Goal: Task Accomplishment & Management: Manage account settings

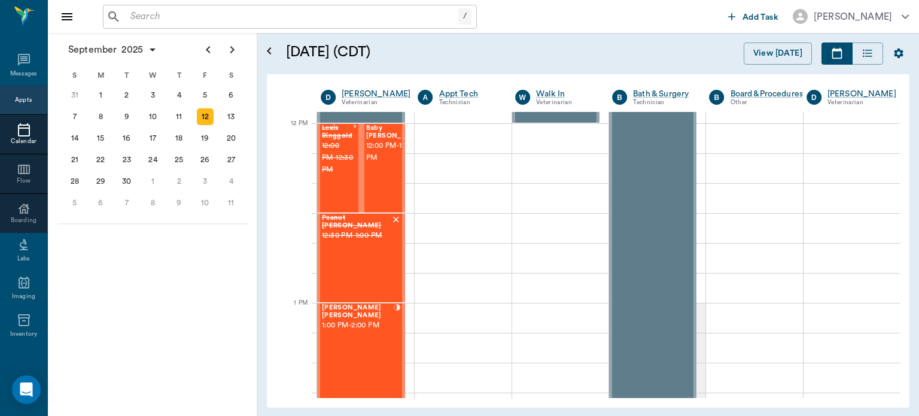
scroll to position [713, 0]
click at [342, 349] on div "[PERSON_NAME] [PERSON_NAME] 1:00 PM - 2:00 PM" at bounding box center [358, 391] width 72 height 177
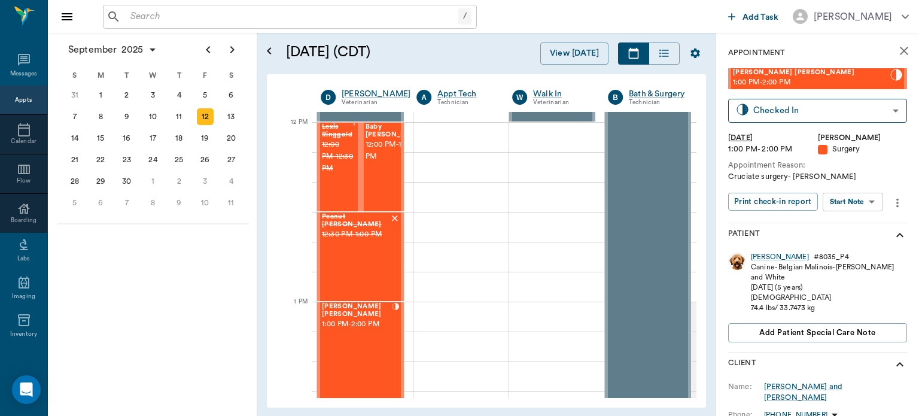
click at [862, 207] on body "/ ​ Add Task [PERSON_NAME] Nectar Messages Appts Calendar Flow Boarding Labs Im…" at bounding box center [459, 208] width 919 height 416
click at [900, 167] on div at bounding box center [459, 208] width 919 height 416
click at [762, 258] on div "[PERSON_NAME]" at bounding box center [780, 257] width 58 height 10
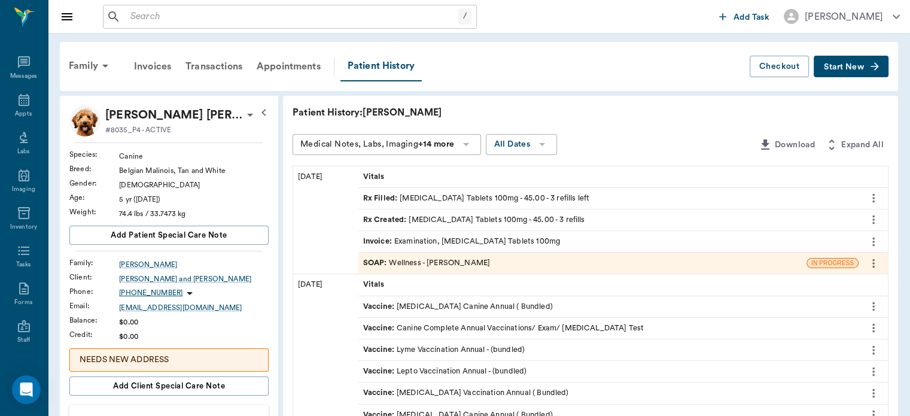
click at [380, 260] on span "SOAP :" at bounding box center [376, 262] width 26 height 11
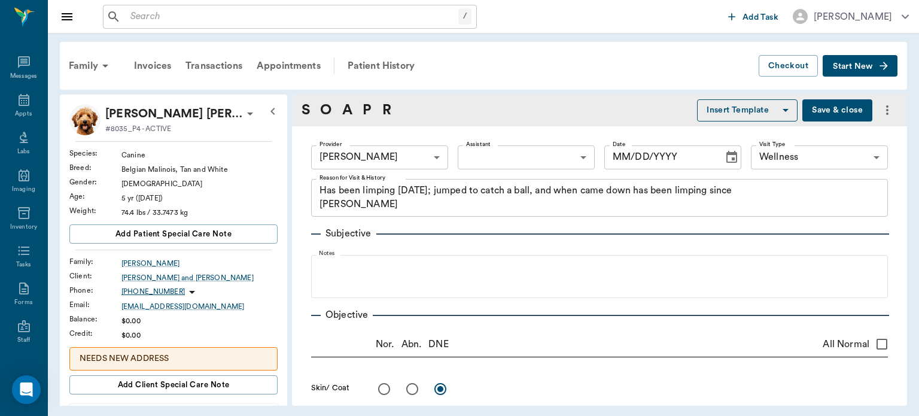
type input "63ec2f075fda476ae8351a4d"
type input "65d2be4f46e3a538d89b8c14"
type textarea "Has been limping [DATE]; jumped to catch a ball, and when came down has been li…"
radio input "true"
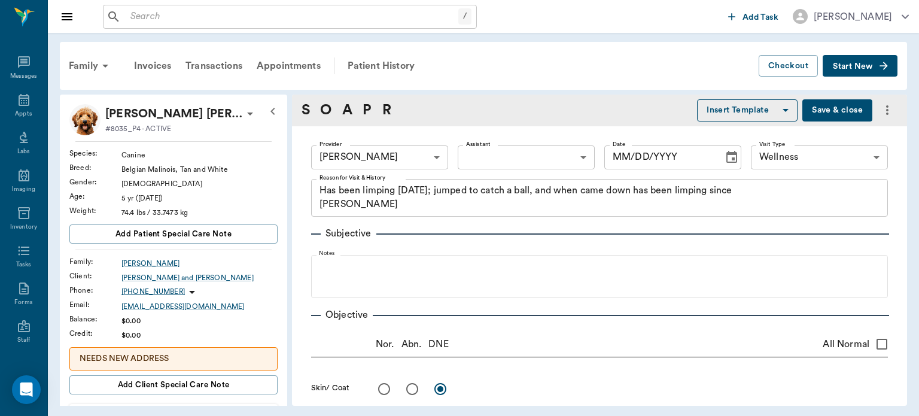
radio input "true"
type textarea "Drawer sign on L stifle"
type input "[DATE]"
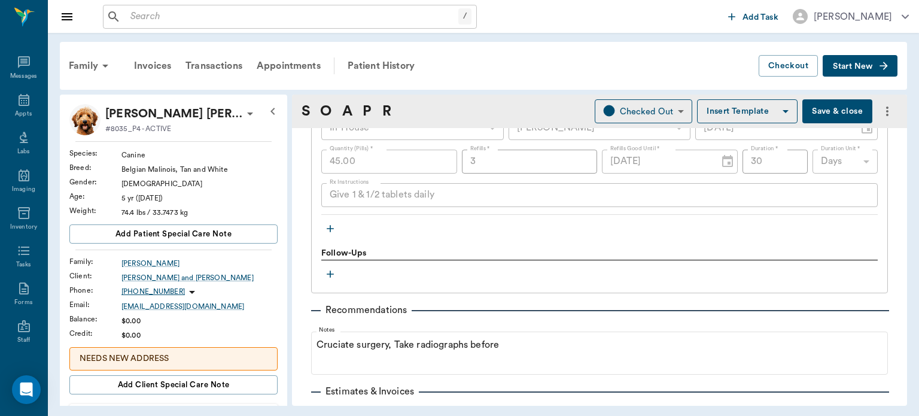
scroll to position [1012, 0]
click at [18, 95] on icon at bounding box center [24, 100] width 14 height 14
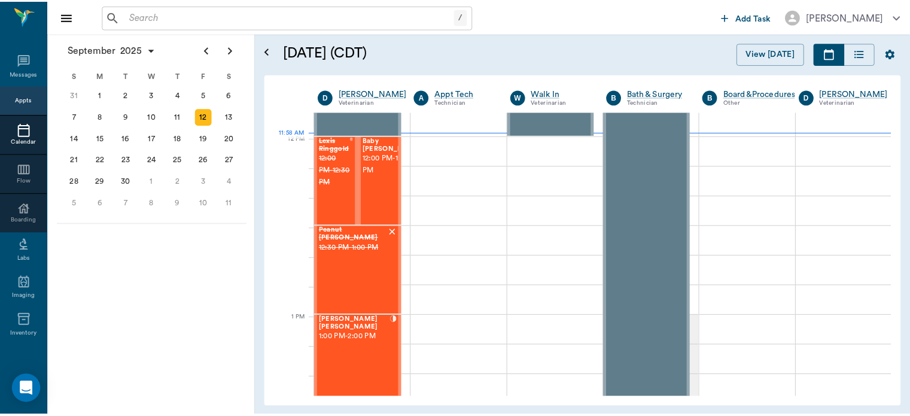
scroll to position [699, 0]
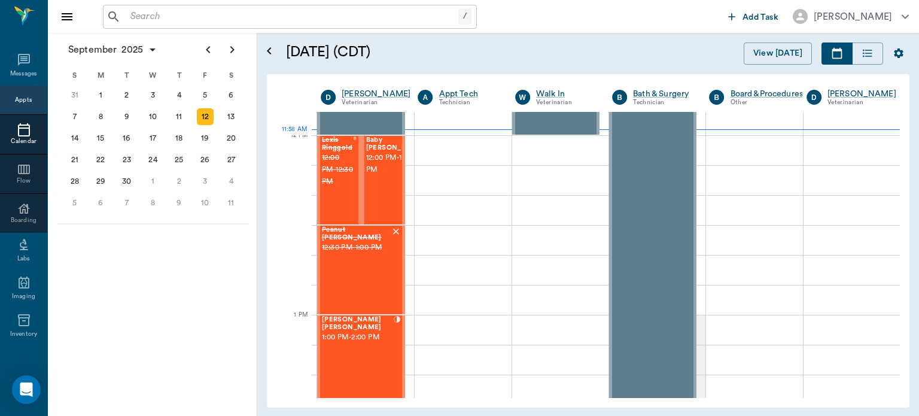
click at [383, 176] on span "12:00 PM - 12:30 PM" at bounding box center [396, 164] width 60 height 24
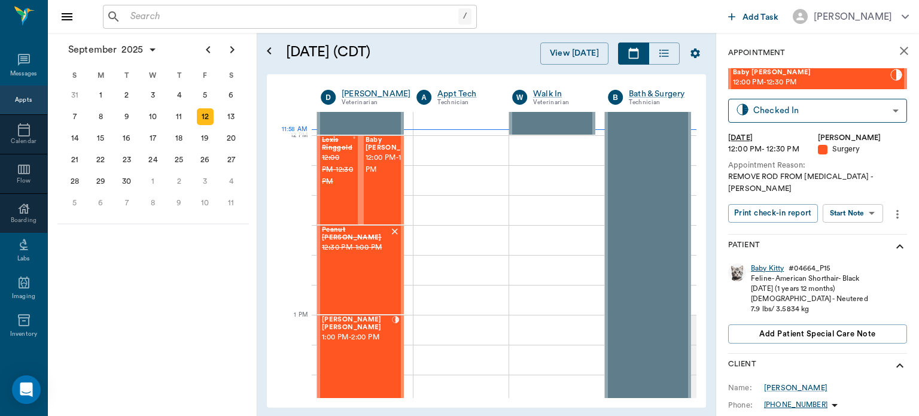
click at [765, 263] on div "Baby Kitty" at bounding box center [767, 268] width 33 height 10
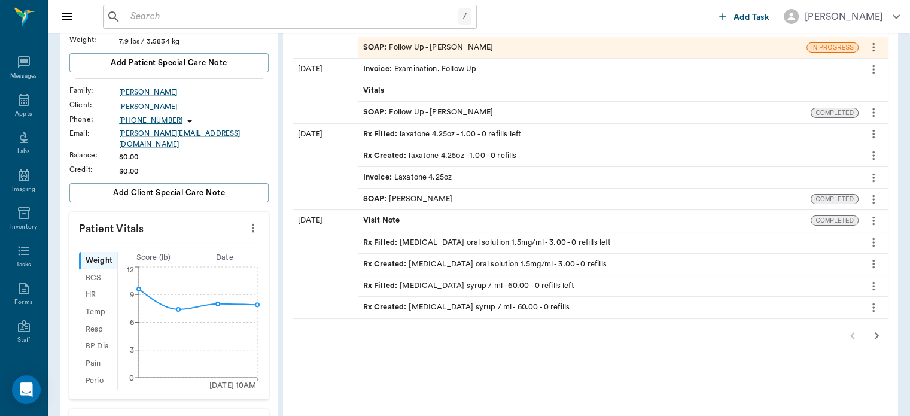
scroll to position [174, 0]
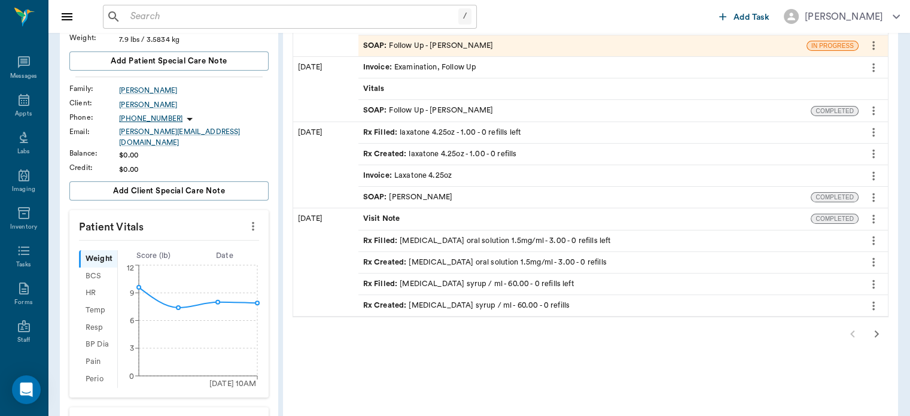
click at [876, 333] on icon "button" at bounding box center [877, 333] width 4 height 7
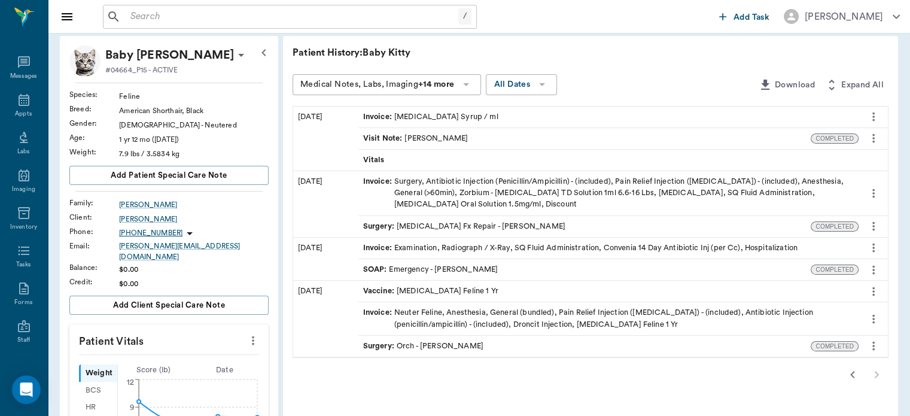
scroll to position [62, 0]
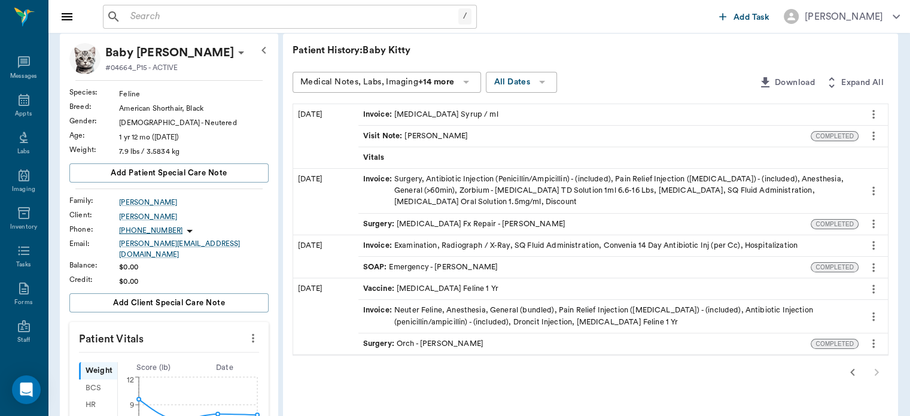
click at [473, 224] on div "Surgery : [MEDICAL_DATA] Fx Repair - [PERSON_NAME]" at bounding box center [464, 223] width 202 height 11
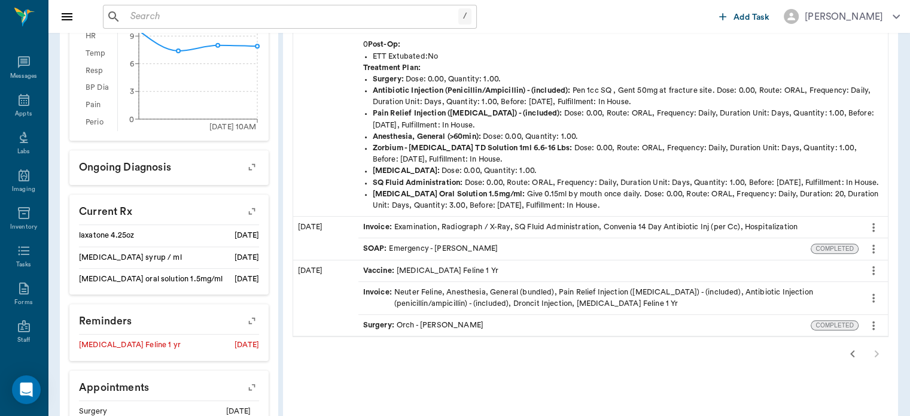
scroll to position [434, 0]
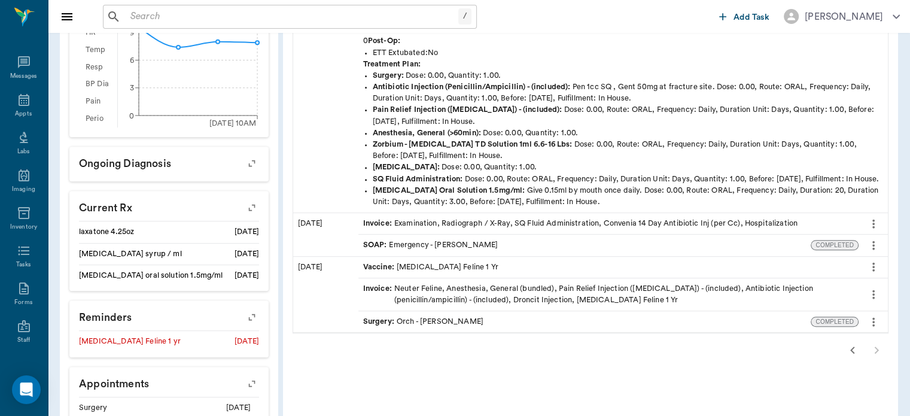
click at [725, 247] on div "SOAP : Emergency - [PERSON_NAME]" at bounding box center [584, 245] width 453 height 21
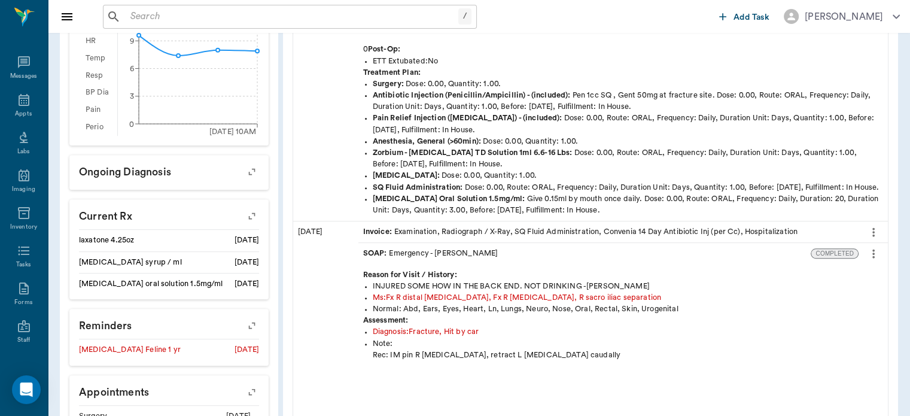
scroll to position [444, 0]
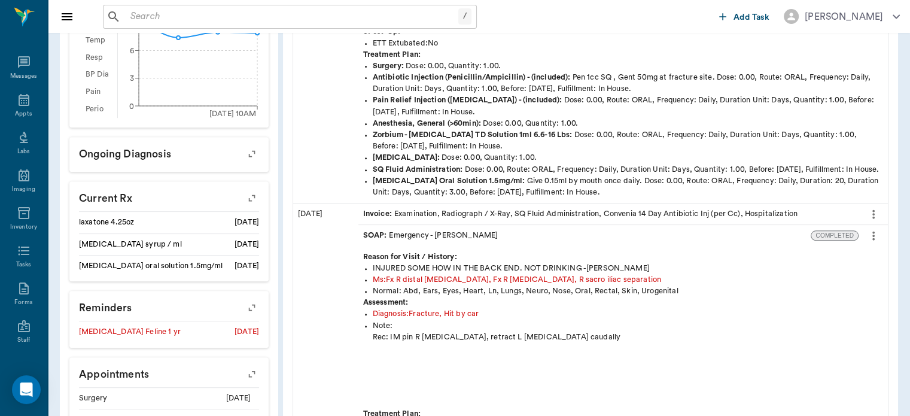
click at [744, 233] on div "SOAP : Emergency - [PERSON_NAME]" at bounding box center [584, 235] width 453 height 21
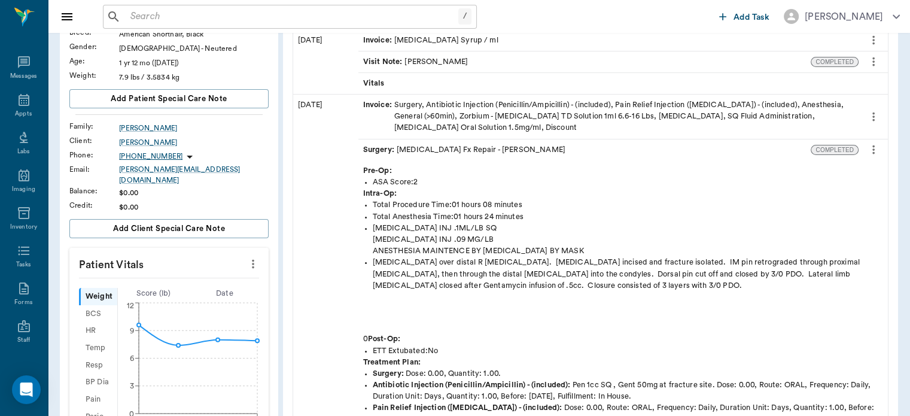
scroll to position [136, 0]
click at [521, 151] on div "Surgery : [MEDICAL_DATA] Fx Repair - [PERSON_NAME]" at bounding box center [464, 149] width 202 height 11
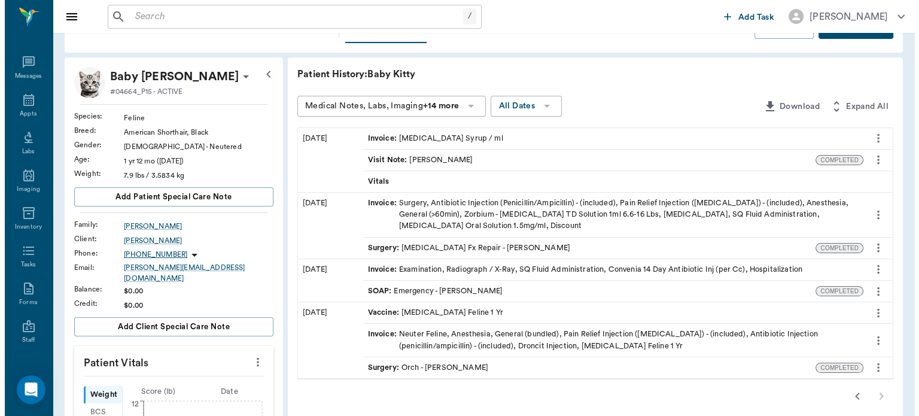
scroll to position [0, 0]
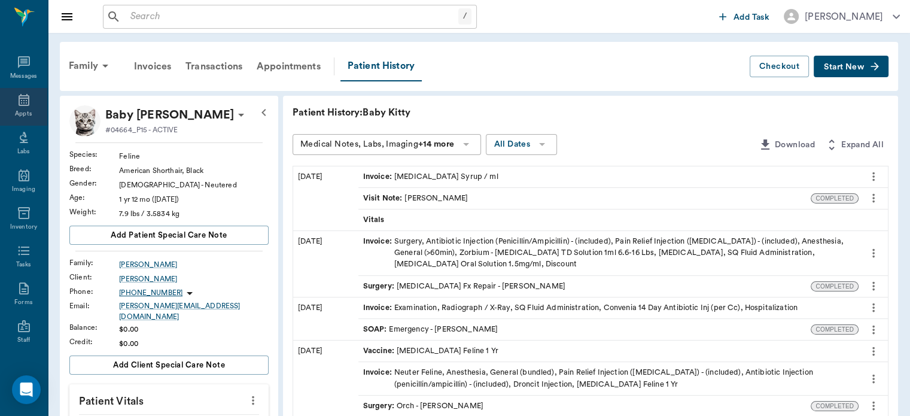
click at [19, 103] on icon at bounding box center [24, 100] width 11 height 12
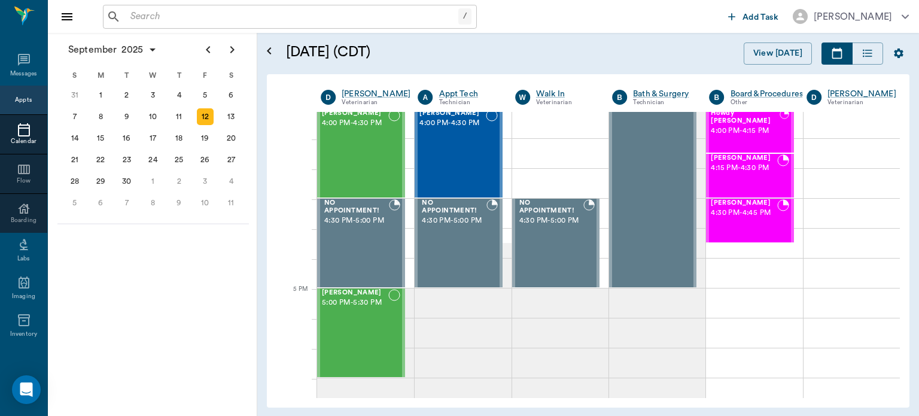
scroll to position [1450, 0]
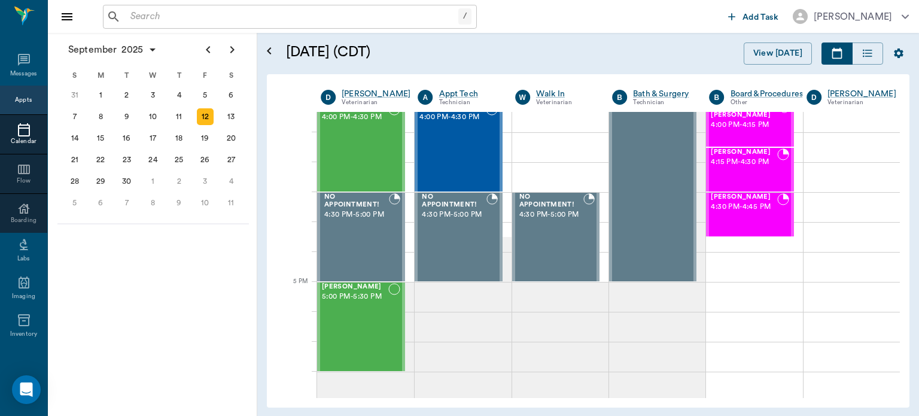
click at [361, 338] on div "[PERSON_NAME] 5:00 PM - 5:30 PM" at bounding box center [355, 326] width 66 height 87
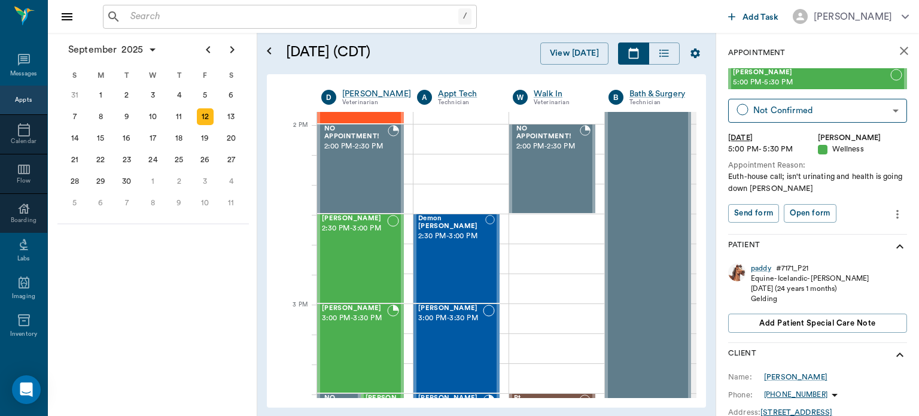
scroll to position [1069, 0]
click at [372, 264] on div "[PERSON_NAME] 2:30 PM - 3:00 PM" at bounding box center [354, 259] width 65 height 87
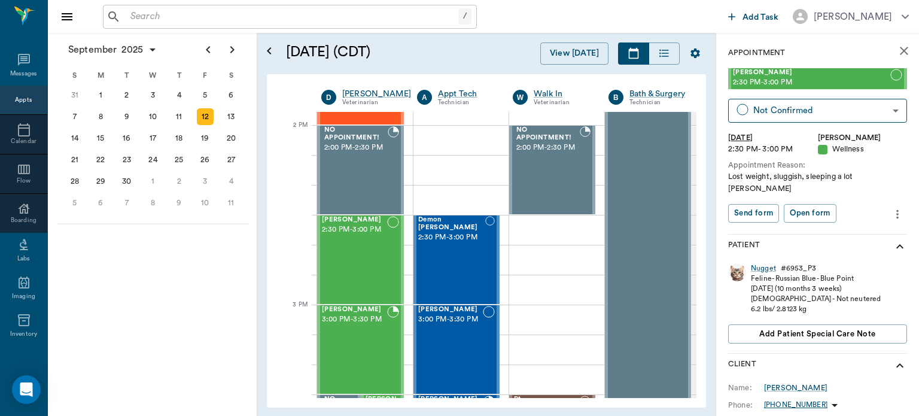
click at [377, 337] on div "[PERSON_NAME] 3:00 PM - 3:30 PM" at bounding box center [354, 349] width 65 height 87
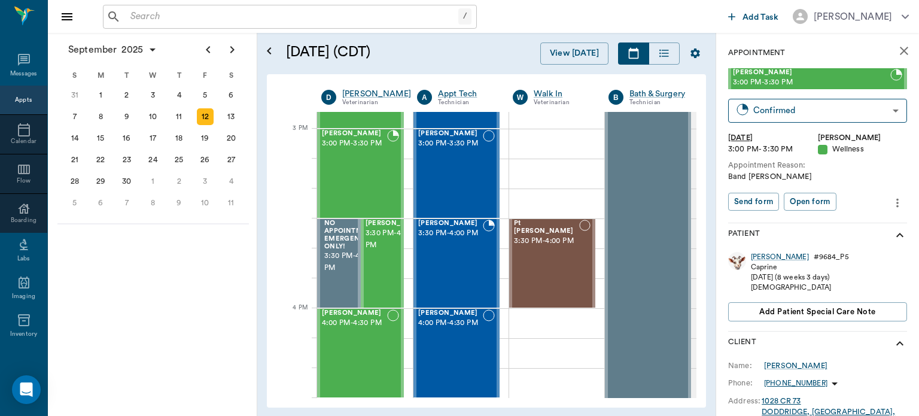
scroll to position [1245, 0]
click at [382, 251] on span "3:30 PM - 4:00 PM" at bounding box center [396, 239] width 60 height 24
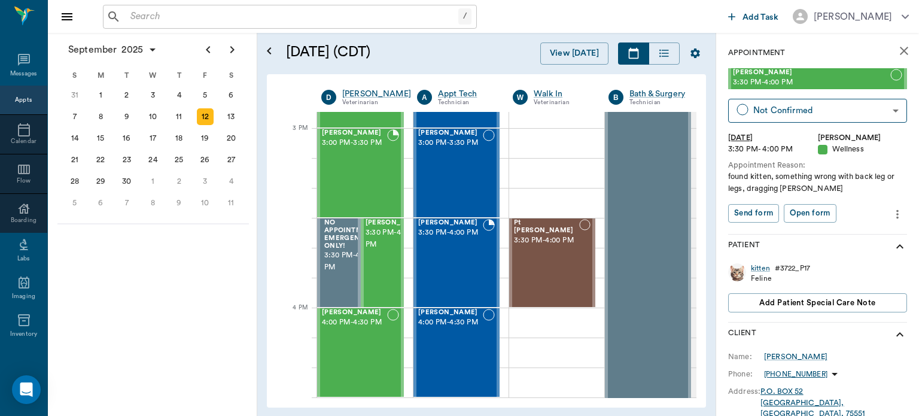
click at [364, 348] on div "Boagrius [PERSON_NAME] 4:00 PM - 4:30 PM" at bounding box center [354, 352] width 65 height 87
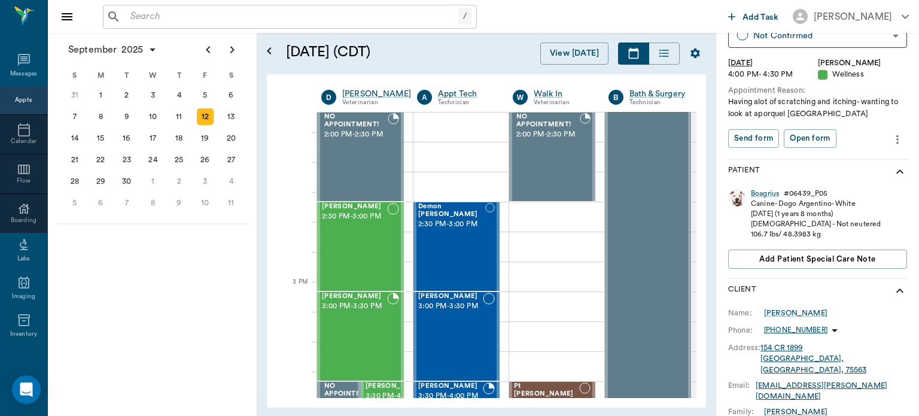
scroll to position [1081, 0]
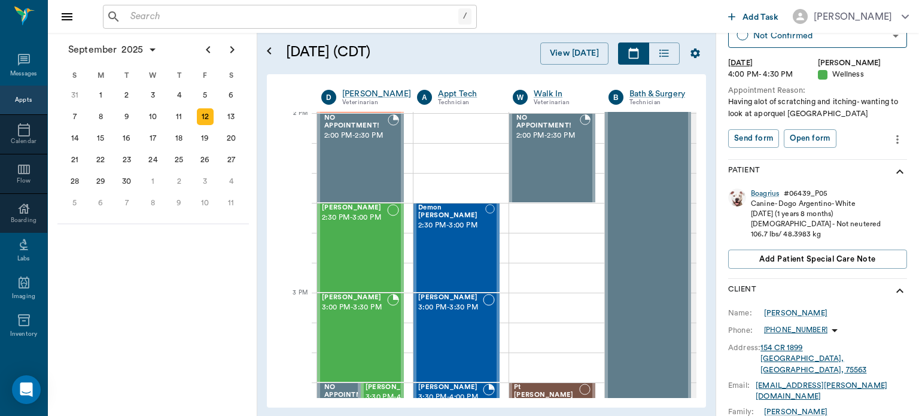
click at [457, 251] on div "Demon [PERSON_NAME] 2:30 PM - 3:00 PM" at bounding box center [451, 247] width 67 height 87
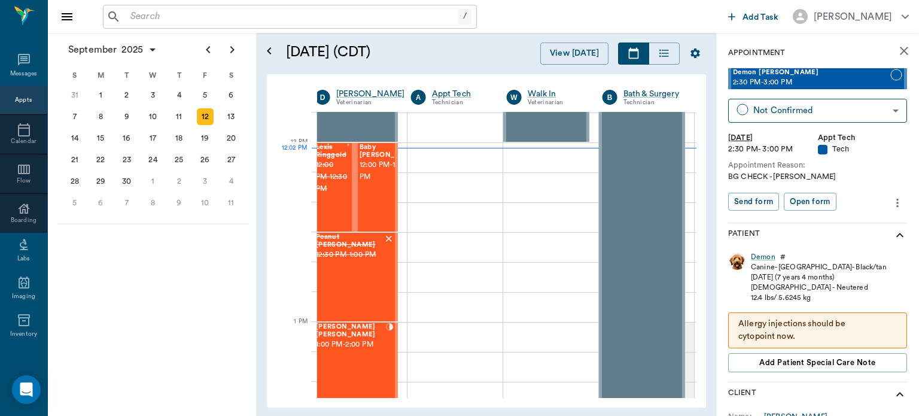
scroll to position [690, 6]
click at [371, 185] on span "12:00 PM - 12:30 PM" at bounding box center [390, 173] width 60 height 24
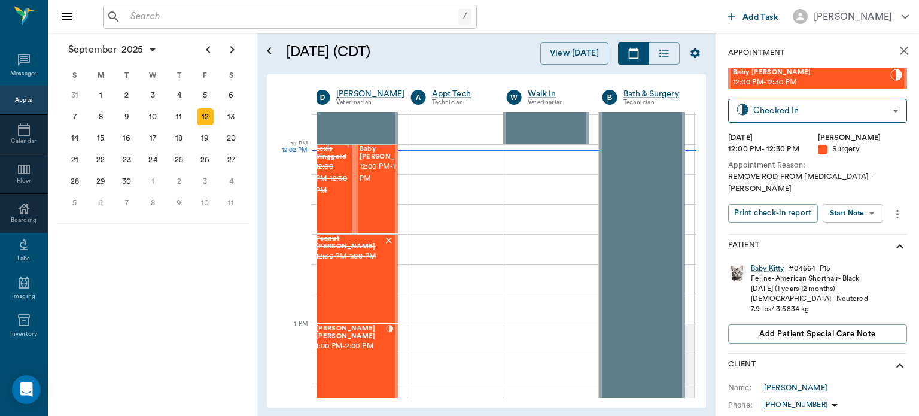
click at [864, 201] on body "/ ​ Add Task [PERSON_NAME] Nectar Messages Appts Calendar Flow Boarding Labs Im…" at bounding box center [459, 208] width 919 height 416
click at [857, 248] on button "Start Surgery" at bounding box center [843, 246] width 49 height 14
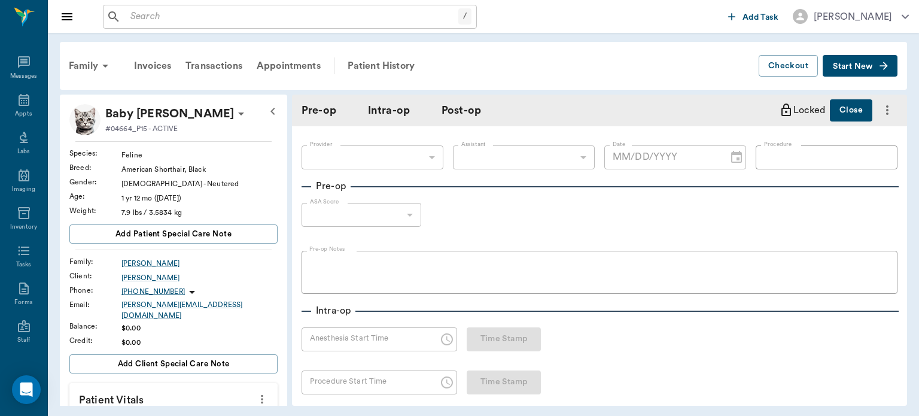
type input "63ec2f075fda476ae8351a4d"
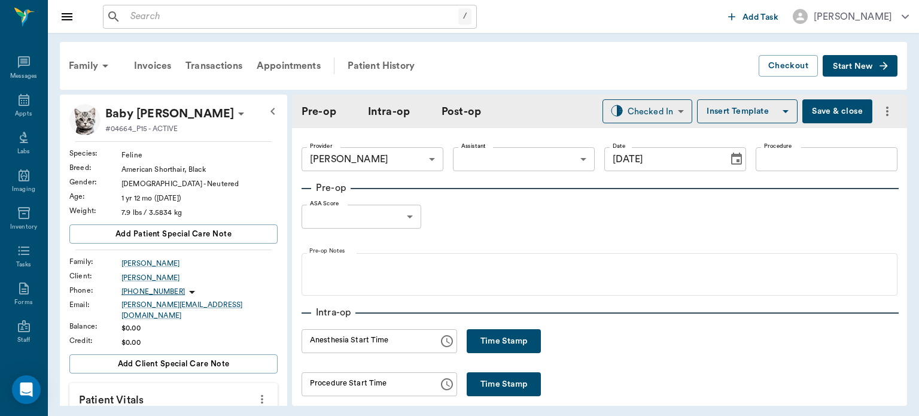
type input "[DATE]"
click at [402, 224] on body "/ ​ Add Task [PERSON_NAME] Nectar Messages Appts Labs Imaging Inventory Tasks F…" at bounding box center [459, 208] width 919 height 416
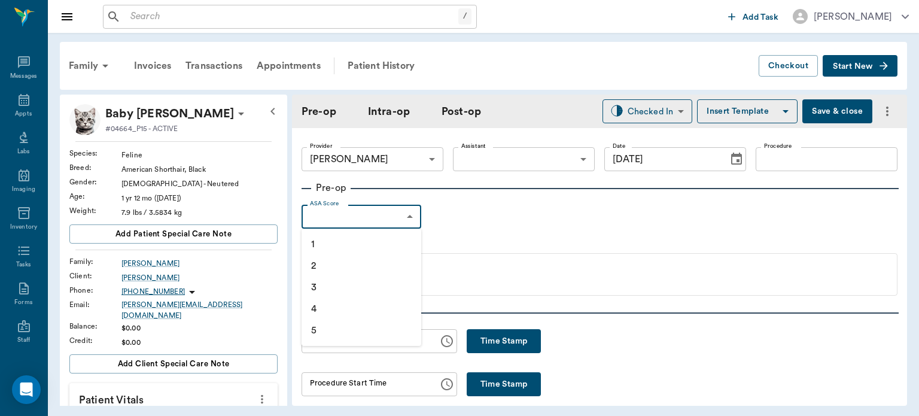
click at [375, 247] on li "1" at bounding box center [362, 244] width 120 height 22
type input "1"
click at [385, 339] on div "Anesthesia Start Time Anesthesia Start Time" at bounding box center [380, 341] width 156 height 24
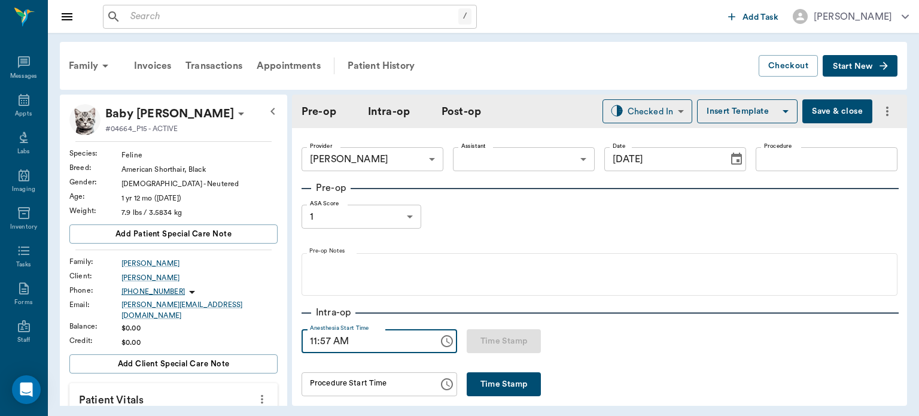
type input "11:57 AM"
click at [756, 110] on button "Insert Template" at bounding box center [747, 111] width 101 height 24
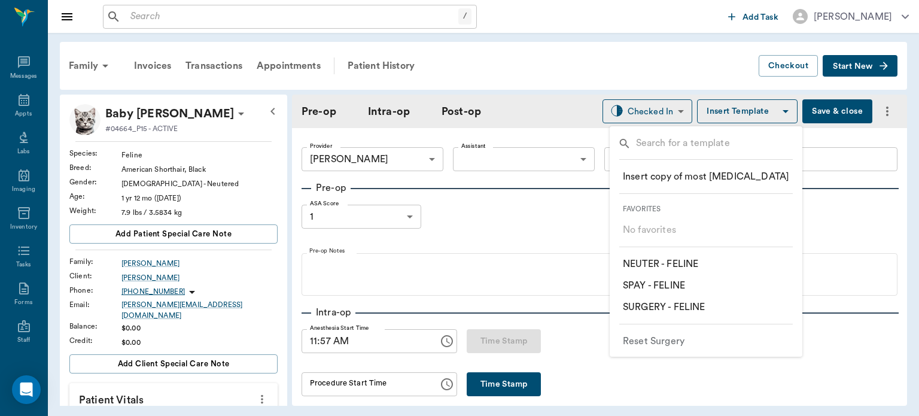
click at [692, 311] on p "​ SURGERY - FELINE" at bounding box center [664, 307] width 82 height 14
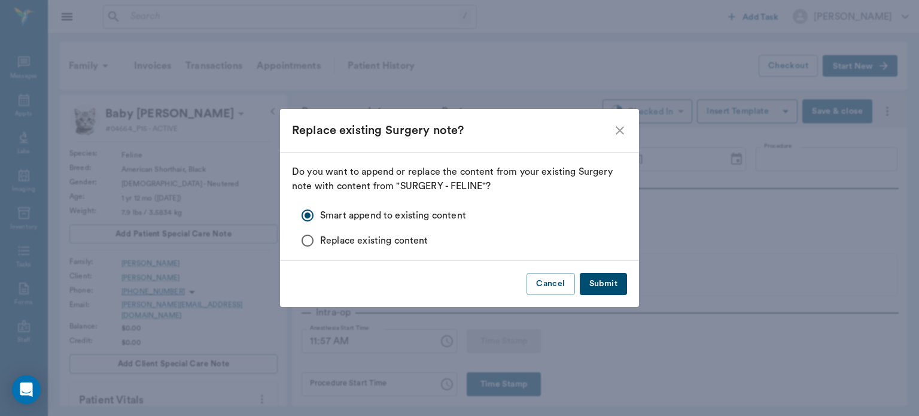
click at [606, 285] on button "Submit" at bounding box center [603, 284] width 47 height 22
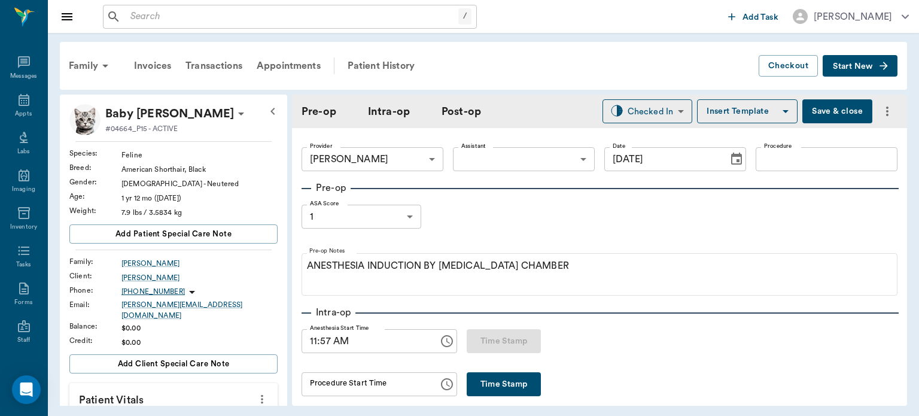
click at [823, 163] on input "Procedure" at bounding box center [827, 159] width 142 height 24
type input "f"
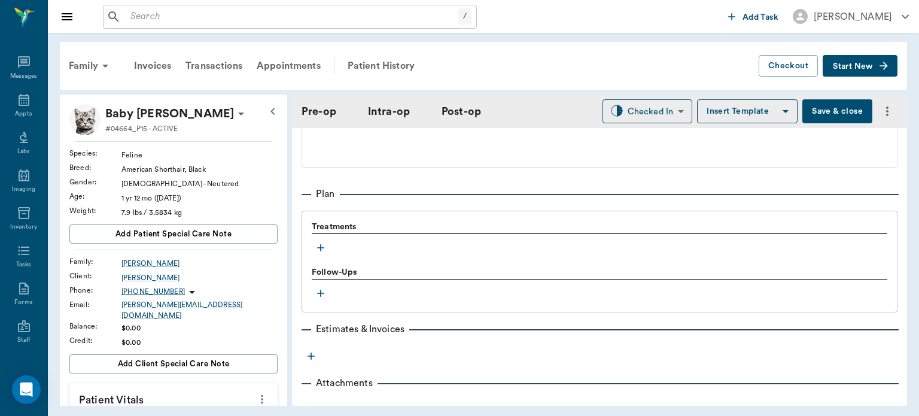
scroll to position [966, 0]
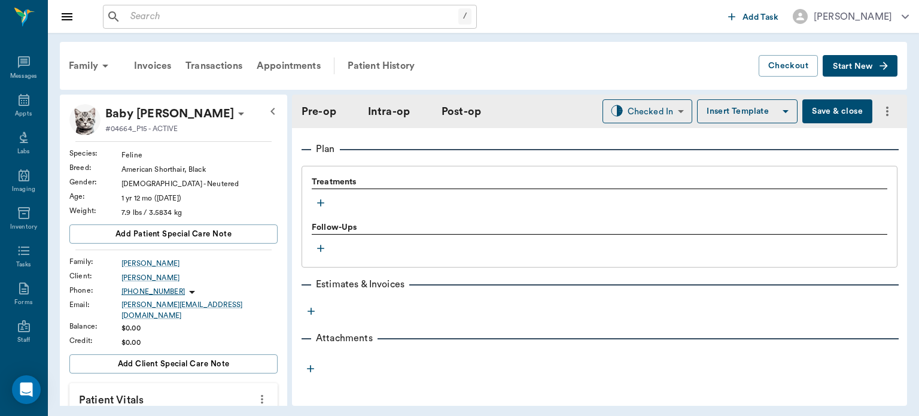
type input "[MEDICAL_DATA] Rod Removal"
click at [320, 203] on icon "button" at bounding box center [320, 203] width 7 height 7
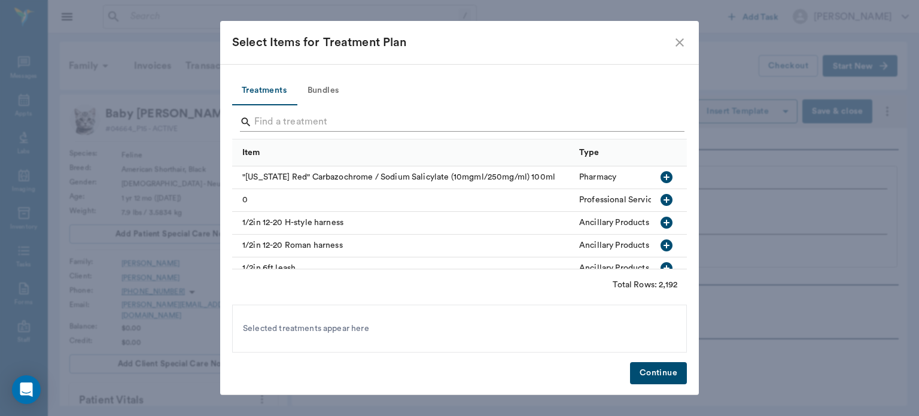
click at [340, 119] on input "Search" at bounding box center [460, 121] width 412 height 19
click at [328, 93] on button "Bundles" at bounding box center [323, 91] width 54 height 29
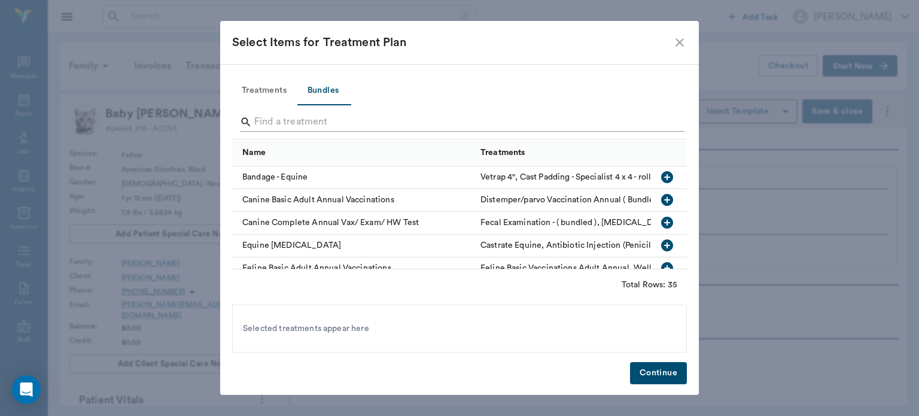
click at [397, 120] on input "Search" at bounding box center [460, 121] width 412 height 19
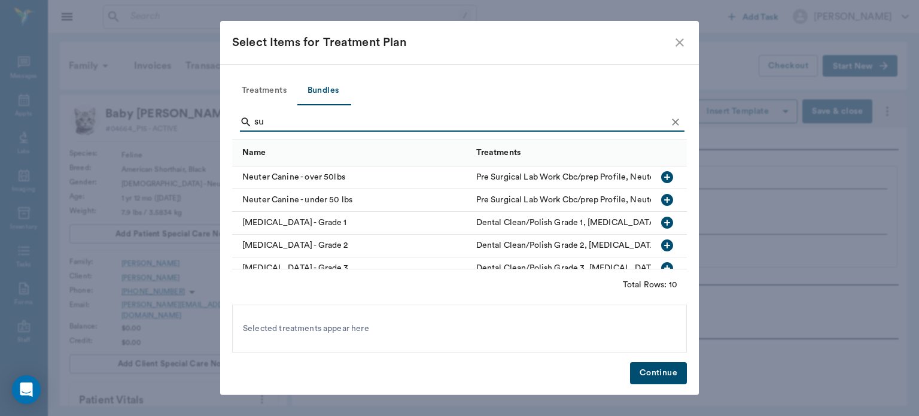
type input "s"
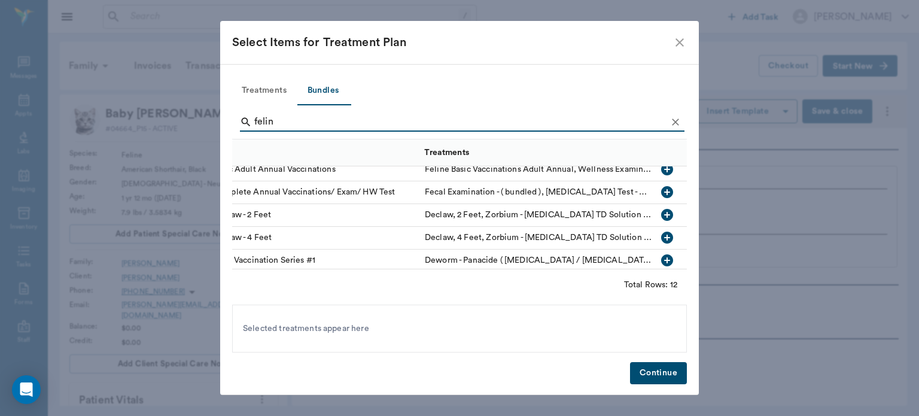
scroll to position [0, 56]
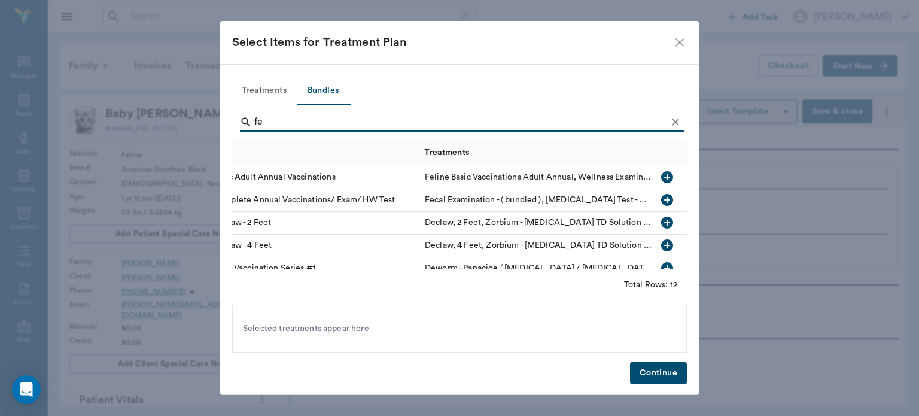
type input "f"
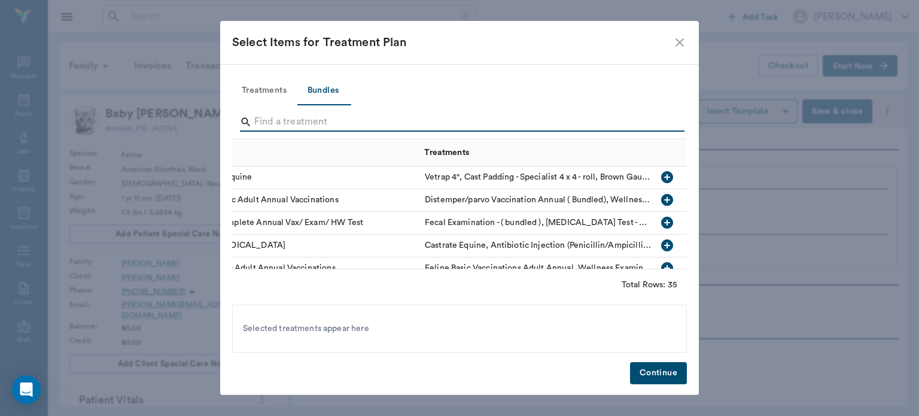
click at [273, 91] on button "Treatments" at bounding box center [264, 91] width 64 height 29
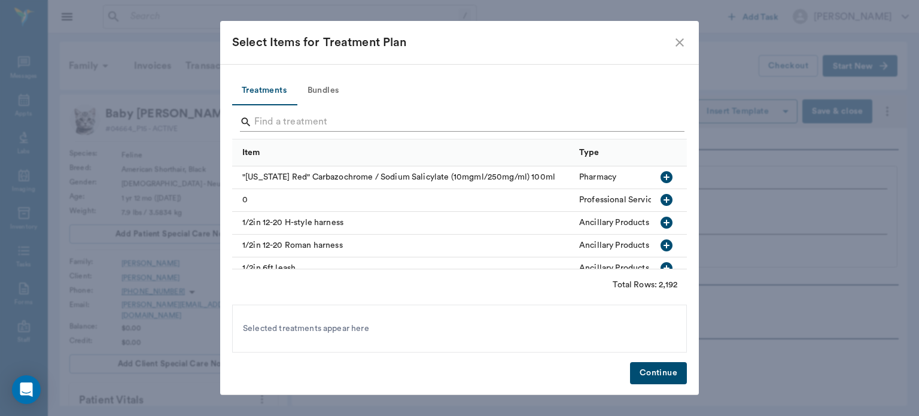
click at [400, 121] on input "Search" at bounding box center [460, 121] width 412 height 19
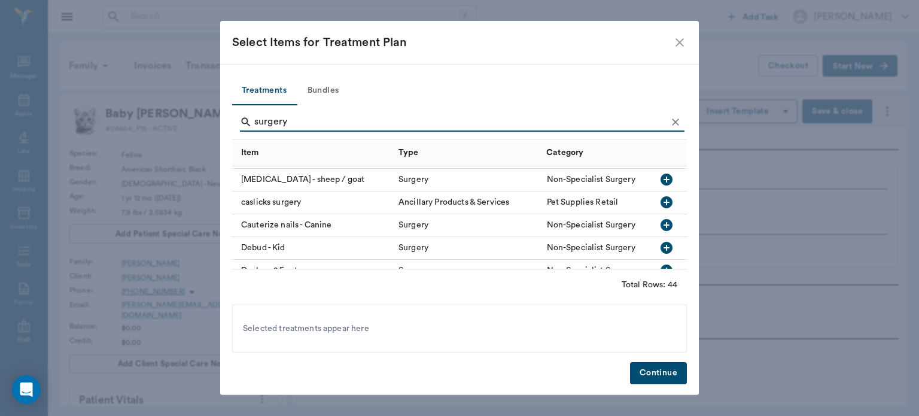
scroll to position [0, 1]
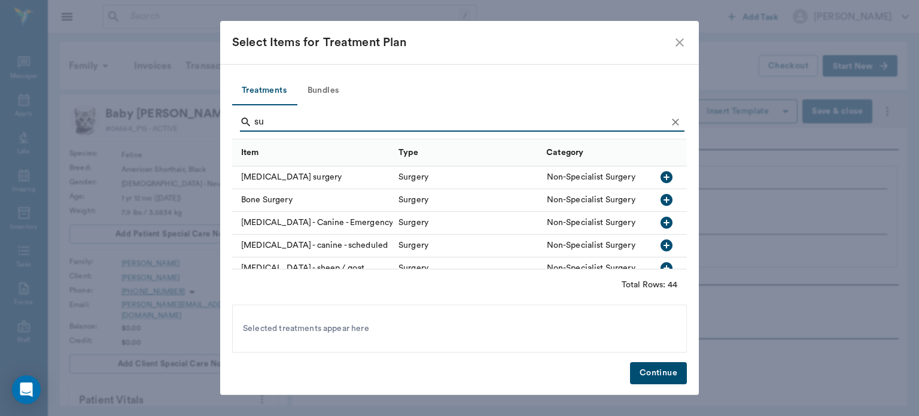
type input "s"
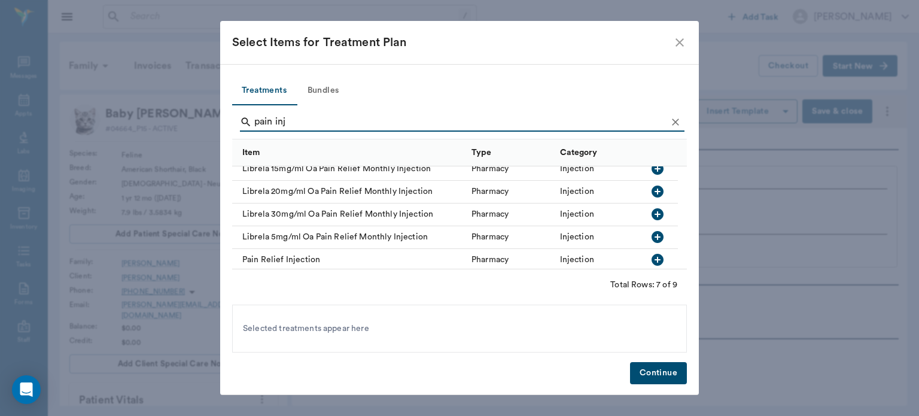
scroll to position [56, 0]
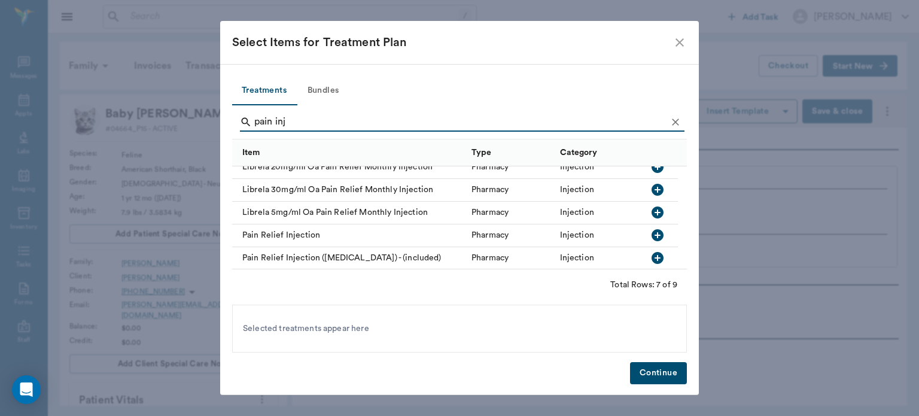
click at [658, 263] on icon "button" at bounding box center [658, 258] width 12 height 12
click at [570, 124] on input "pain inj" at bounding box center [460, 121] width 412 height 19
click at [572, 124] on input "pain inj" at bounding box center [460, 121] width 412 height 19
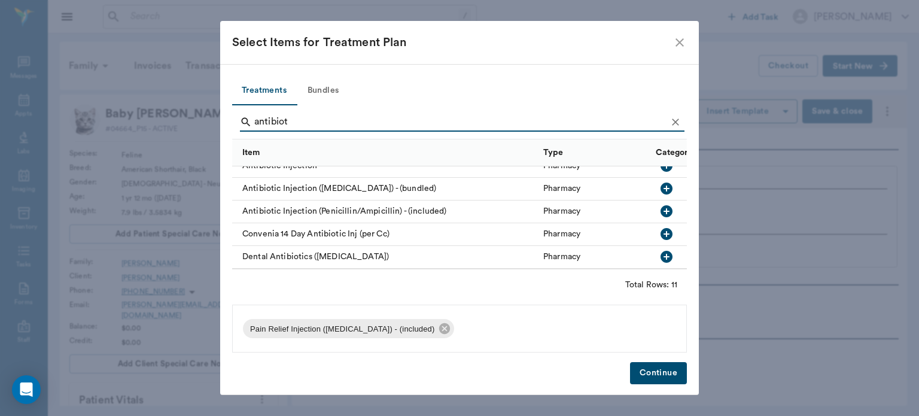
scroll to position [31, 0]
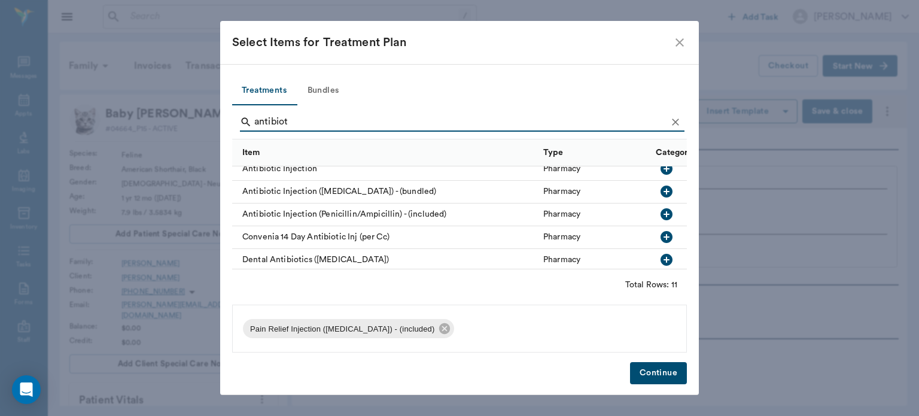
click at [661, 218] on icon "button" at bounding box center [667, 214] width 12 height 12
click at [392, 115] on input "antibiot" at bounding box center [460, 121] width 412 height 19
click at [397, 115] on input "antibiot" at bounding box center [460, 121] width 412 height 19
click at [400, 118] on input "antibiot" at bounding box center [460, 121] width 412 height 19
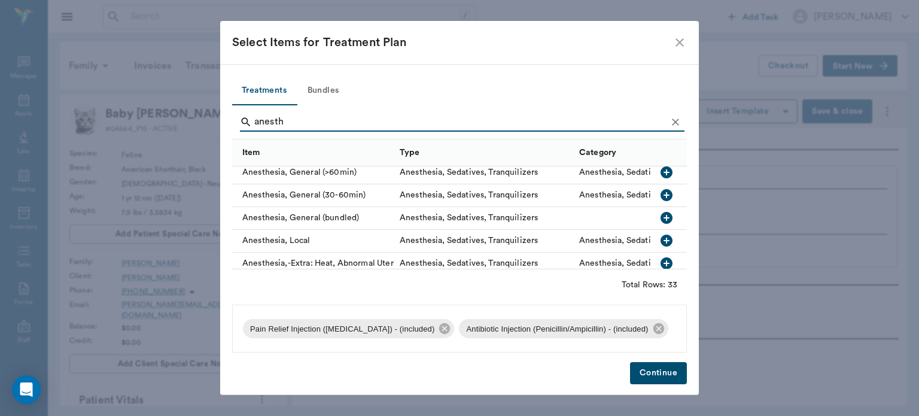
scroll to position [117, 0]
click at [661, 223] on icon "button" at bounding box center [667, 219] width 12 height 12
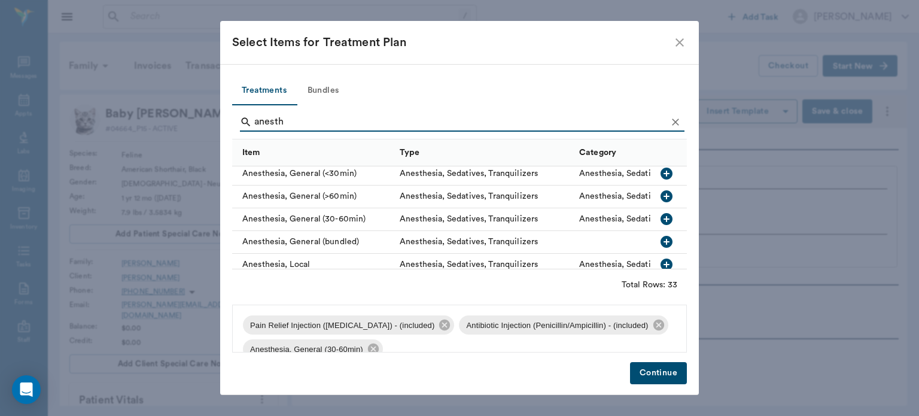
click at [567, 123] on input "anesth" at bounding box center [460, 121] width 412 height 19
click at [579, 123] on input "anesth" at bounding box center [460, 121] width 412 height 19
click at [582, 121] on input "anesth" at bounding box center [460, 121] width 412 height 19
click at [579, 122] on input "anesth" at bounding box center [460, 121] width 412 height 19
click at [565, 124] on input "anesth" at bounding box center [460, 121] width 412 height 19
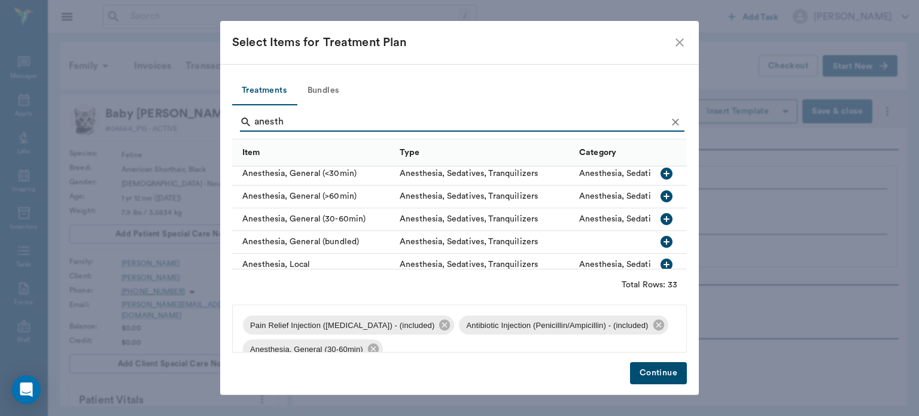
click at [570, 125] on input "anesth" at bounding box center [460, 121] width 412 height 19
click at [583, 121] on input "anesth" at bounding box center [460, 121] width 412 height 19
click at [589, 121] on input "anesth" at bounding box center [460, 121] width 412 height 19
click at [588, 122] on input "anesth" at bounding box center [460, 121] width 412 height 19
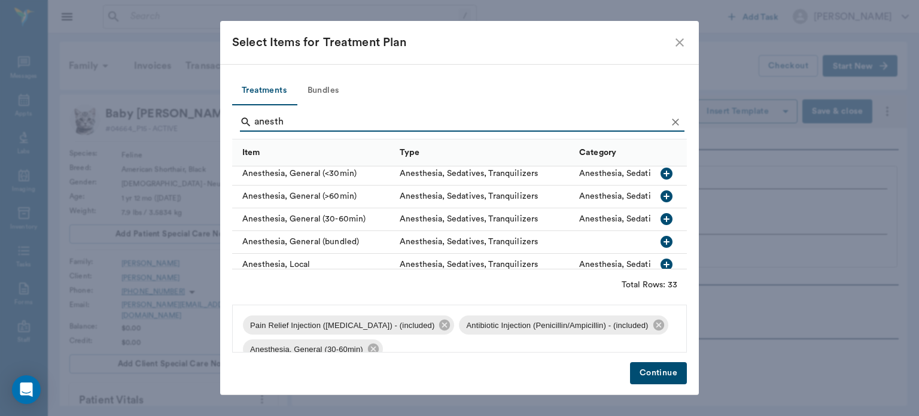
click at [570, 122] on input "anesth" at bounding box center [460, 121] width 412 height 19
click at [577, 121] on input "anesth" at bounding box center [460, 121] width 412 height 19
click at [570, 123] on input "anesth" at bounding box center [460, 121] width 412 height 19
click at [571, 122] on input "anesth" at bounding box center [460, 121] width 412 height 19
click at [573, 122] on input "anesth" at bounding box center [460, 121] width 412 height 19
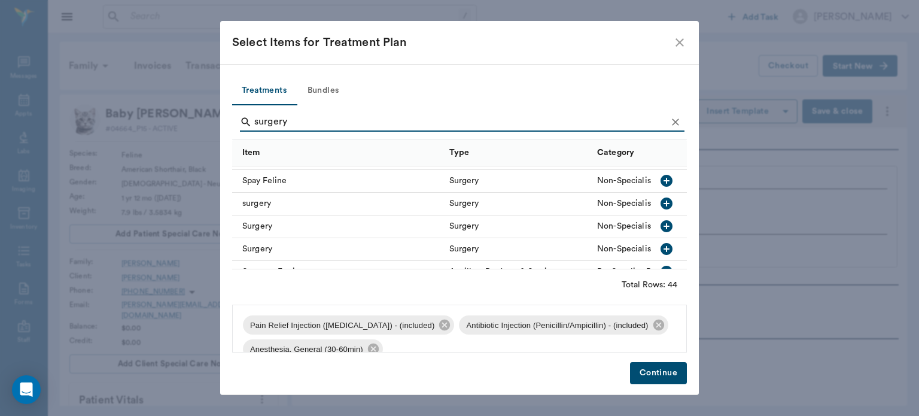
scroll to position [750, 0]
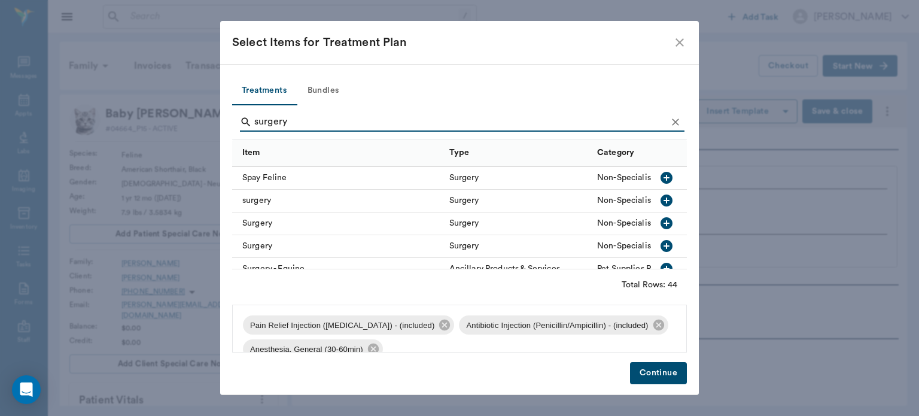
type input "surgery"
click at [661, 227] on icon "button" at bounding box center [667, 223] width 12 height 12
click at [662, 379] on button "Continue" at bounding box center [658, 373] width 57 height 22
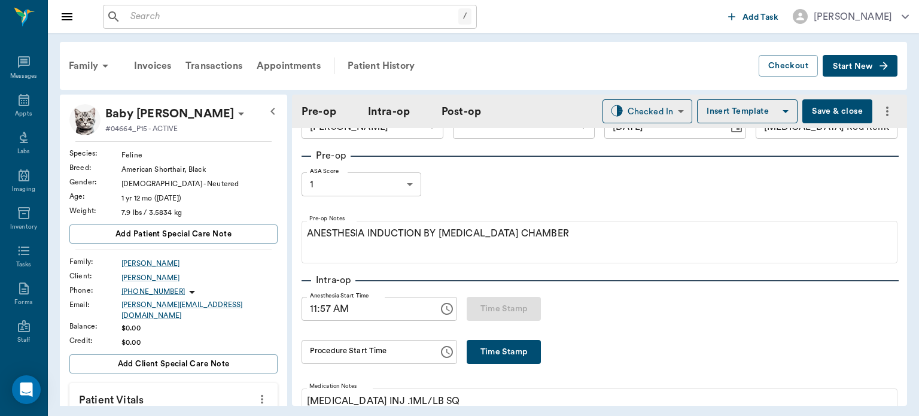
scroll to position [0, 0]
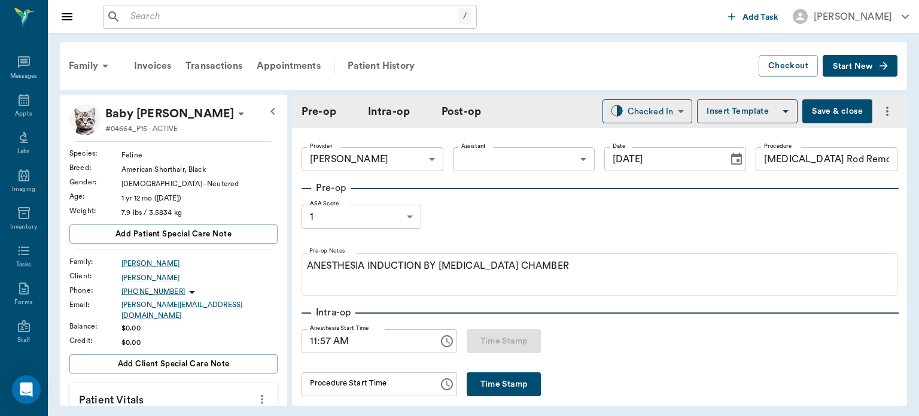
click at [504, 151] on body "/ ​ Add Task [PERSON_NAME] Nectar Messages Appts Labs Imaging Inventory Tasks F…" at bounding box center [459, 208] width 919 height 416
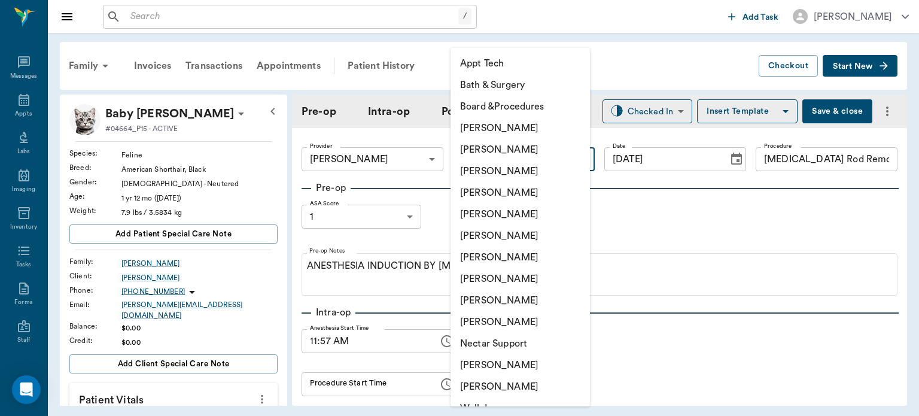
click at [516, 280] on li "[PERSON_NAME]" at bounding box center [520, 279] width 139 height 22
type input "63ec2e7e52e12b0ba117b124"
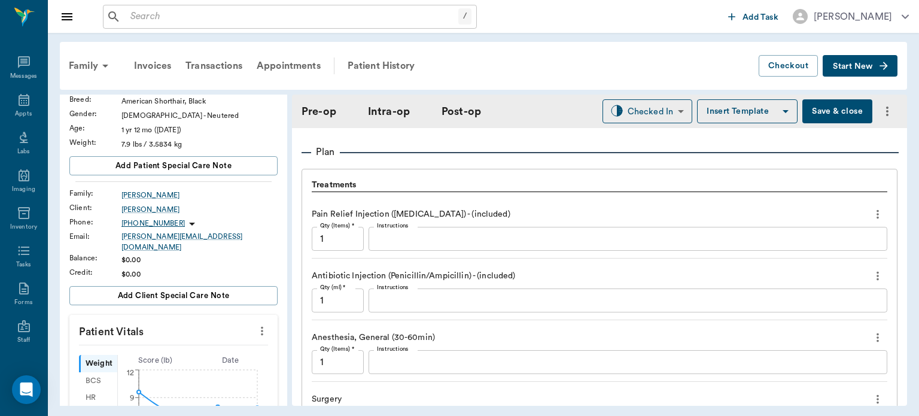
scroll to position [121, 0]
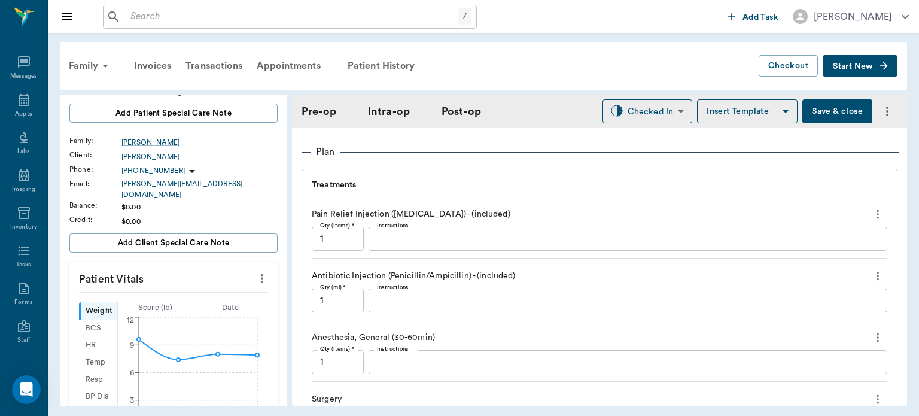
click at [257, 271] on icon "more" at bounding box center [261, 278] width 13 height 14
click at [184, 293] on span "Enter Vitals" at bounding box center [203, 290] width 101 height 13
click at [160, 309] on input "text" at bounding box center [173, 314] width 104 height 24
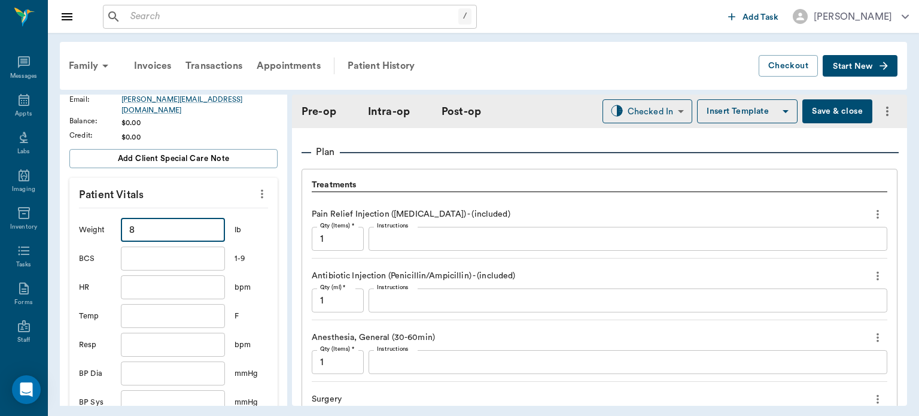
scroll to position [297, 0]
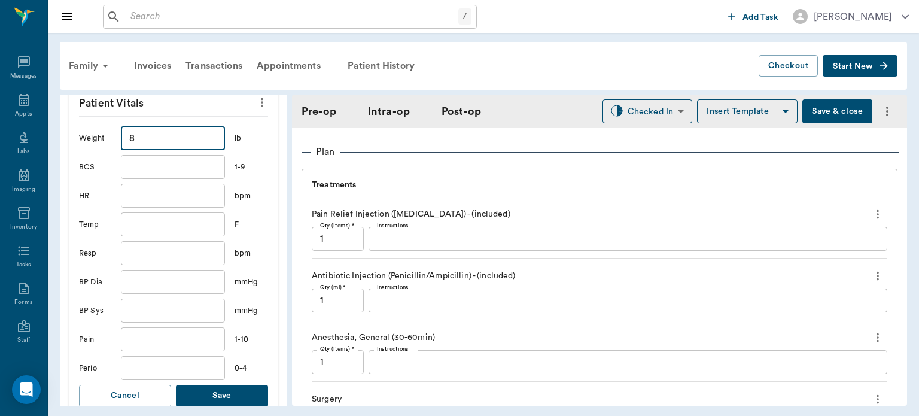
type input "8"
click at [244, 386] on button "Save" at bounding box center [222, 396] width 92 height 22
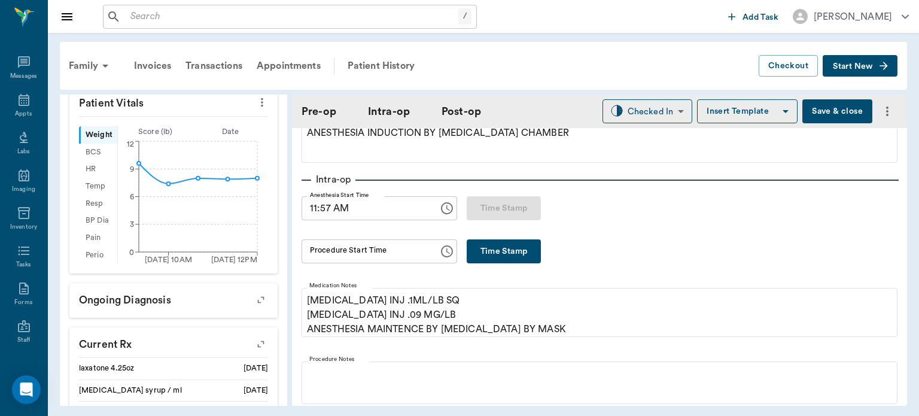
scroll to position [134, 0]
click at [500, 248] on button "Time Stamp" at bounding box center [504, 250] width 74 height 24
type input "12:12 PM"
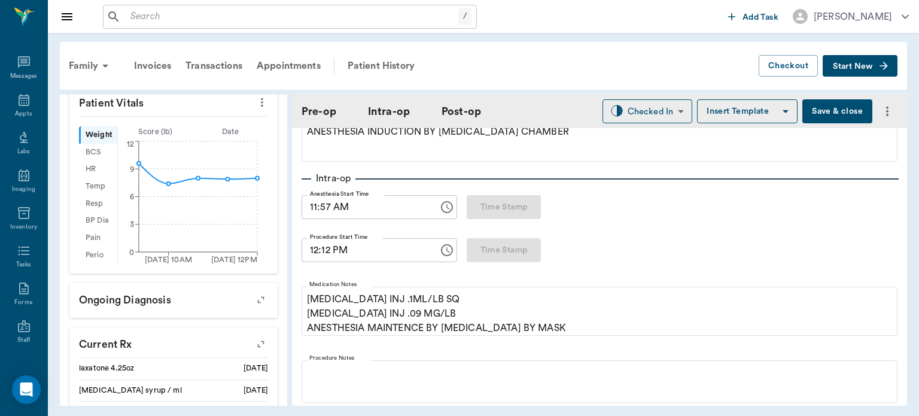
scroll to position [135, 0]
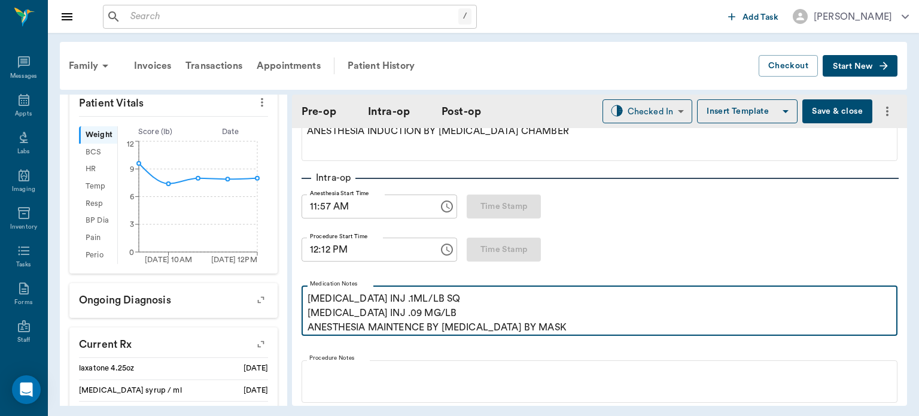
click at [320, 321] on p "[MEDICAL_DATA] INJ .1ML/LB SQ [MEDICAL_DATA] INJ .09 MG/LB ANESTHESIA MAINTENCE…" at bounding box center [600, 312] width 584 height 43
click at [314, 323] on p "[MEDICAL_DATA] INJ .1ML/LB SQ [MEDICAL_DATA] INJ .09 MG/LB ANESTHESIA MAINTENCE…" at bounding box center [600, 312] width 584 height 43
click at [314, 318] on p "[MEDICAL_DATA] INJ .1ML/LB SQ [MEDICAL_DATA] INJ .09 MG/LB ANESTHESIA MAINTENCE…" at bounding box center [600, 312] width 584 height 43
click at [440, 311] on p "[MEDICAL_DATA] INJ .1ML/LB SQ [MEDICAL_DATA] INJ .09 MG/LB ANESTHESIA MAINTENCE…" at bounding box center [600, 312] width 584 height 43
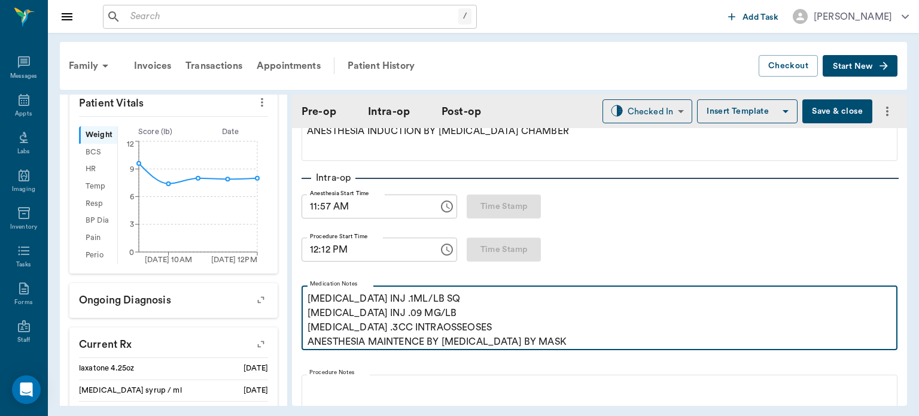
drag, startPoint x: 451, startPoint y: 327, endPoint x: 484, endPoint y: 331, distance: 33.2
click at [484, 331] on p "[MEDICAL_DATA] .3CC INTRAOSSEOSES ANESTHESIA MAINTENCE BY [MEDICAL_DATA] BY MASK" at bounding box center [600, 334] width 584 height 29
click at [455, 328] on p "[MEDICAL_DATA] .3CC INTRAOSSEOSES ANESTHESIA MAINTENCE BY [MEDICAL_DATA] BY MASK" at bounding box center [600, 334] width 584 height 29
drag, startPoint x: 455, startPoint y: 328, endPoint x: 554, endPoint y: 341, distance: 100.1
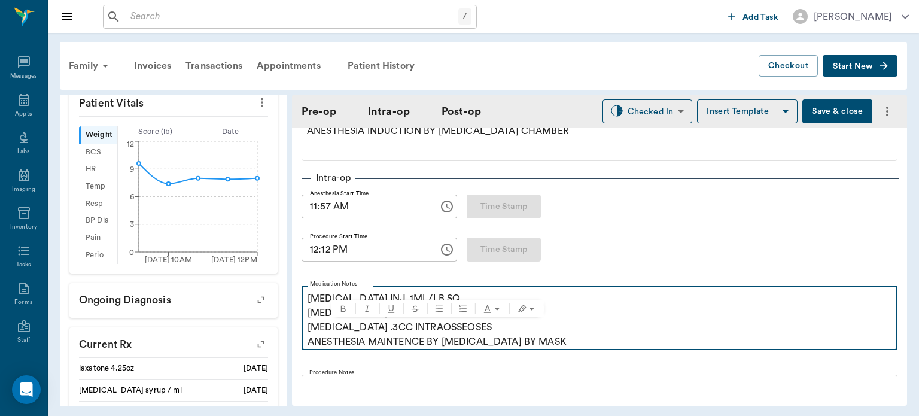
click at [554, 341] on p "[MEDICAL_DATA] .3CC INTRAOSSEOSES ANESTHESIA MAINTENCE BY [MEDICAL_DATA] BY MASK" at bounding box center [600, 334] width 584 height 29
click at [492, 326] on p "[MEDICAL_DATA] .3CC INTRAOSSEOSES ANESTHESIA MAINTENCE BY [MEDICAL_DATA] BY MASK" at bounding box center [600, 334] width 584 height 29
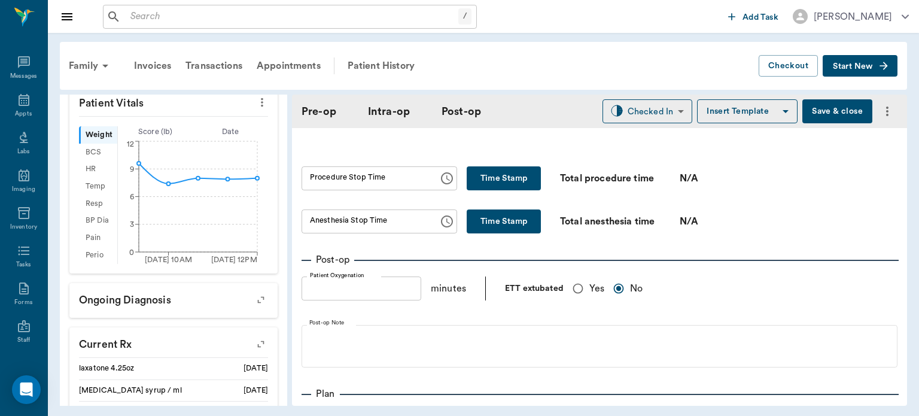
click at [500, 172] on button "Time Stamp" at bounding box center [504, 178] width 74 height 24
type input "12:19 PM"
click at [487, 224] on button "Time Stamp" at bounding box center [504, 222] width 74 height 24
type input "12:19 PM"
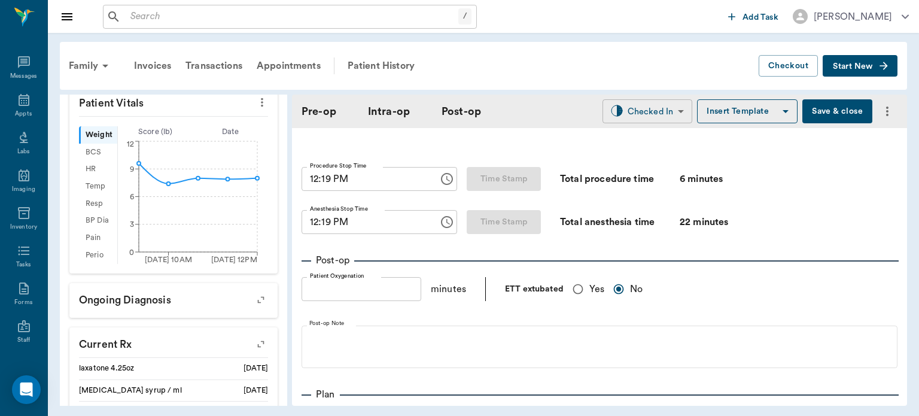
click at [649, 108] on body "/ ​ Add Task [PERSON_NAME] Nectar Messages Appts Labs Imaging Inventory Tasks F…" at bounding box center [459, 208] width 919 height 416
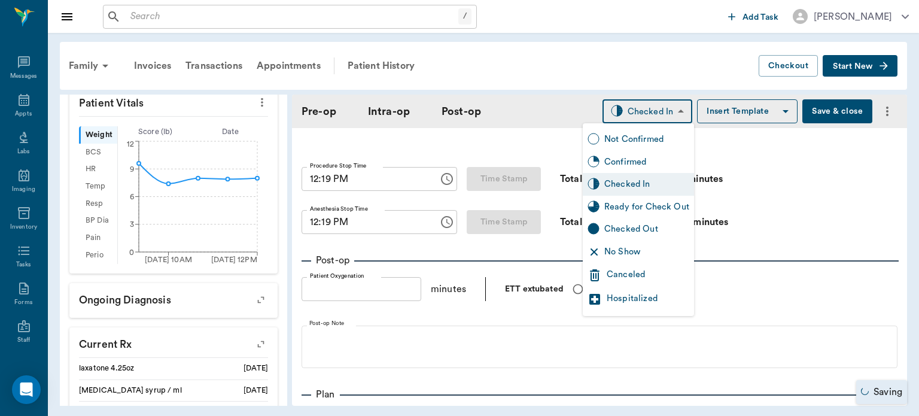
click at [661, 202] on div "Ready for Check Out" at bounding box center [646, 206] width 85 height 13
type input "READY_TO_CHECKOUT"
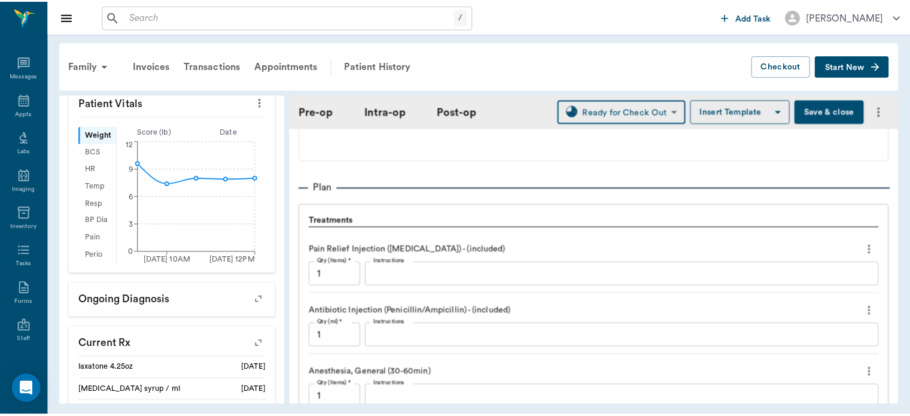
scroll to position [1246, 0]
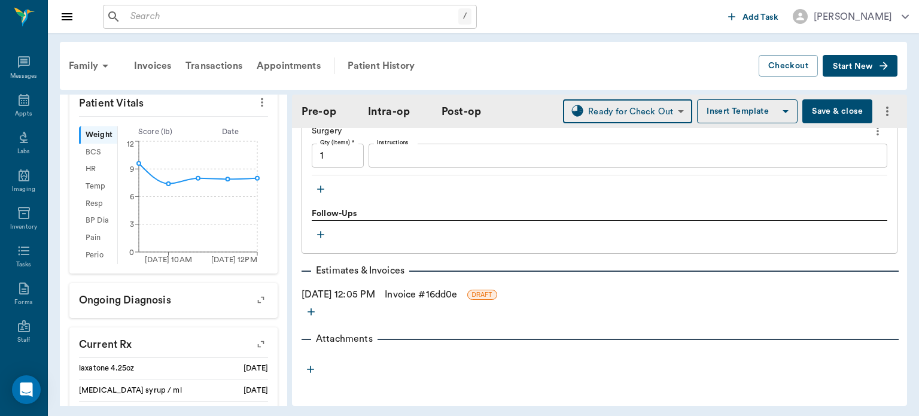
click at [409, 296] on link "Invoice # 16dd0e" at bounding box center [421, 294] width 72 height 14
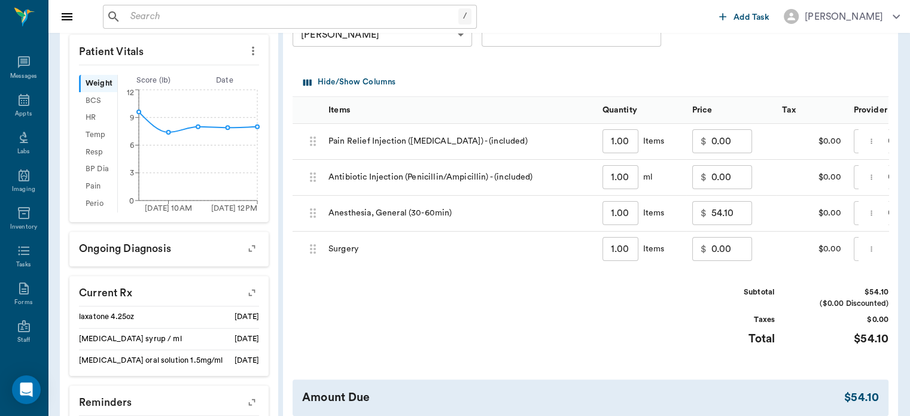
scroll to position [342, 0]
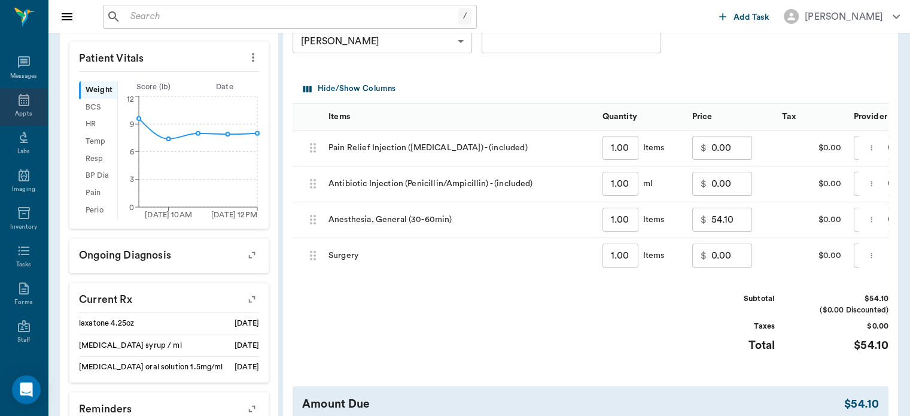
click at [17, 103] on icon at bounding box center [24, 100] width 14 height 14
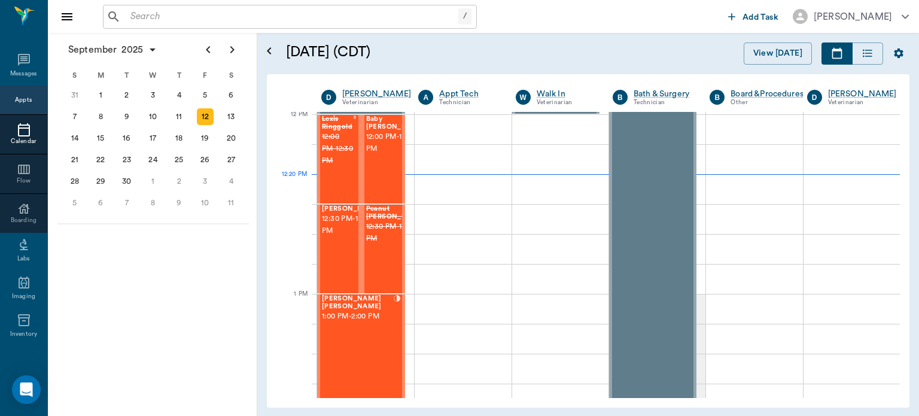
scroll to position [720, 0]
click at [327, 237] on span "12:30 PM - 1:00 PM" at bounding box center [352, 225] width 60 height 24
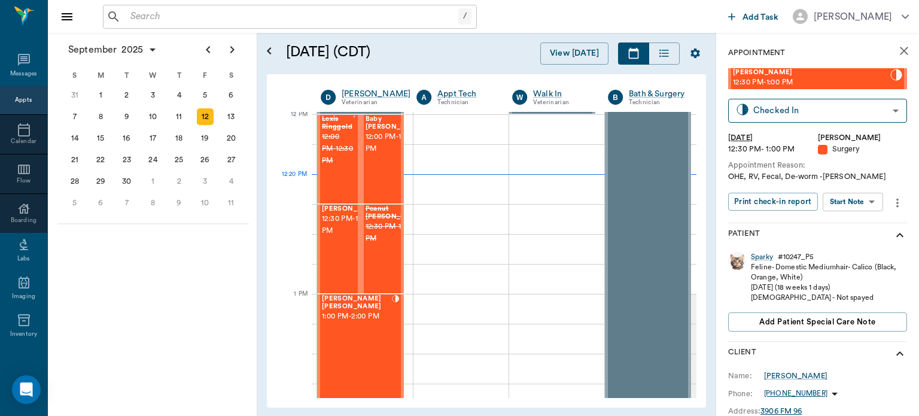
click at [857, 198] on body "/ ​ Add Task [PERSON_NAME] Nectar Messages Appts Calendar Flow Boarding Labs Im…" at bounding box center [459, 208] width 919 height 416
click at [845, 247] on button "Start Surgery" at bounding box center [843, 246] width 49 height 14
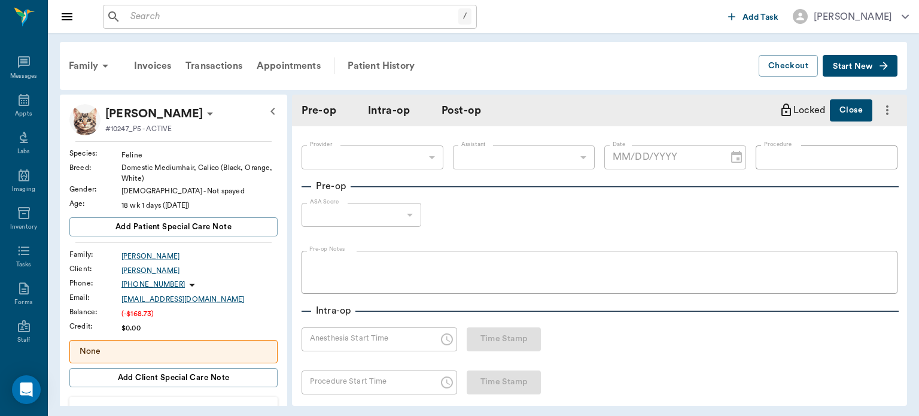
type input "63ec2f075fda476ae8351a4d"
type input "[DATE]"
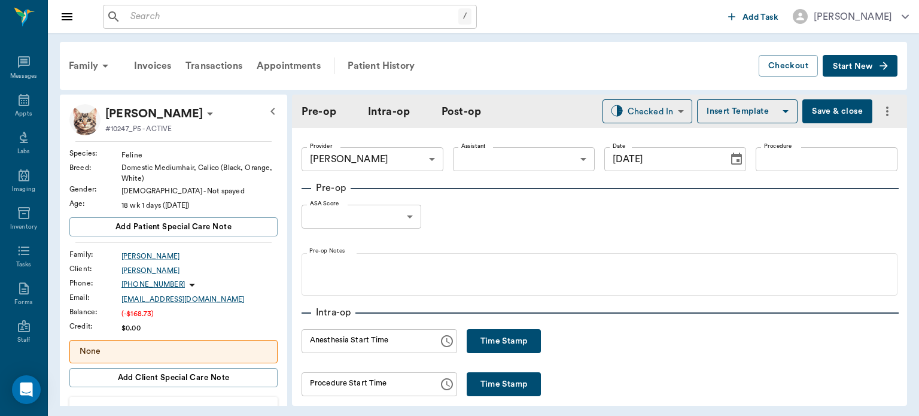
click at [502, 351] on button "Time Stamp" at bounding box center [504, 341] width 74 height 24
type input "12:20 PM"
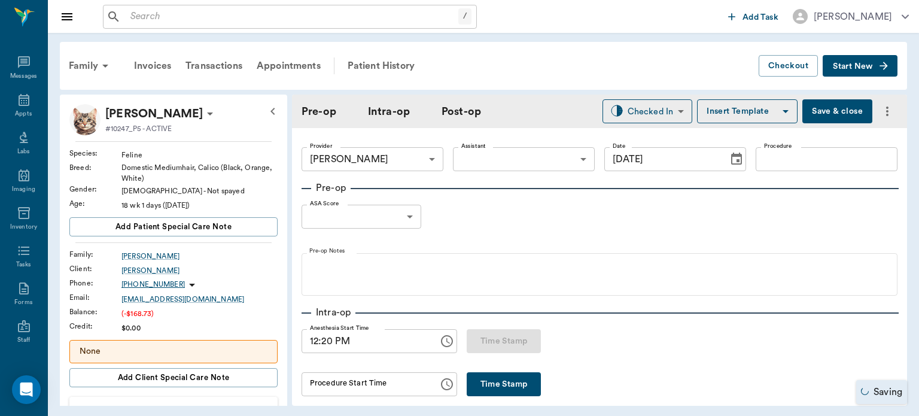
click at [496, 163] on body "/ ​ Add Task [PERSON_NAME] Nectar Messages Appts Labs Imaging Inventory Tasks F…" at bounding box center [459, 208] width 919 height 416
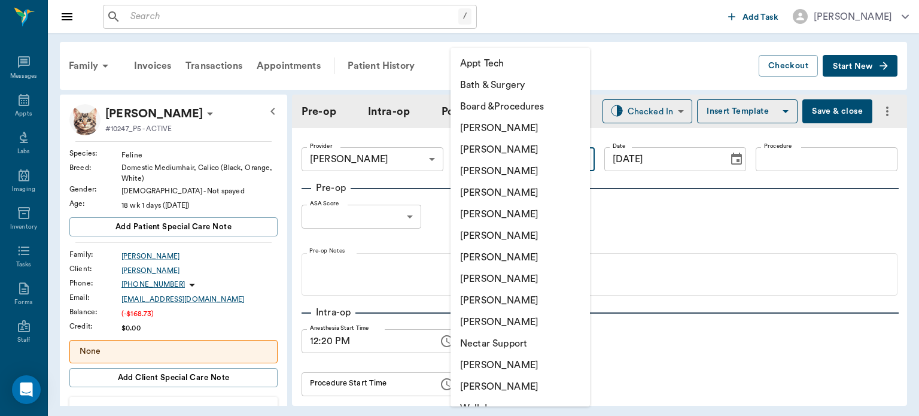
click at [524, 287] on li "[PERSON_NAME]" at bounding box center [520, 279] width 139 height 22
type input "63ec2e7e52e12b0ba117b124"
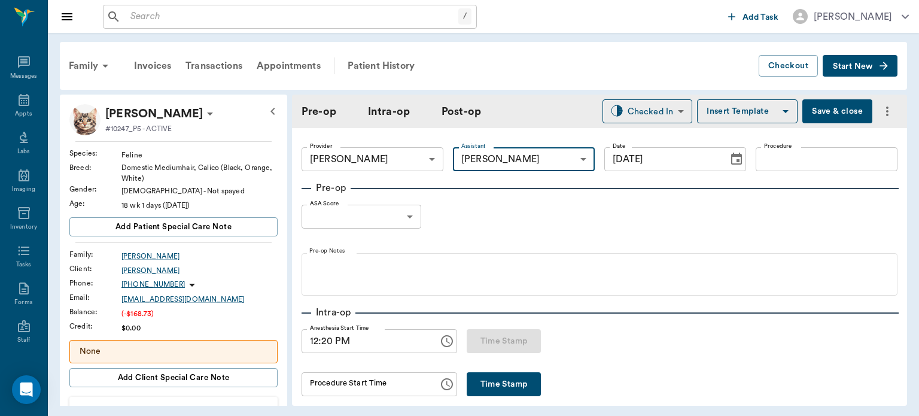
click at [776, 168] on input "Procedure" at bounding box center [827, 159] width 142 height 24
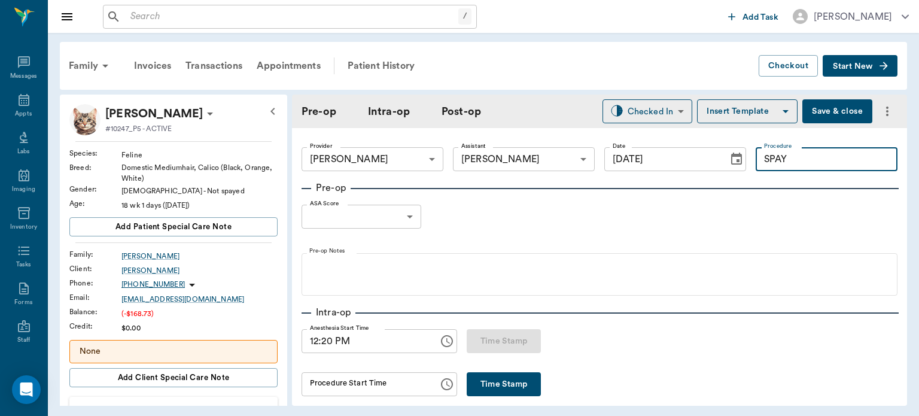
type input "SPAY"
click at [383, 213] on body "/ ​ Add Task [PERSON_NAME] Nectar Messages Appts Labs Imaging Inventory Tasks F…" at bounding box center [459, 208] width 919 height 416
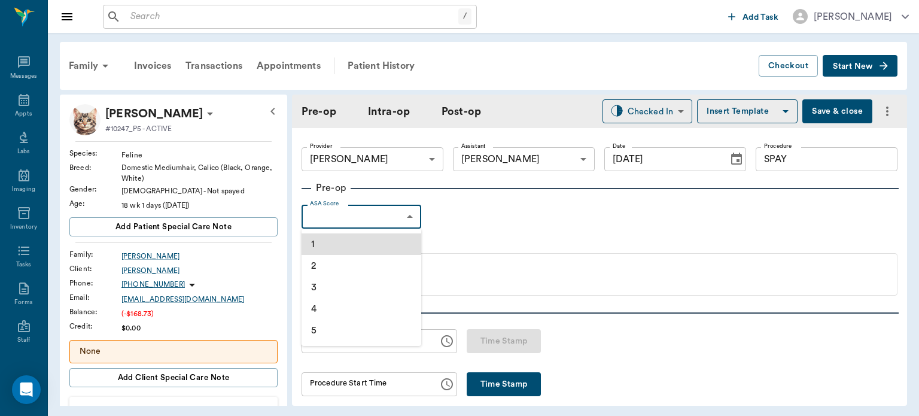
click at [324, 245] on li "1" at bounding box center [362, 244] width 120 height 22
type input "1"
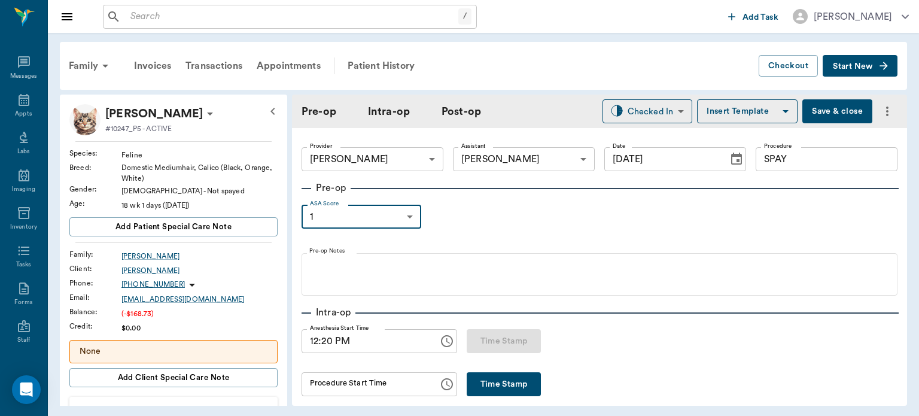
click at [729, 121] on button "Insert Template" at bounding box center [747, 111] width 101 height 24
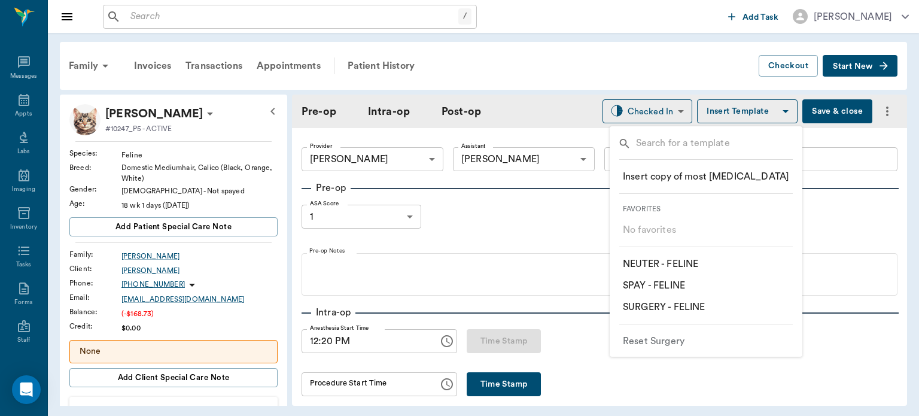
click at [673, 285] on p "​ SPAY - FELINE" at bounding box center [654, 285] width 62 height 14
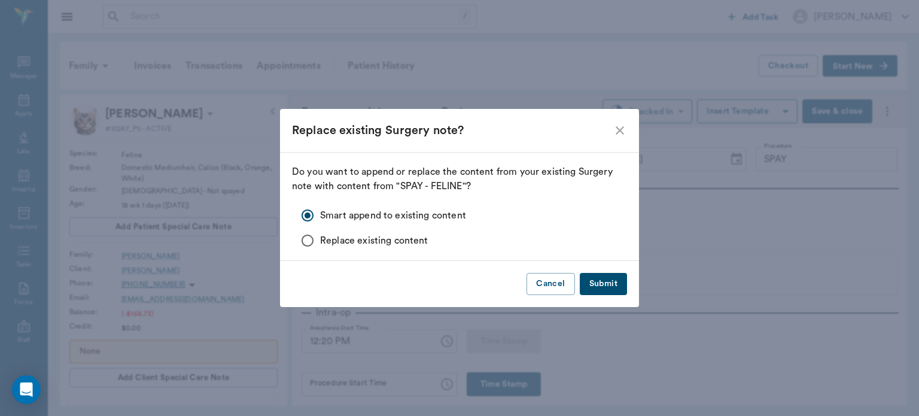
click at [615, 273] on button "Submit" at bounding box center [603, 284] width 47 height 22
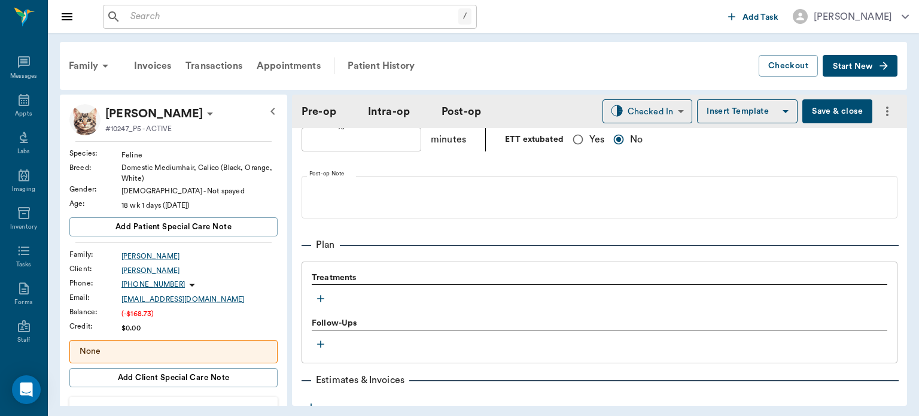
scroll to position [881, 0]
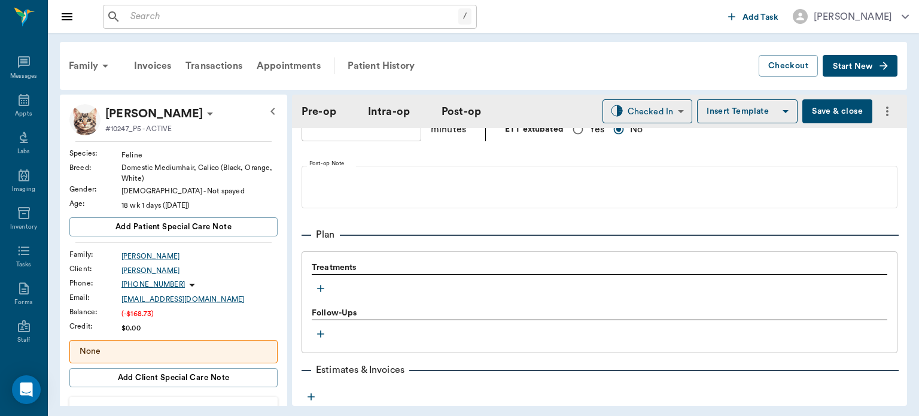
click at [321, 293] on icon "button" at bounding box center [320, 288] width 7 height 7
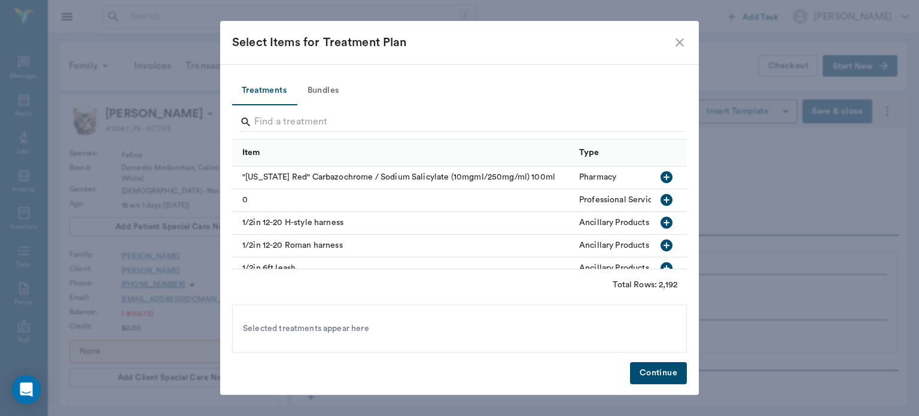
click at [328, 90] on button "Bundles" at bounding box center [323, 91] width 54 height 29
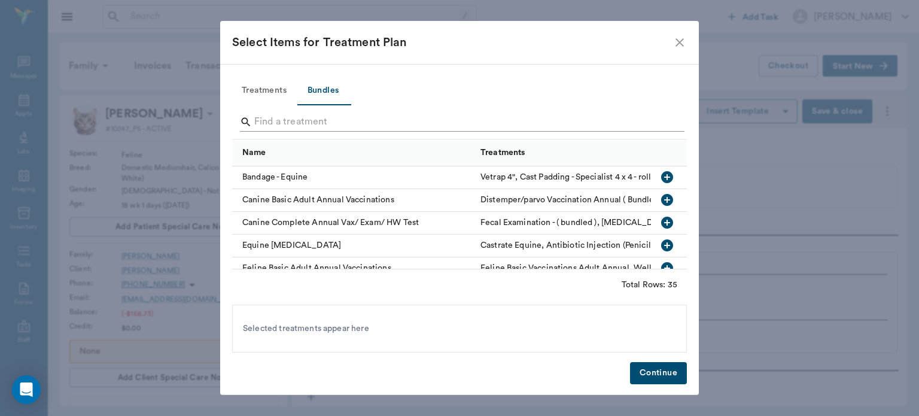
click at [275, 123] on input "Search" at bounding box center [460, 121] width 412 height 19
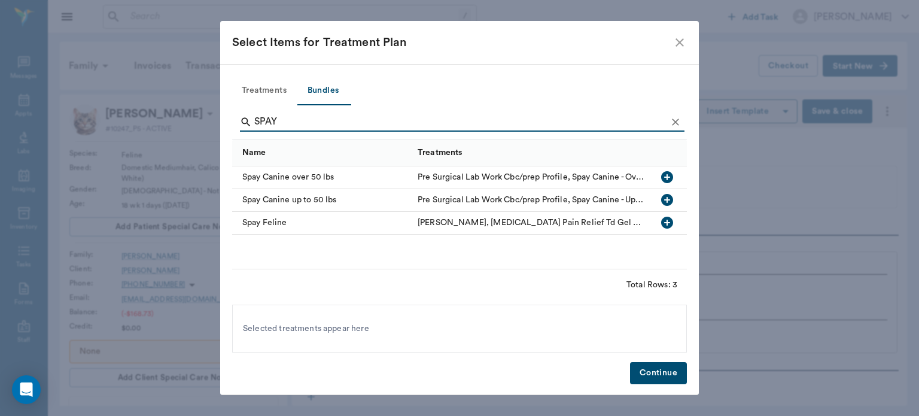
type input "SPAY"
click at [668, 223] on icon "button" at bounding box center [667, 223] width 12 height 12
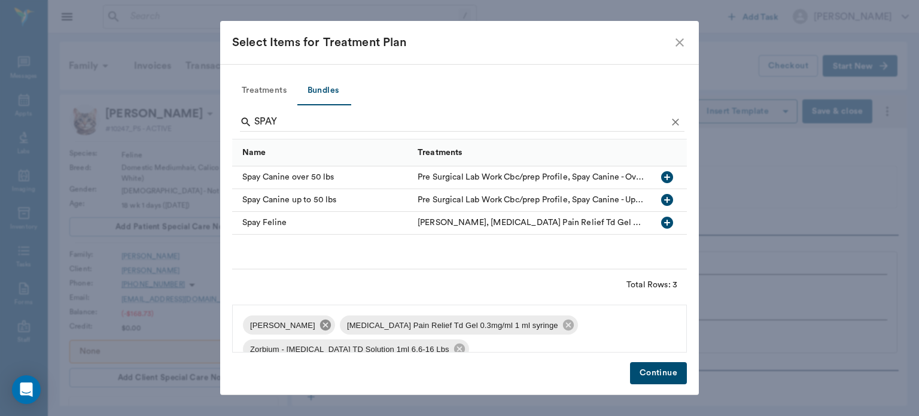
click at [322, 327] on icon at bounding box center [325, 324] width 13 height 13
click at [466, 325] on icon at bounding box center [471, 324] width 11 height 11
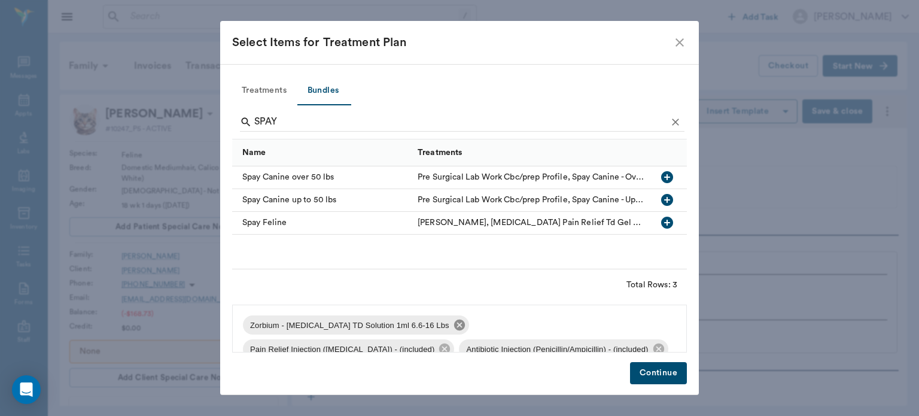
click at [454, 325] on icon at bounding box center [459, 324] width 11 height 11
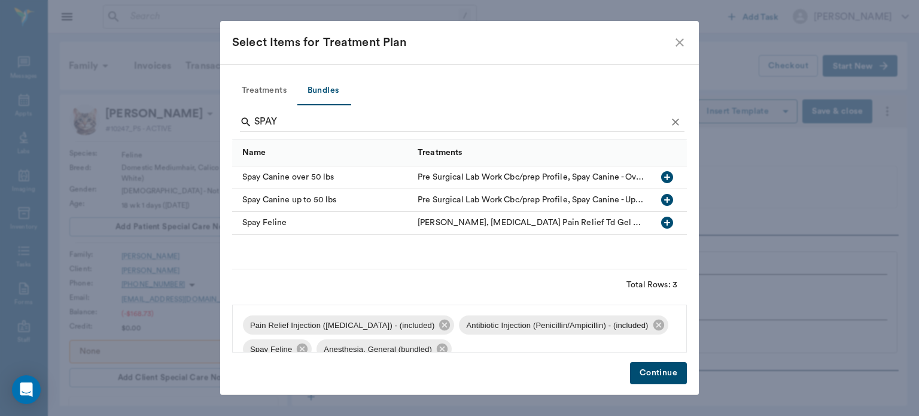
click at [659, 381] on button "Continue" at bounding box center [658, 373] width 57 height 22
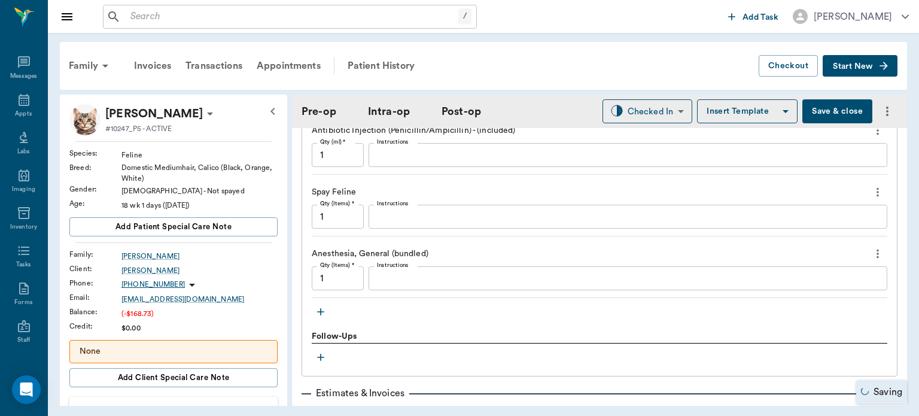
scroll to position [1122, 0]
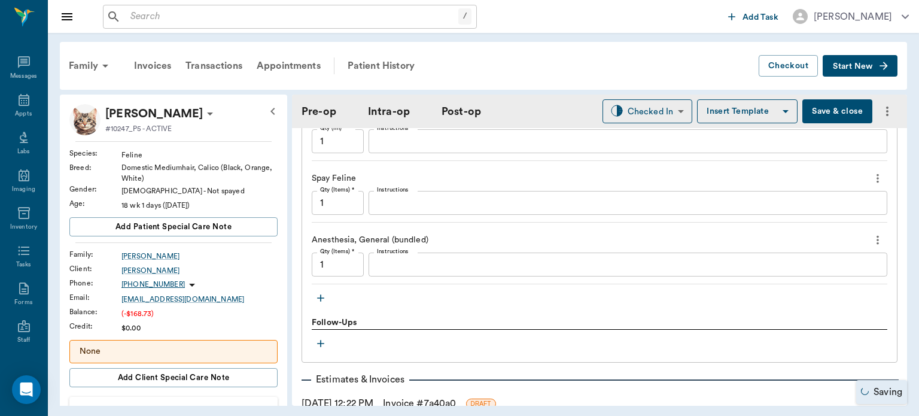
click at [321, 302] on icon "button" at bounding box center [320, 298] width 7 height 7
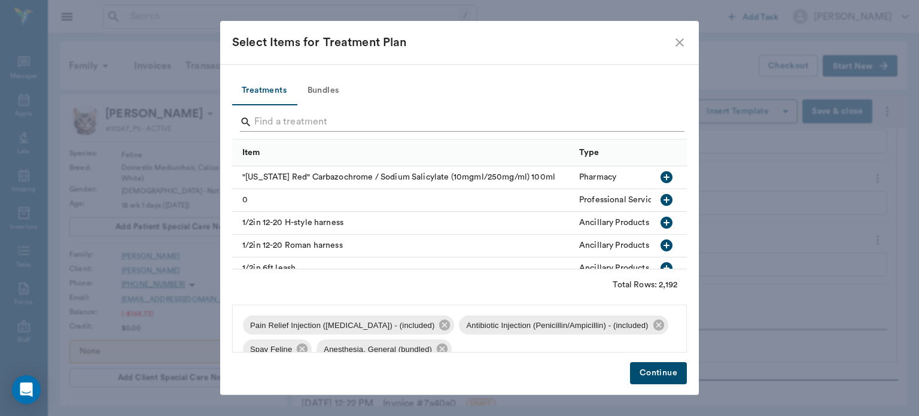
click at [275, 121] on input "Search" at bounding box center [460, 121] width 412 height 19
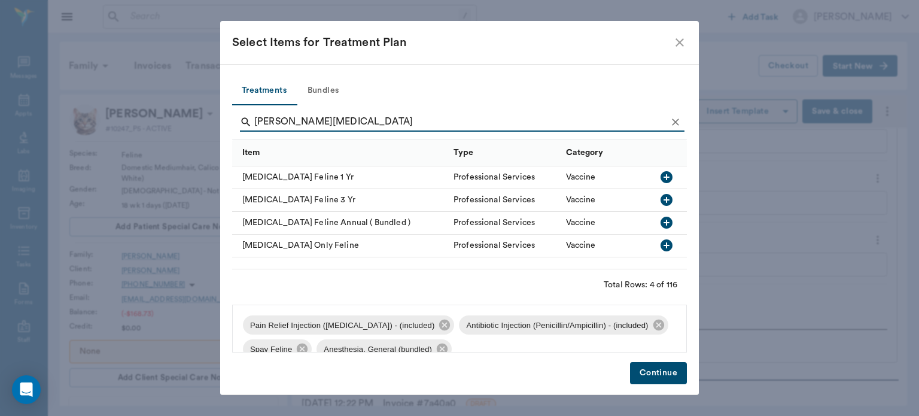
type input "[PERSON_NAME][MEDICAL_DATA]"
click at [668, 182] on icon "button" at bounding box center [667, 177] width 12 height 12
click at [653, 378] on button "Continue" at bounding box center [658, 373] width 57 height 22
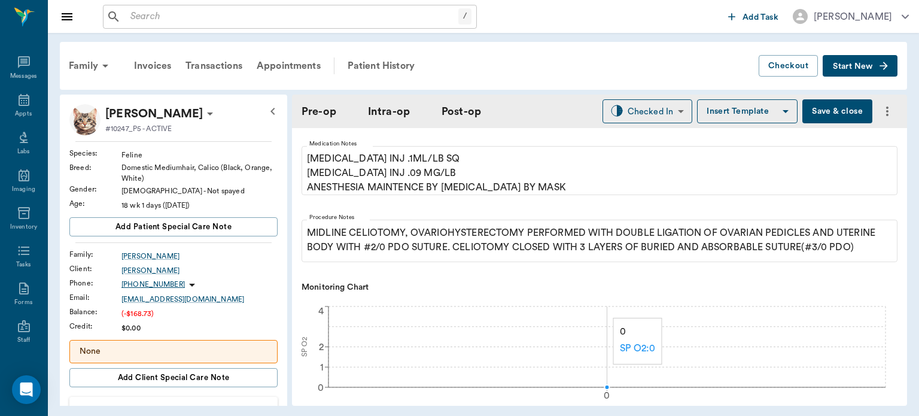
scroll to position [274, 0]
click at [820, 105] on button "Save & close" at bounding box center [837, 111] width 70 height 24
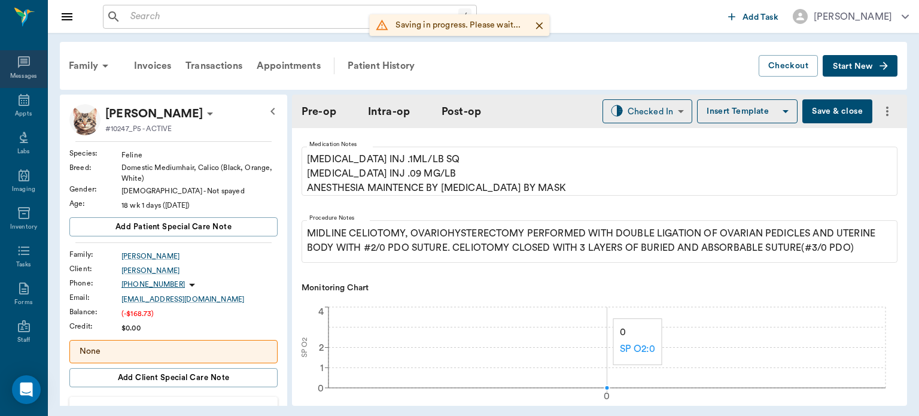
click at [11, 86] on div "Messages" at bounding box center [23, 69] width 47 height 38
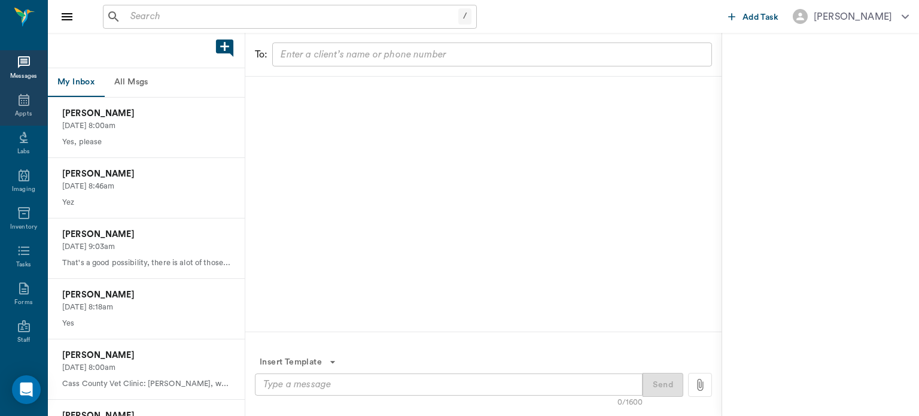
click at [17, 102] on icon at bounding box center [24, 100] width 14 height 14
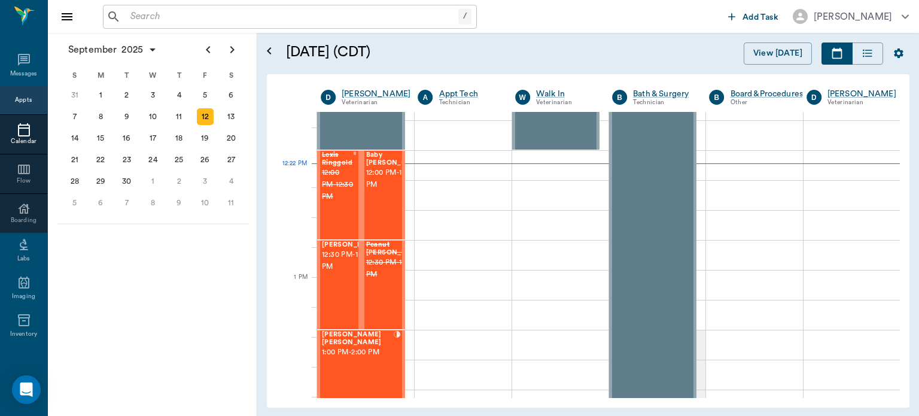
scroll to position [662, 0]
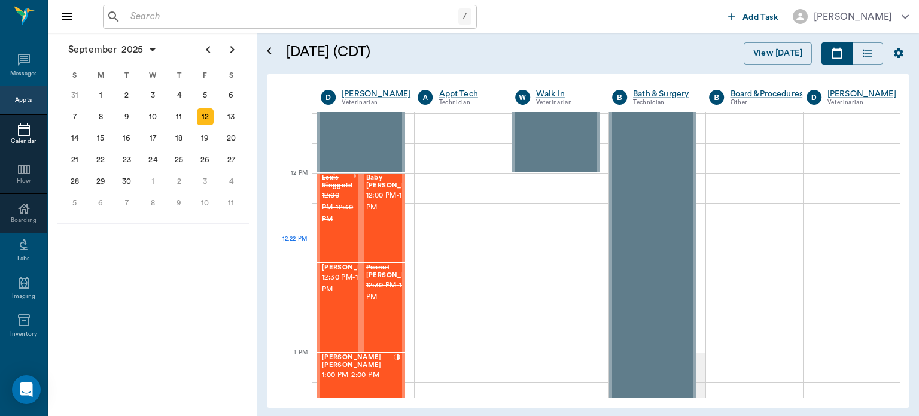
click at [381, 214] on span "12:00 PM - 12:30 PM" at bounding box center [396, 202] width 60 height 24
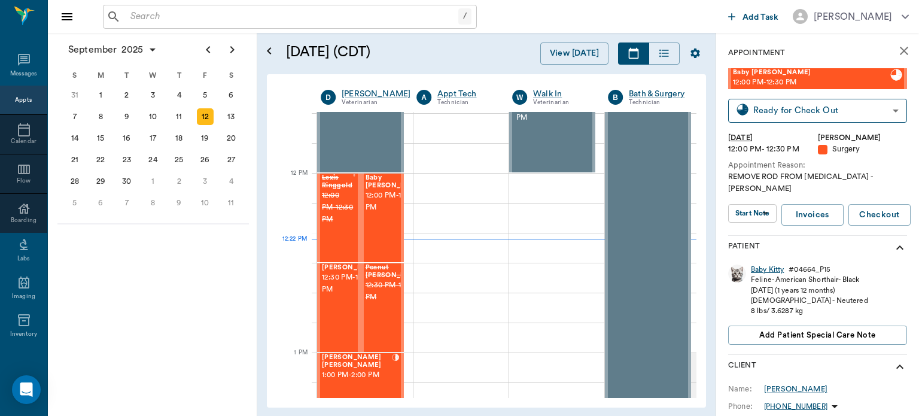
click at [781, 264] on div "Baby Kitty" at bounding box center [767, 269] width 33 height 10
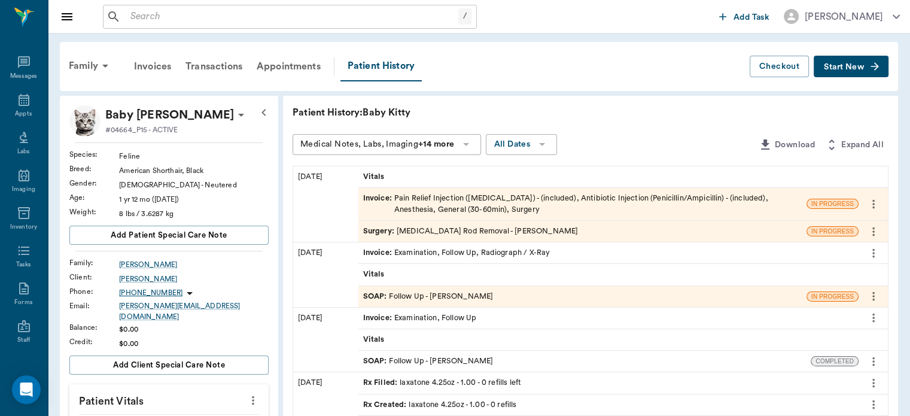
click at [376, 232] on span "Surgery :" at bounding box center [380, 231] width 34 height 11
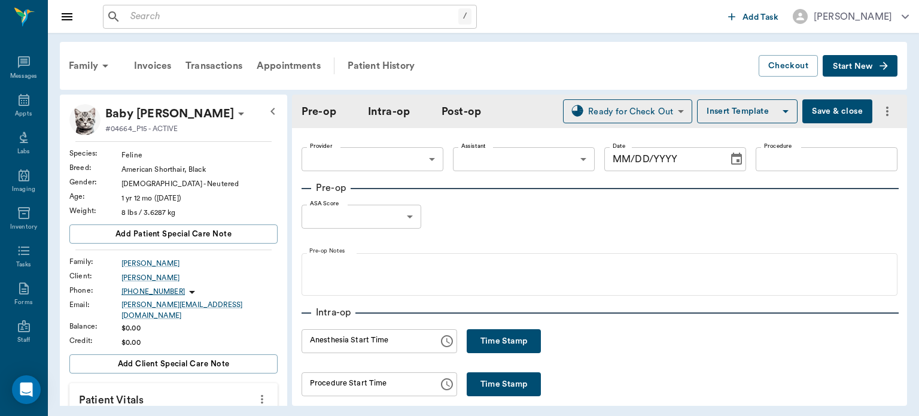
type input "63ec2f075fda476ae8351a4d"
type input "63ec2e7e52e12b0ba117b124"
type input "[MEDICAL_DATA] Rod Removal"
type input "1"
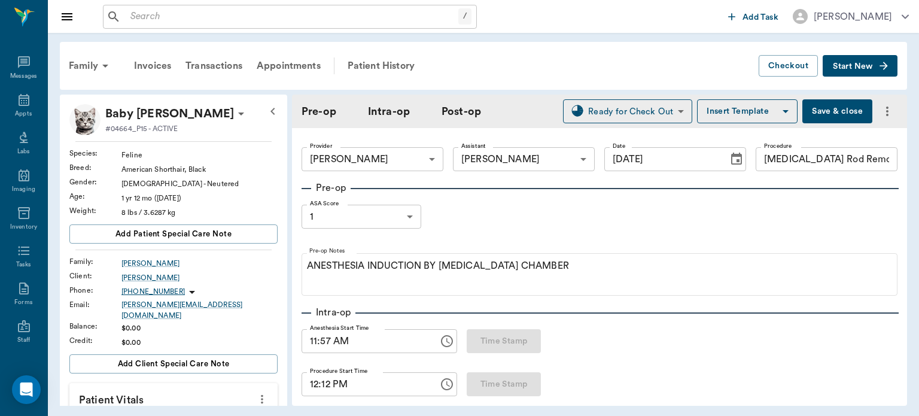
type input "[DATE]"
type input "11:57 AM"
type input "12:12 PM"
type input "12:19 PM"
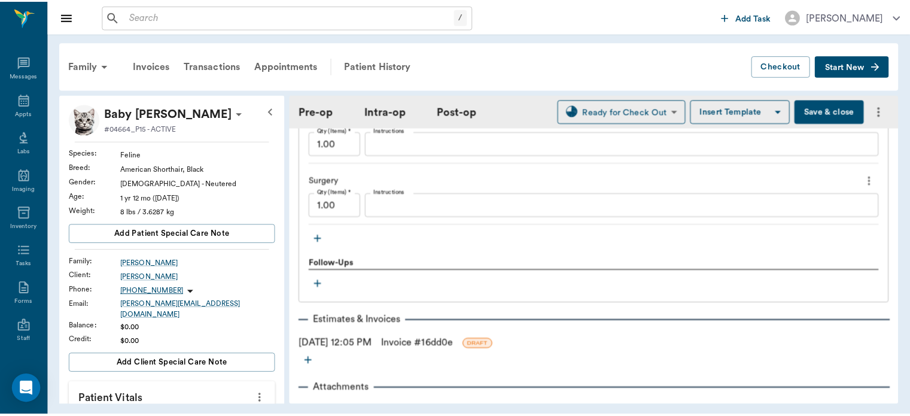
scroll to position [1197, 0]
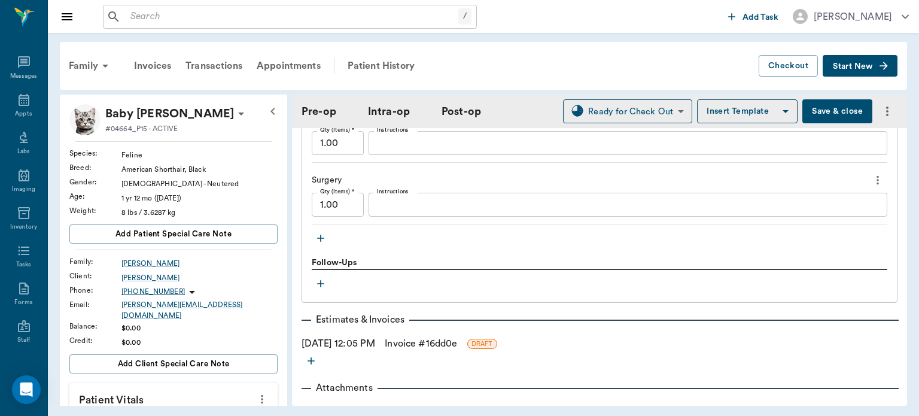
click at [436, 348] on link "Invoice # 16dd0e" at bounding box center [421, 343] width 72 height 14
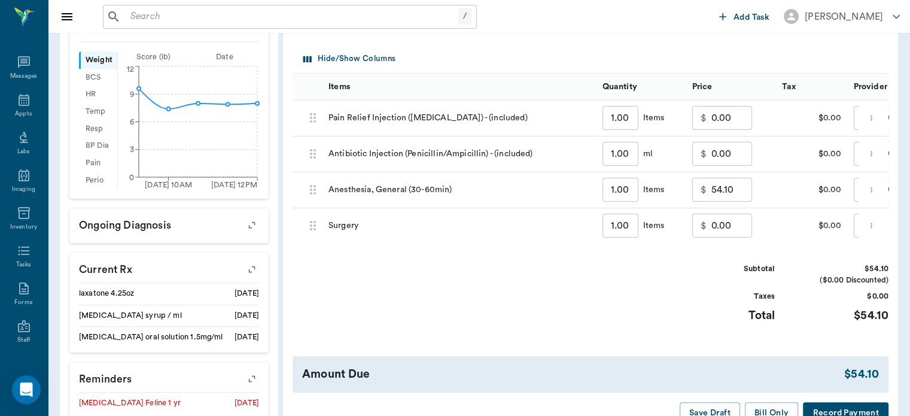
scroll to position [372, 0]
click at [718, 229] on input "0.00" at bounding box center [731, 225] width 41 height 24
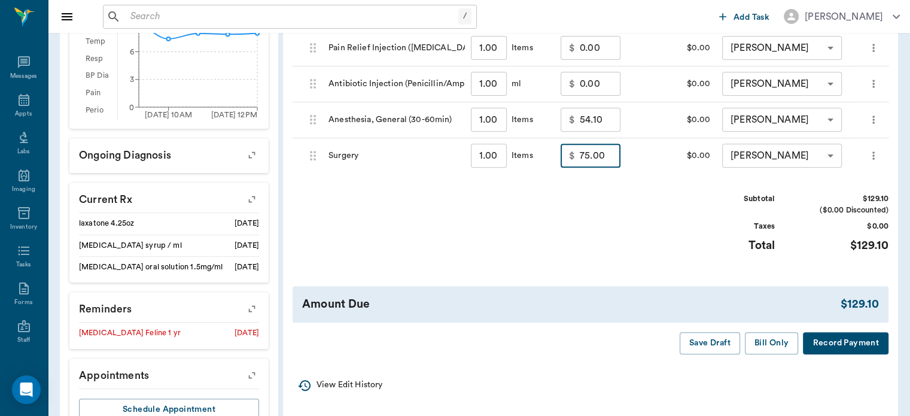
scroll to position [439, 0]
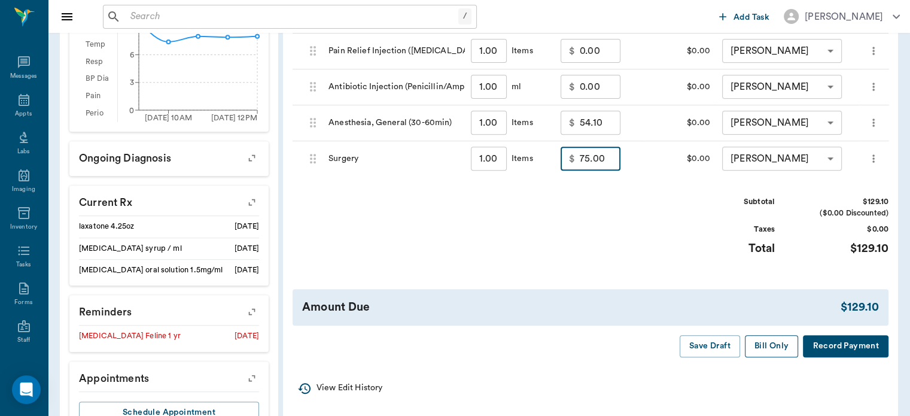
type input "75.00"
click at [781, 348] on button "Bill Only" at bounding box center [772, 346] width 54 height 22
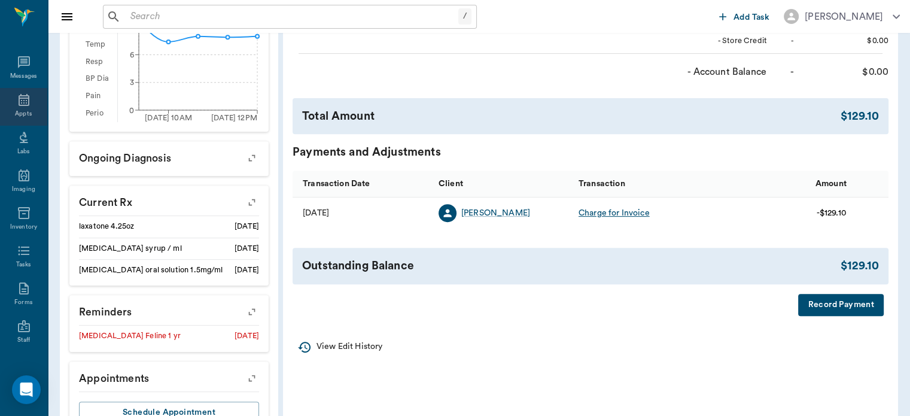
click at [17, 112] on div "Appts" at bounding box center [23, 113] width 17 height 9
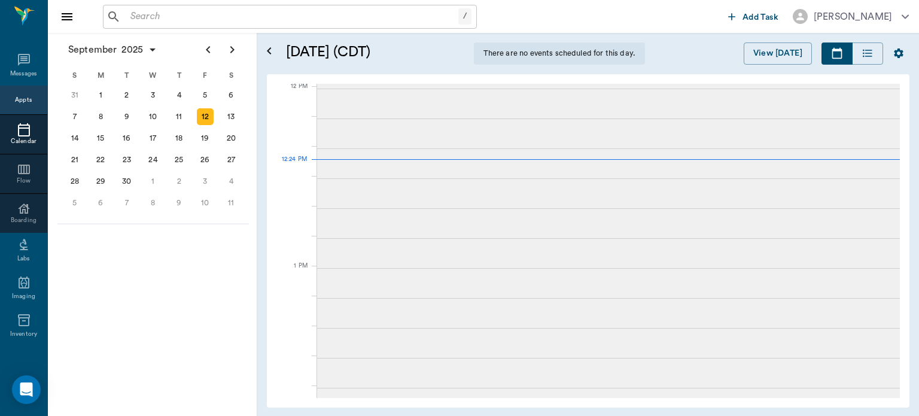
scroll to position [720, 0]
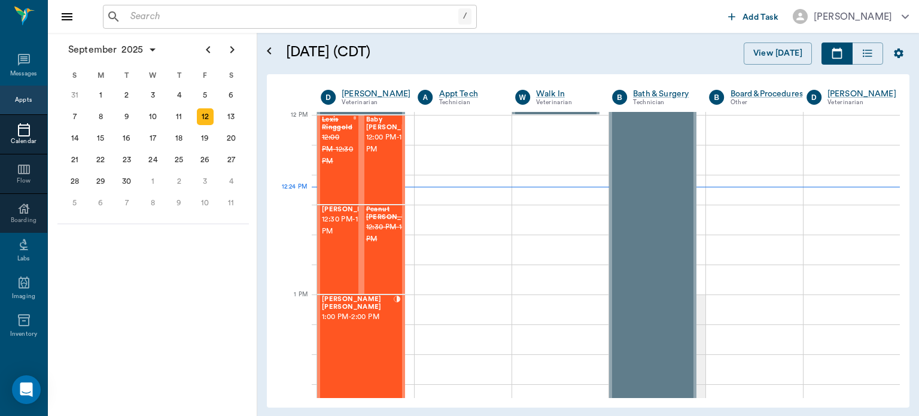
scroll to position [720, 0]
click at [343, 238] on span "12:30 PM - 1:00 PM" at bounding box center [352, 226] width 60 height 24
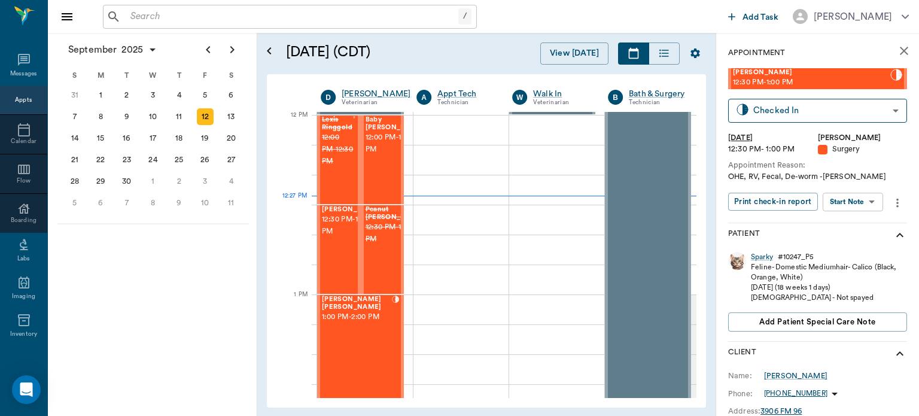
click at [856, 202] on body "/ ​ Add Task Dr. Bert Ellsworth Nectar Messages Appts Calendar Flow Boarding La…" at bounding box center [459, 208] width 919 height 416
click at [841, 250] on button "View Surgery" at bounding box center [843, 246] width 49 height 14
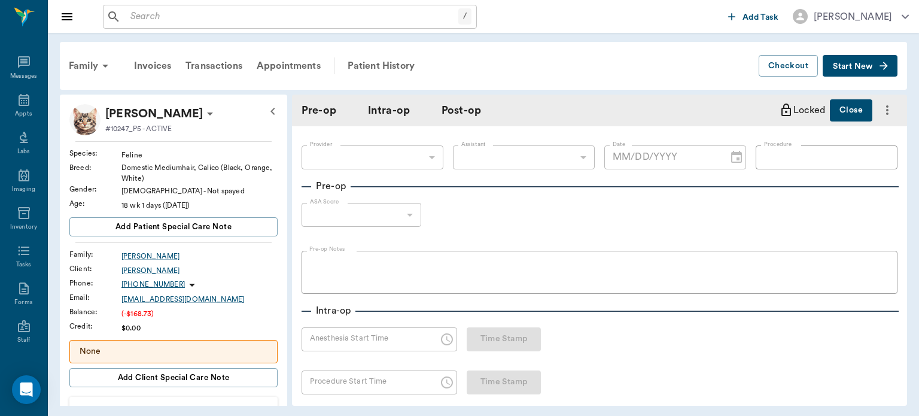
type input "63ec2f075fda476ae8351a4d"
type input "63ec2e7e52e12b0ba117b124"
type input "SPAY"
type input "1"
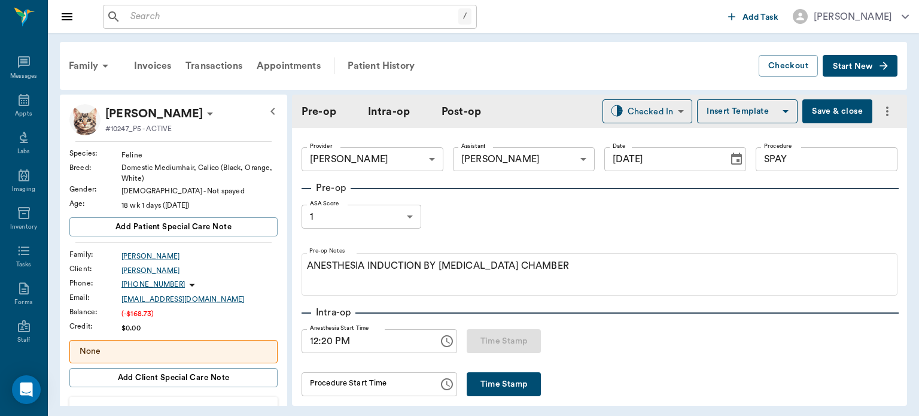
type input "[DATE]"
type input "12:20 PM"
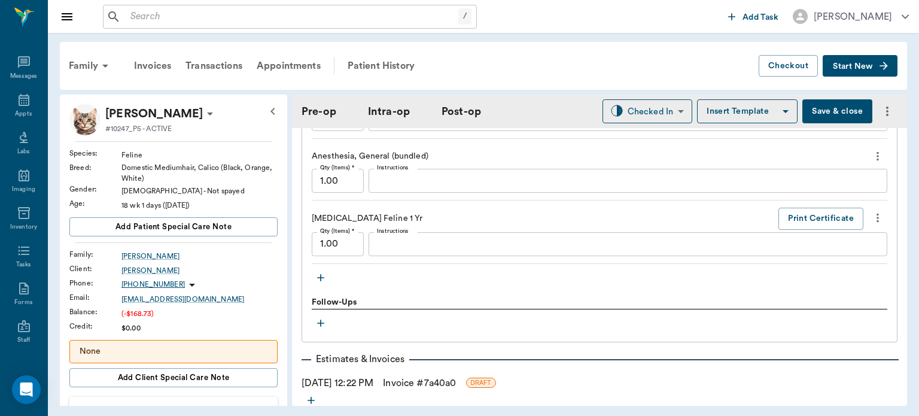
scroll to position [1301, 0]
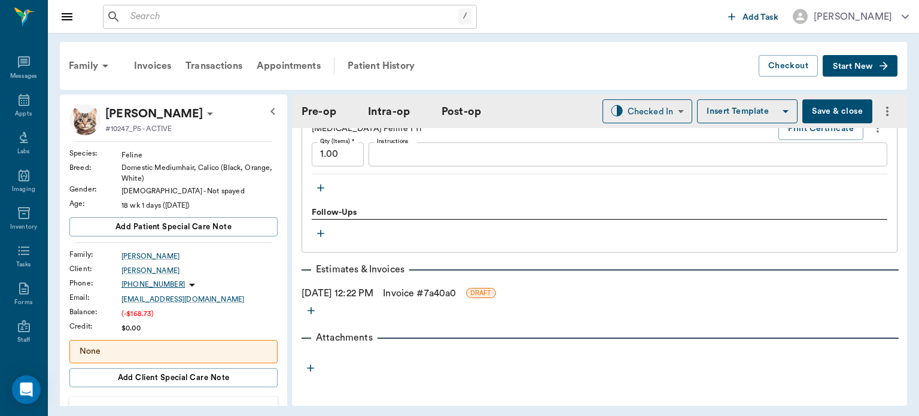
click at [319, 191] on icon "button" at bounding box center [321, 188] width 12 height 12
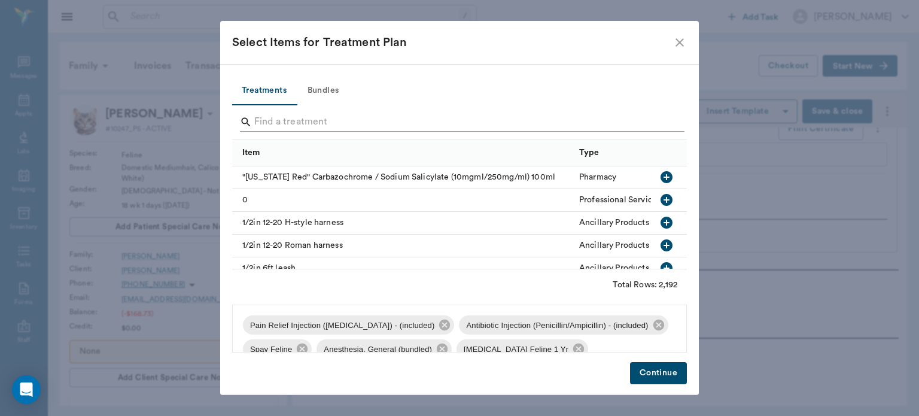
click at [273, 117] on input "Search" at bounding box center [460, 121] width 412 height 19
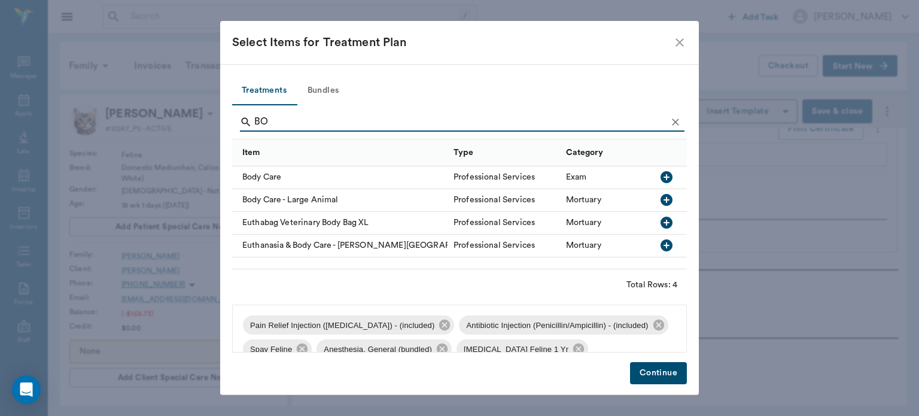
type input "B"
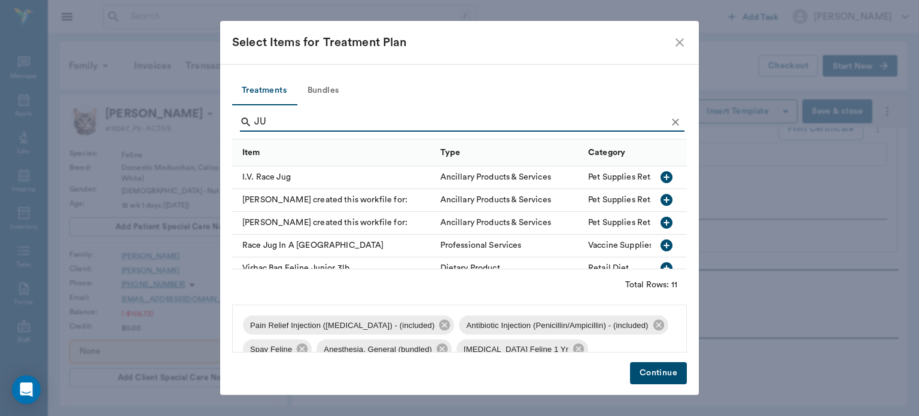
type input "J"
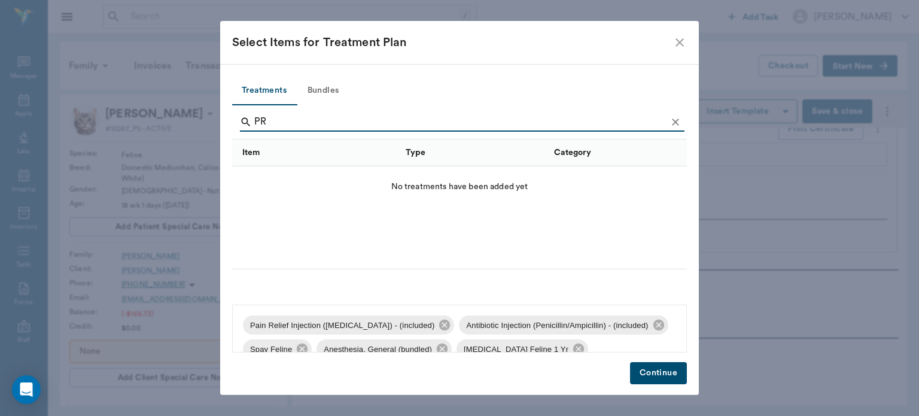
type input "P"
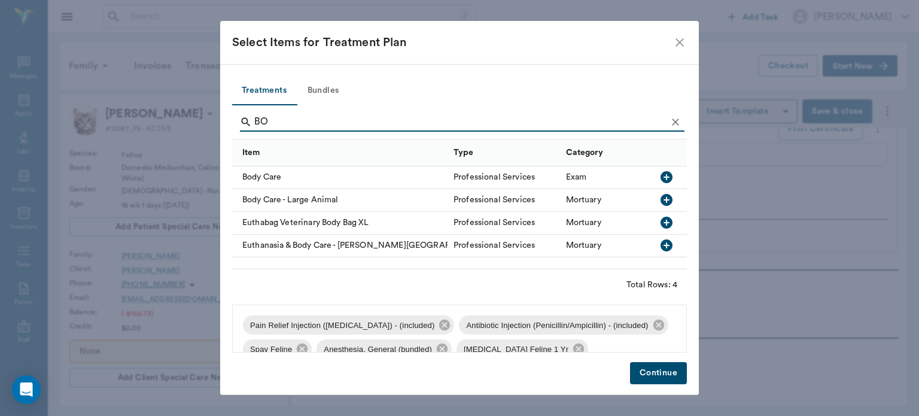
type input "B"
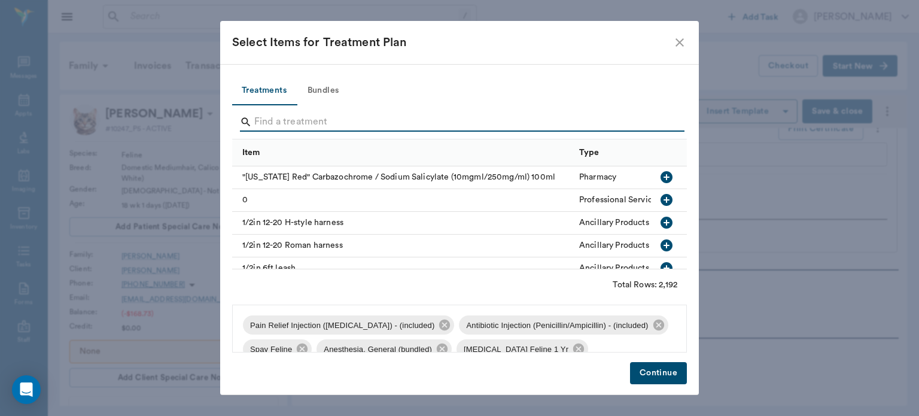
click at [678, 43] on icon "close" at bounding box center [679, 42] width 8 height 8
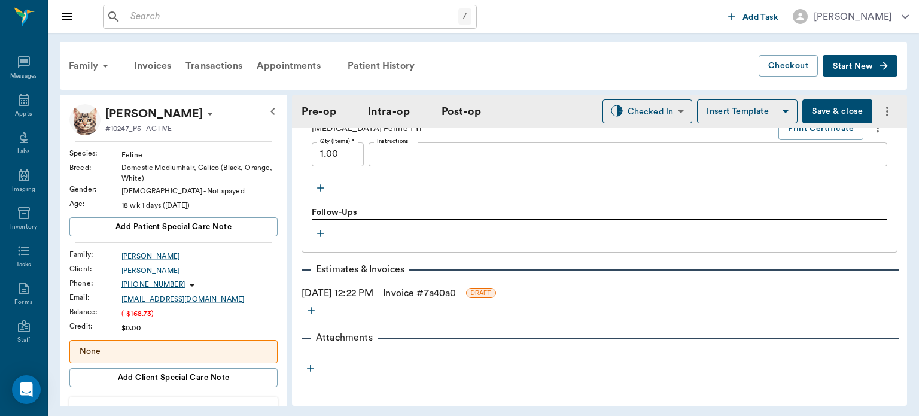
click at [824, 112] on button "Save & close" at bounding box center [837, 111] width 70 height 24
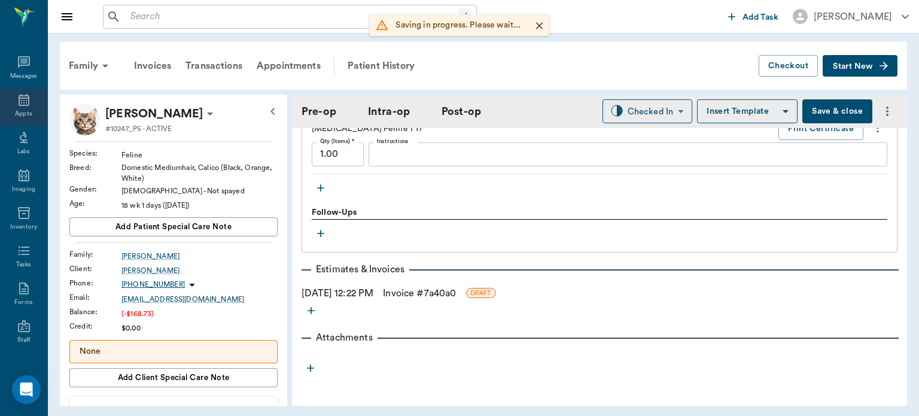
click at [17, 102] on icon at bounding box center [24, 100] width 14 height 14
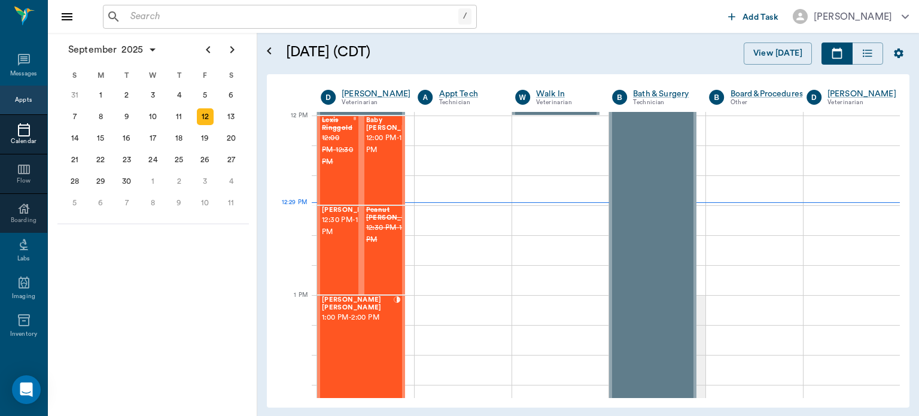
scroll to position [718, 0]
click at [205, 94] on div "5" at bounding box center [205, 95] width 17 height 17
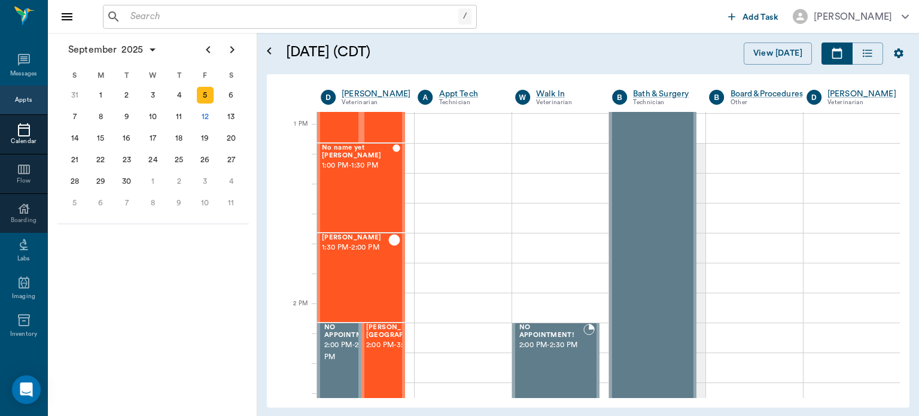
scroll to position [870, 0]
click at [179, 94] on div "4" at bounding box center [179, 95] width 17 height 17
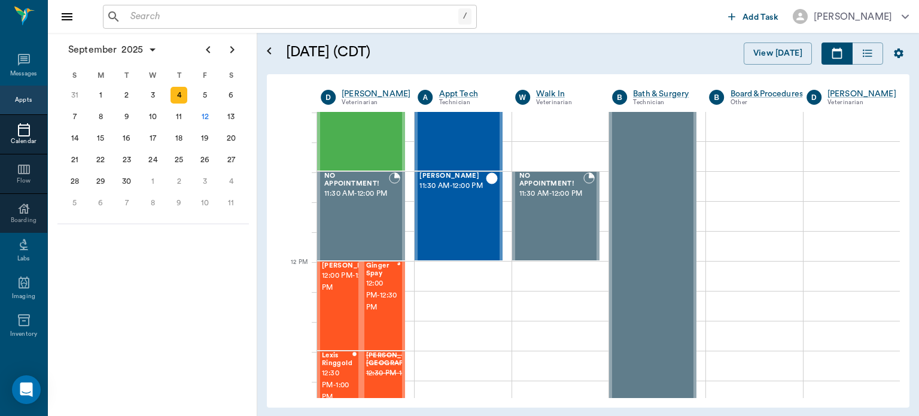
scroll to position [576, 0]
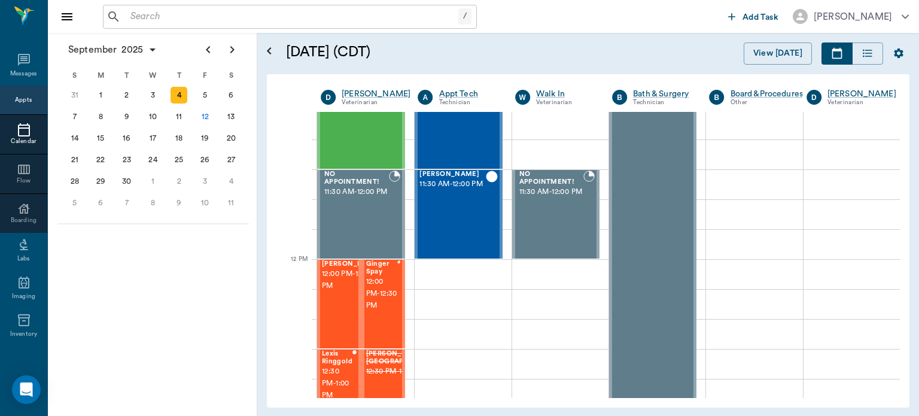
click at [333, 292] on span "12:00 PM - 12:30 PM" at bounding box center [352, 280] width 60 height 24
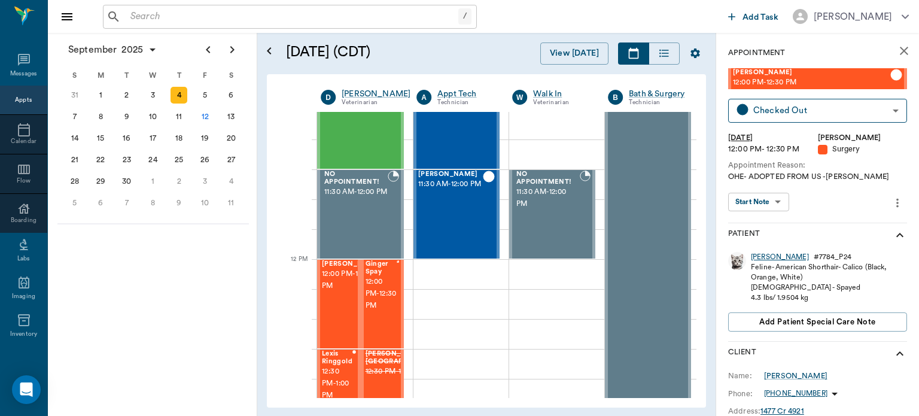
click at [766, 255] on div "JENNY" at bounding box center [780, 257] width 58 height 10
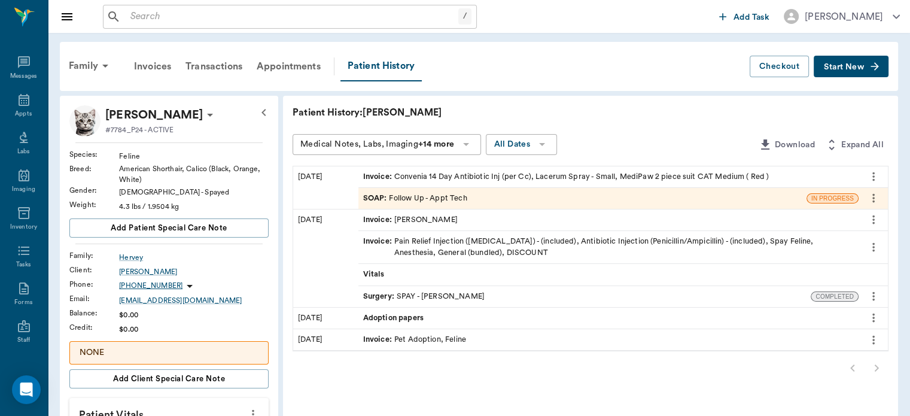
click at [371, 200] on span "SOAP :" at bounding box center [376, 198] width 26 height 11
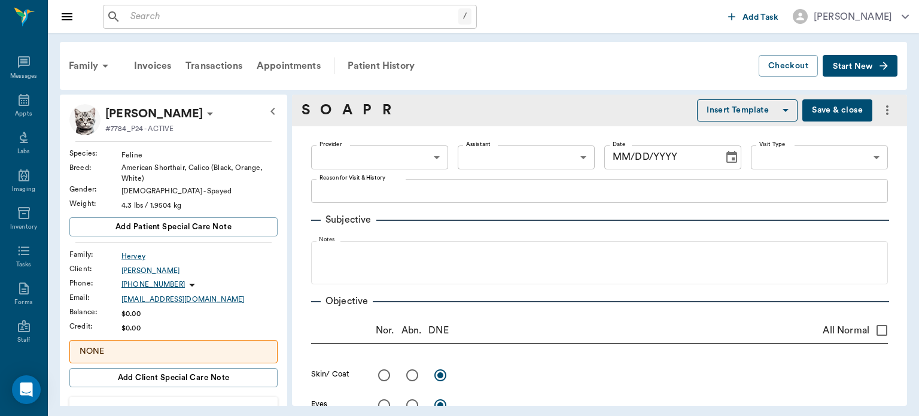
type input "63ec2f075fda476ae8351a4c"
type input "65d2be4f46e3a538d89b8c16"
type textarea "WAS SPAYED ON THURSDAY. NOT HAS SOME SMELLY DISCHARGE -LORY MEGAN'S SISTER WILL…"
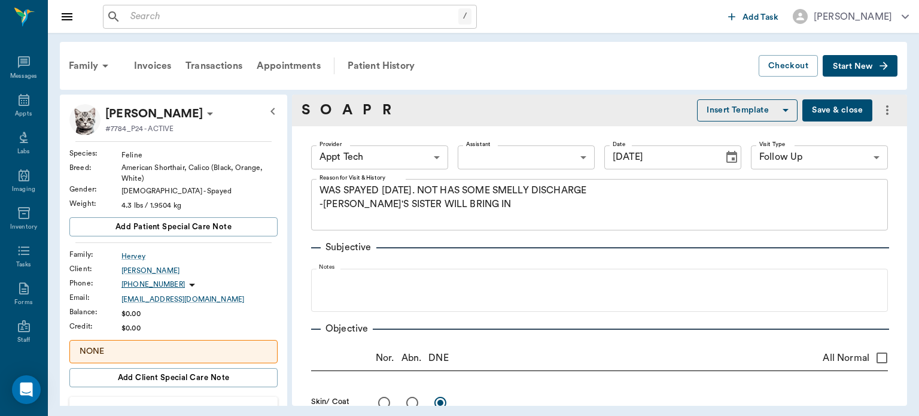
type input "09/09/2025"
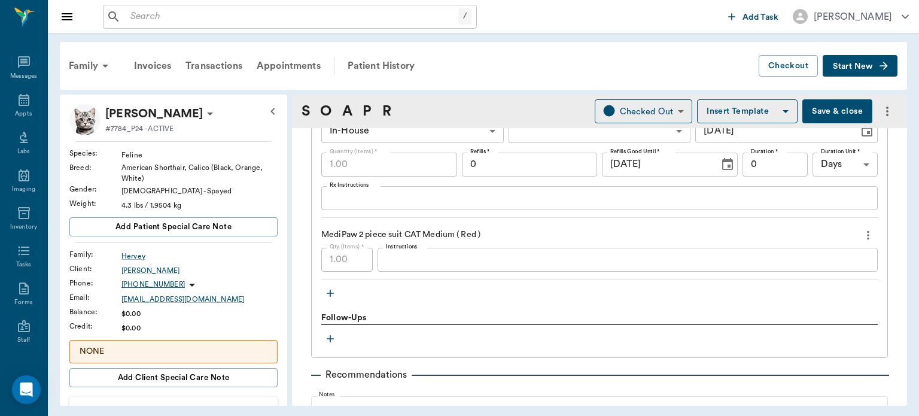
scroll to position [982, 0]
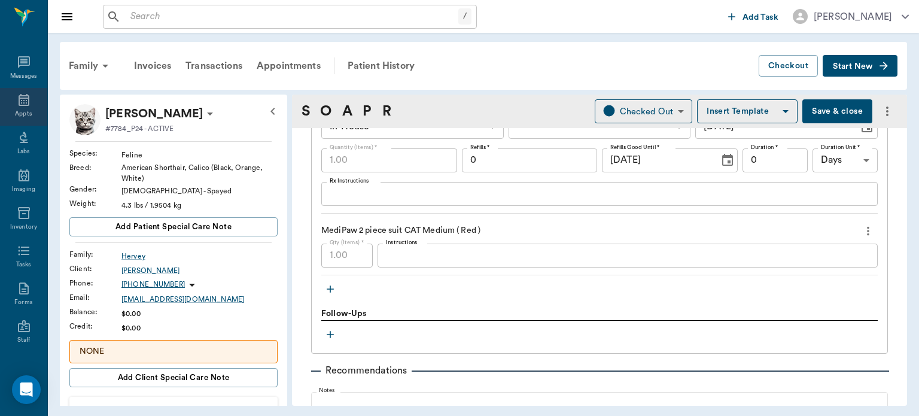
click at [23, 114] on div "Appts" at bounding box center [23, 113] width 17 height 9
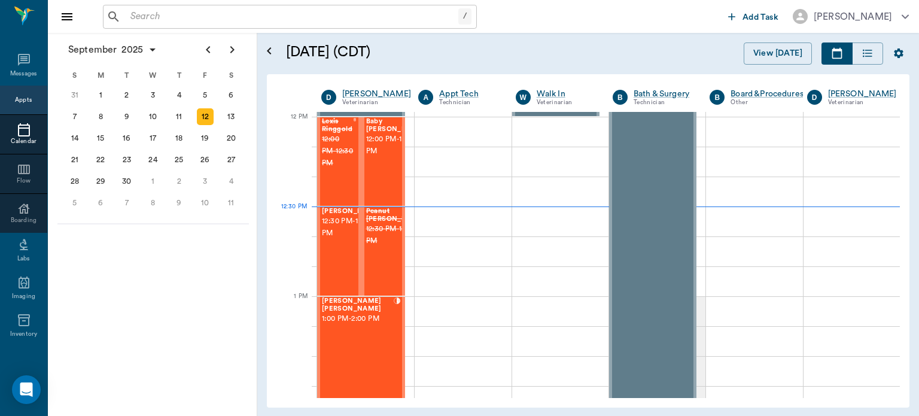
scroll to position [718, 0]
click at [336, 239] on span "12:30 PM - 1:00 PM" at bounding box center [352, 227] width 60 height 24
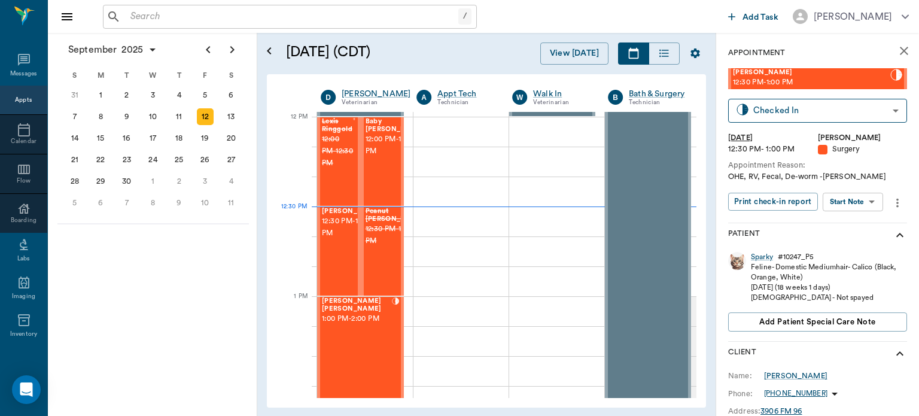
click at [856, 208] on body "/ ​ Add Task Dr. Bert Ellsworth Nectar Messages Appts Calendar Flow Boarding La…" at bounding box center [459, 208] width 919 height 416
click at [847, 247] on button "View Surgery" at bounding box center [843, 246] width 49 height 14
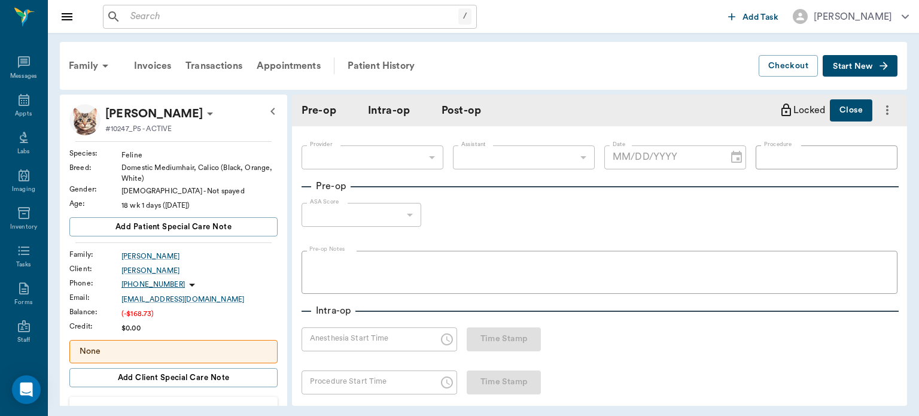
type input "63ec2f075fda476ae8351a4d"
type input "63ec2e7e52e12b0ba117b124"
type input "SPAY"
type input "1"
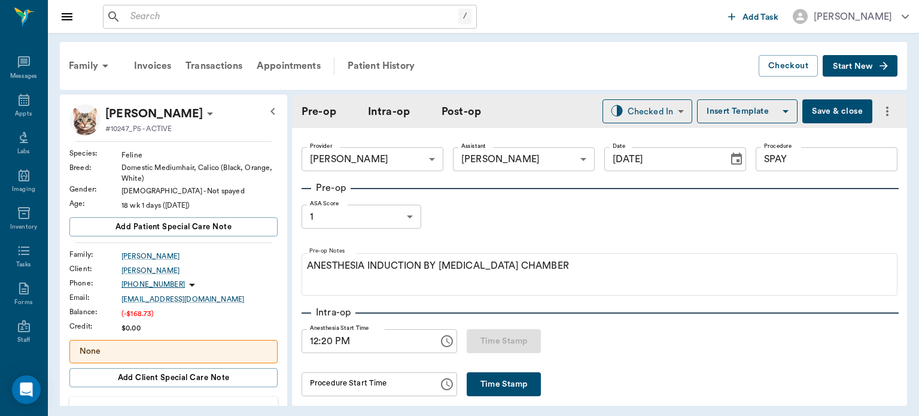
type input "[DATE]"
type input "12:20 PM"
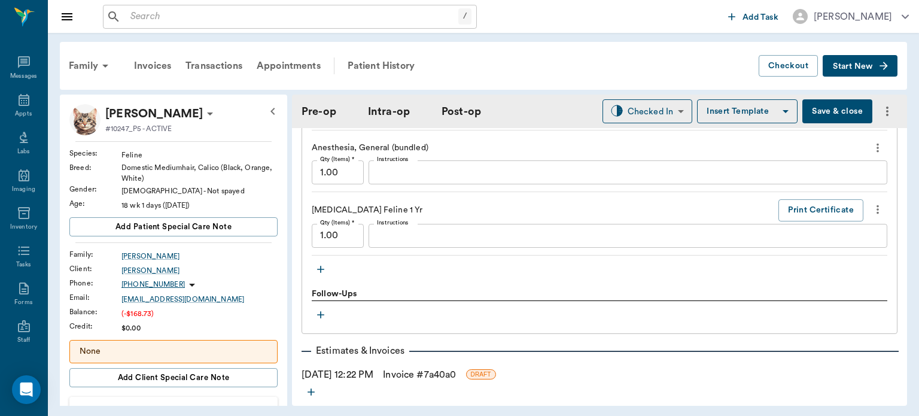
scroll to position [1218, 0]
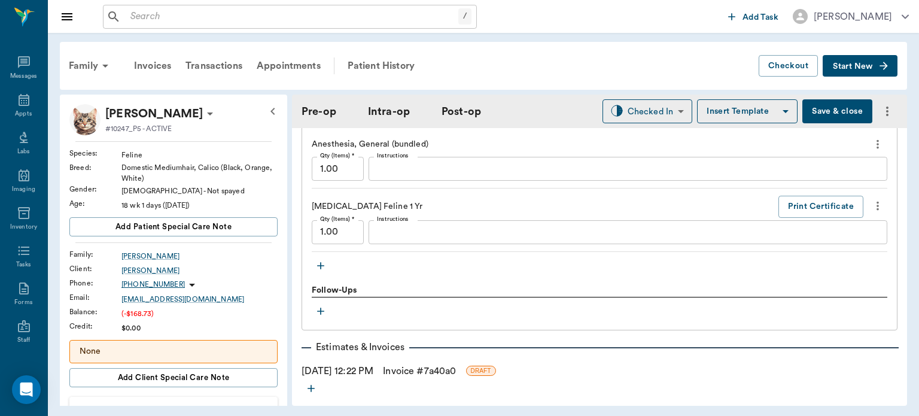
click at [321, 269] on icon "button" at bounding box center [320, 265] width 7 height 7
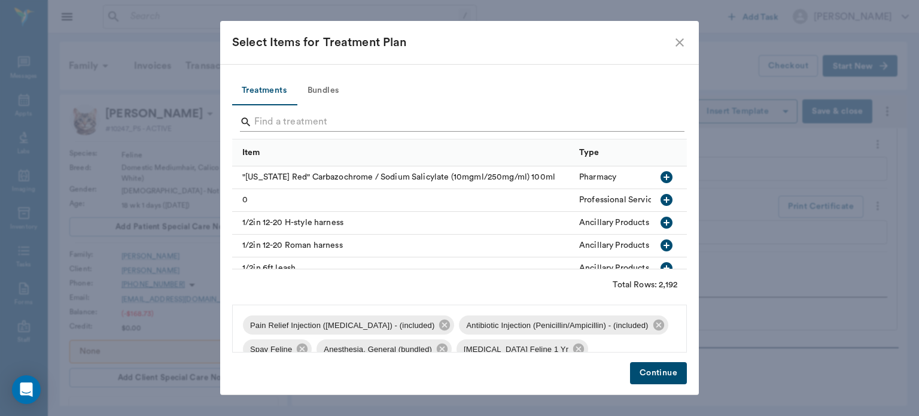
click at [279, 115] on input "Search" at bounding box center [460, 121] width 412 height 19
type input "3"
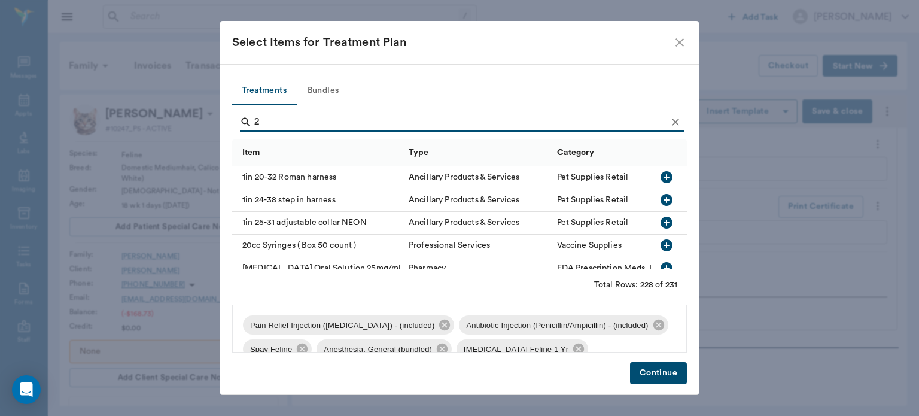
type input "2"
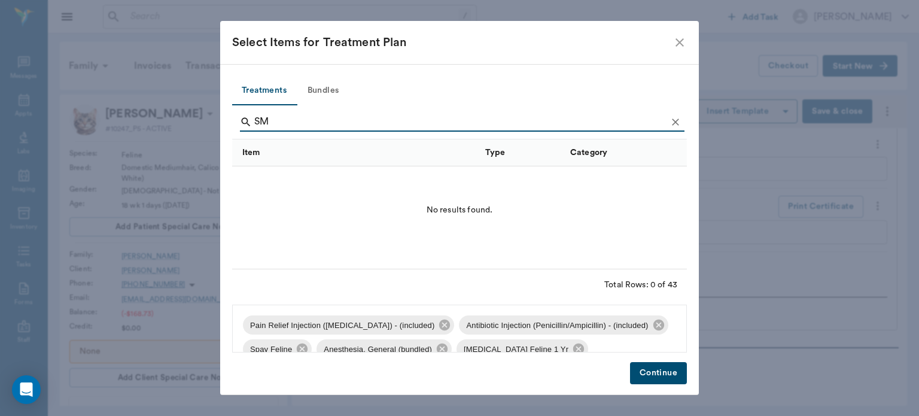
type input "S"
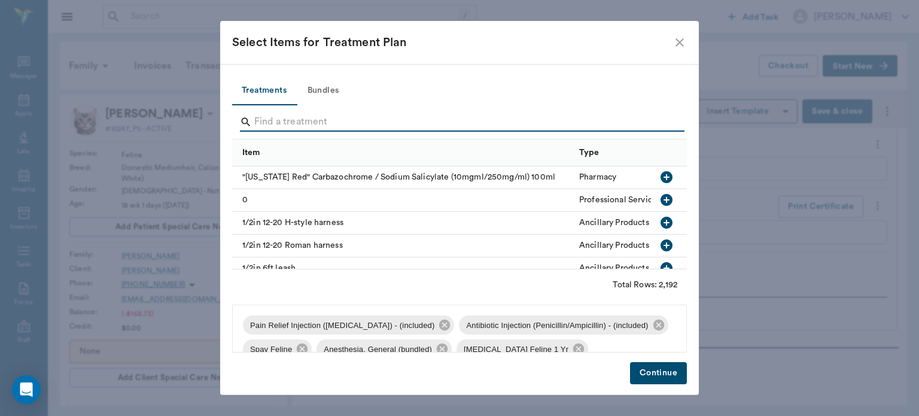
click at [680, 41] on icon "close" at bounding box center [680, 42] width 14 height 14
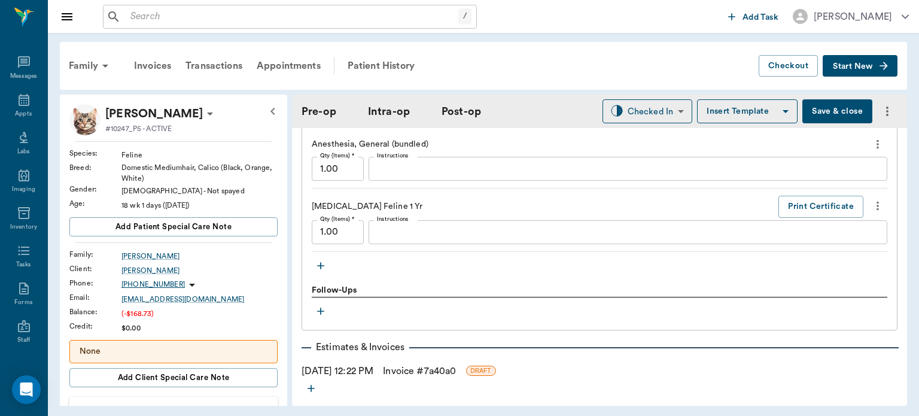
click at [829, 120] on button "Save & close" at bounding box center [837, 111] width 70 height 24
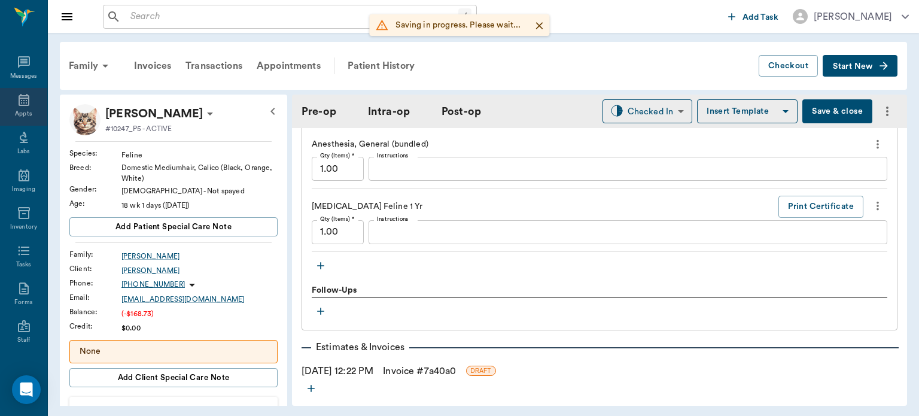
click at [19, 102] on icon at bounding box center [24, 100] width 14 height 14
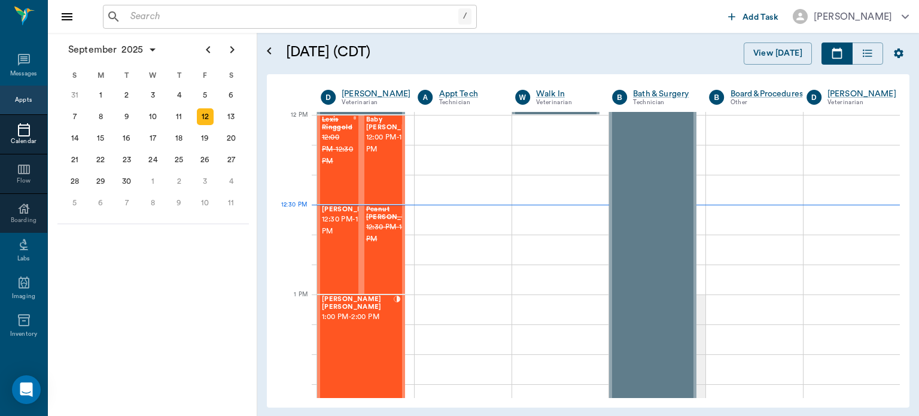
scroll to position [720, 0]
click at [173, 93] on div "4" at bounding box center [179, 95] width 17 height 17
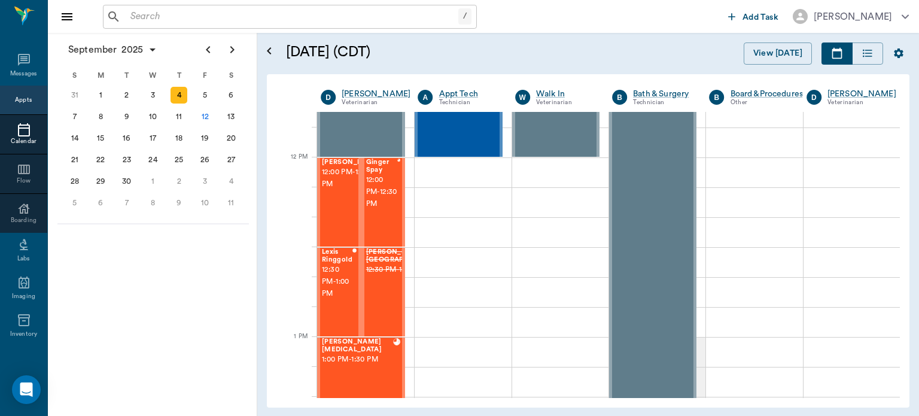
scroll to position [677, 0]
click at [333, 190] on span "12:00 PM - 12:30 PM" at bounding box center [352, 178] width 60 height 24
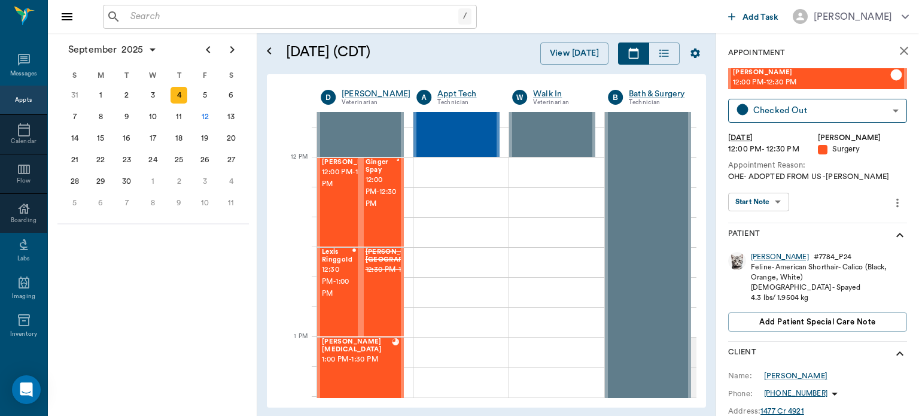
click at [773, 257] on div "JENNY" at bounding box center [780, 257] width 58 height 10
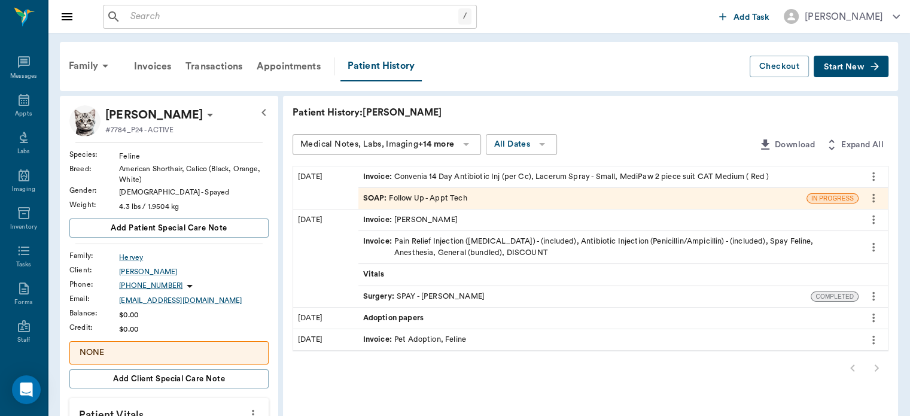
click at [381, 179] on span "Invoice :" at bounding box center [378, 176] width 31 height 11
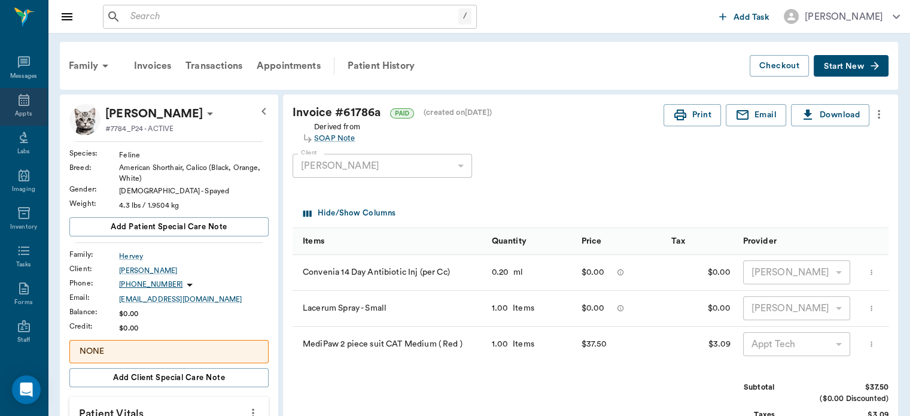
click at [19, 102] on icon at bounding box center [24, 100] width 11 height 12
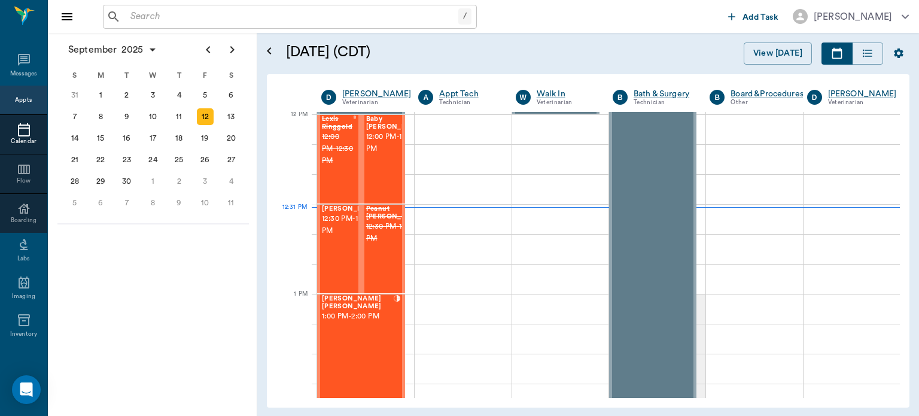
scroll to position [720, 0]
click at [333, 229] on span "12:30 PM - 1:00 PM" at bounding box center [352, 225] width 60 height 24
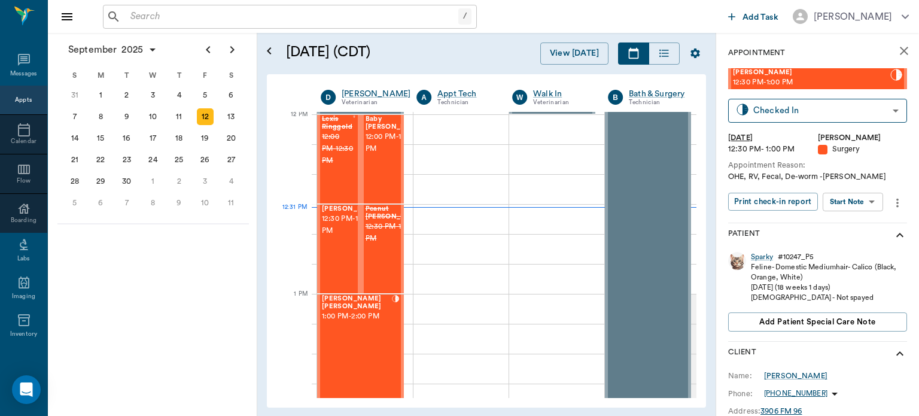
click at [846, 199] on body "/ ​ Add Task Dr. Bert Ellsworth Nectar Messages Appts Calendar Flow Boarding La…" at bounding box center [459, 208] width 919 height 416
click at [830, 244] on button "View Surgery" at bounding box center [843, 246] width 49 height 14
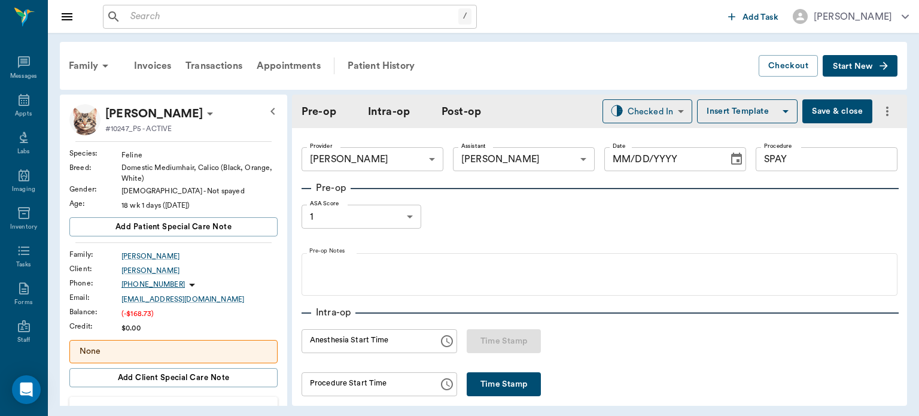
type input "63ec2f075fda476ae8351a4d"
type input "63ec2e7e52e12b0ba117b124"
type input "SPAY"
type input "1"
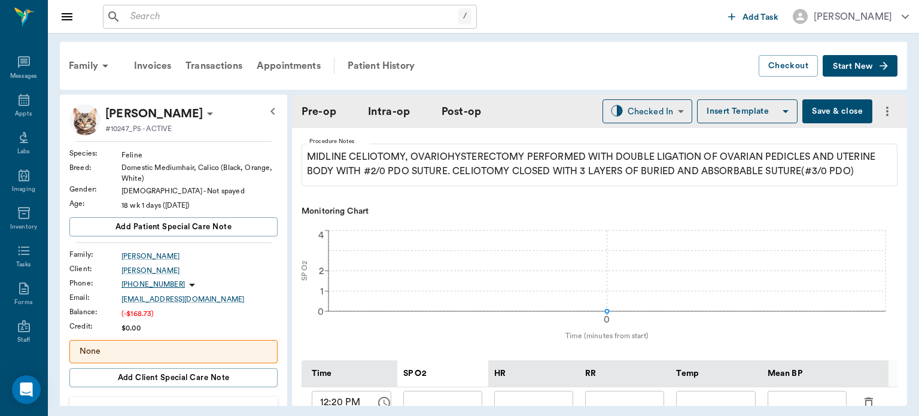
type input "[DATE]"
type input "12:20 PM"
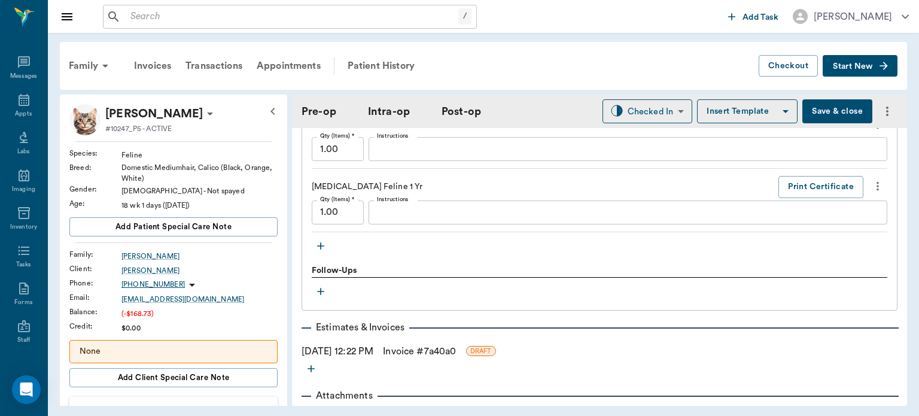
scroll to position [1244, 0]
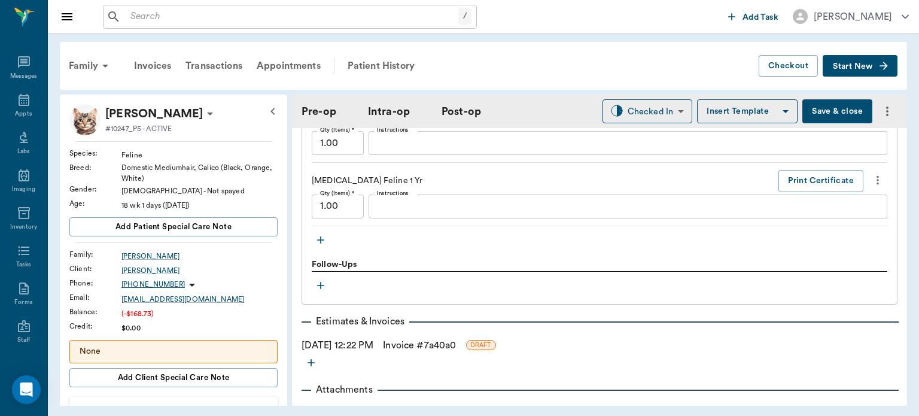
click at [323, 246] on icon "button" at bounding box center [321, 240] width 12 height 12
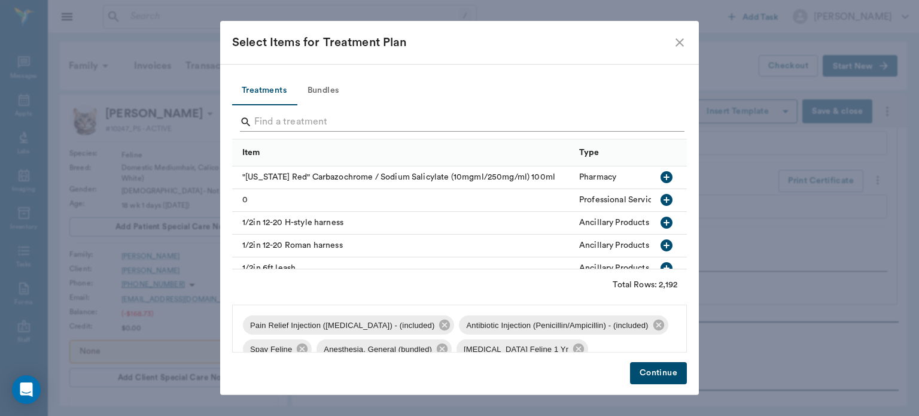
click at [391, 121] on input "Search" at bounding box center [460, 121] width 412 height 19
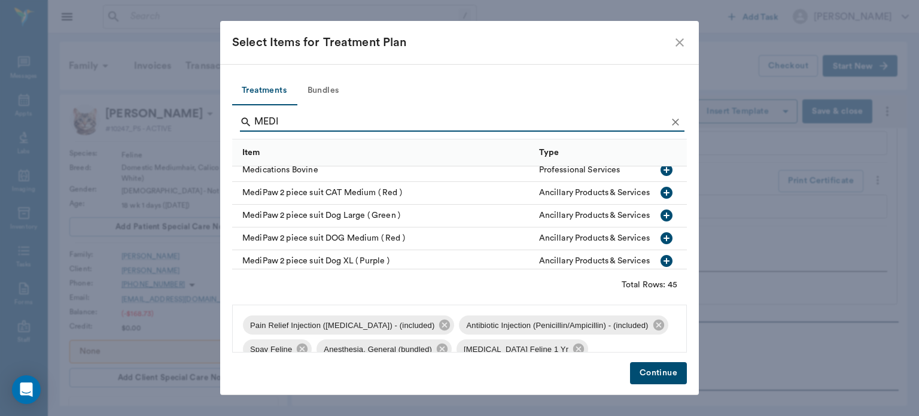
scroll to position [507, 0]
type input "MEDI"
click at [659, 191] on icon "button" at bounding box center [666, 192] width 14 height 14
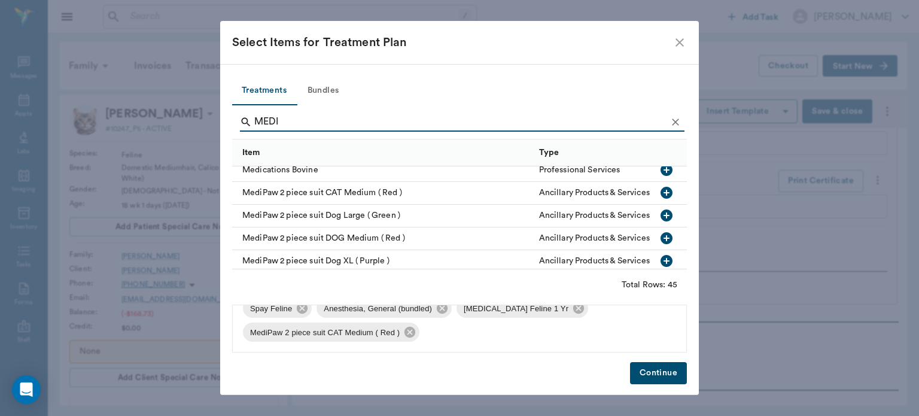
click at [675, 377] on button "Continue" at bounding box center [658, 373] width 57 height 22
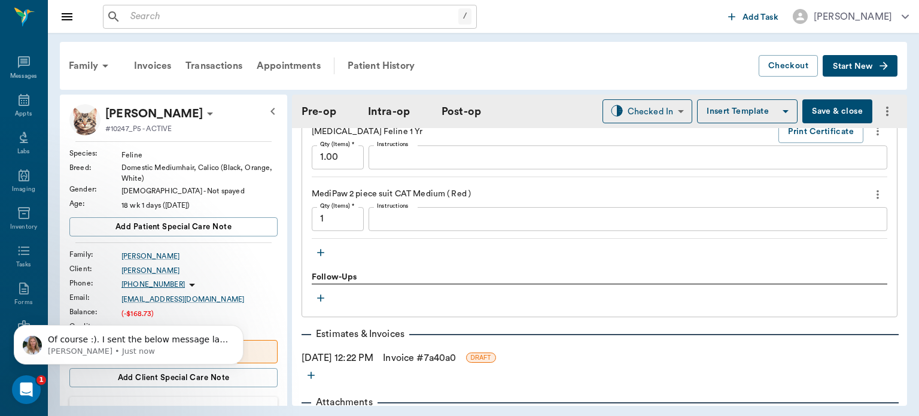
scroll to position [0, 0]
click at [240, 328] on icon "Dismiss notification" at bounding box center [240, 328] width 7 height 7
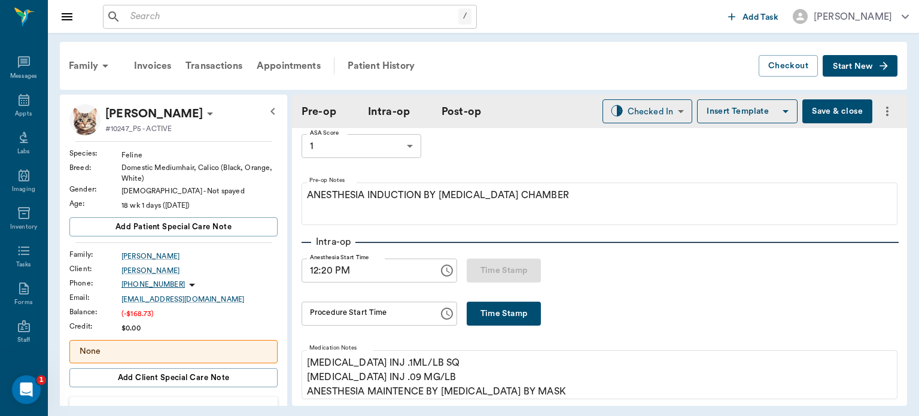
scroll to position [68, 0]
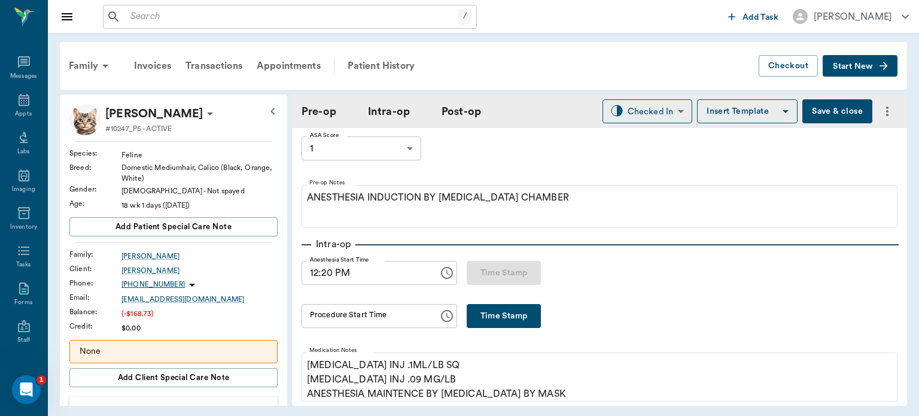
click at [503, 308] on button "Time Stamp" at bounding box center [504, 316] width 74 height 24
type input "12:35 PM"
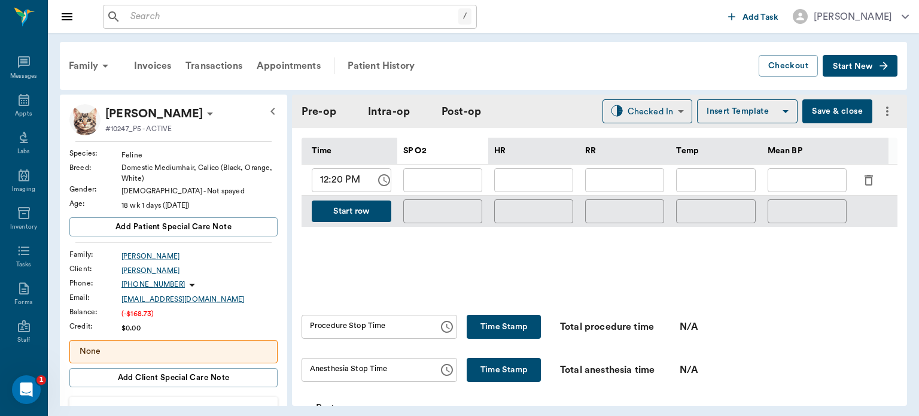
scroll to position [570, 0]
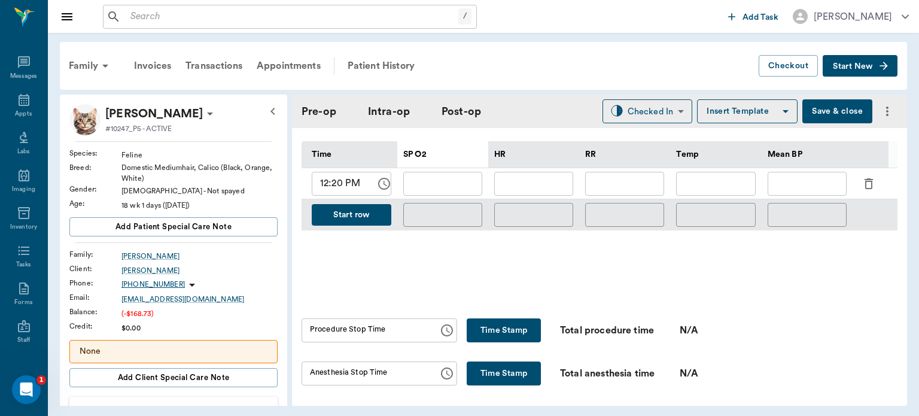
click at [467, 328] on button "Time Stamp" at bounding box center [504, 330] width 74 height 24
type input "12:44 PM"
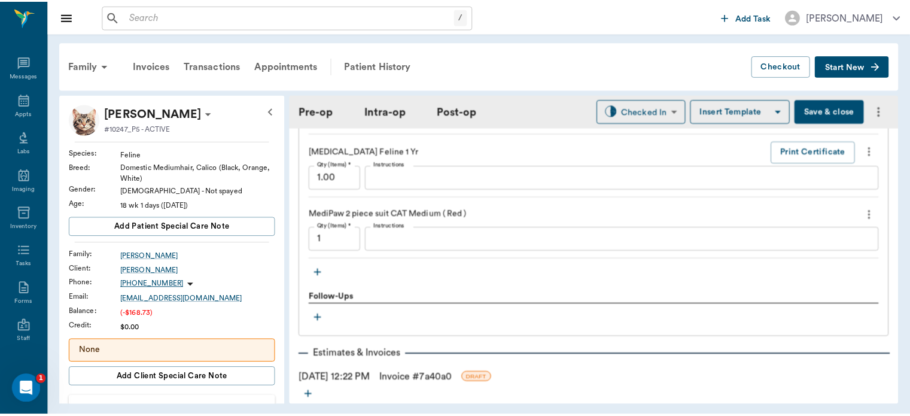
scroll to position [1362, 0]
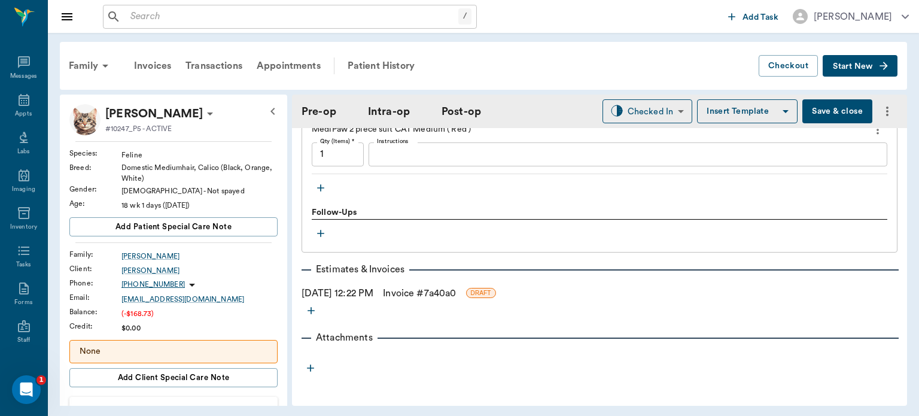
click at [430, 294] on link "Invoice # 7a40a0" at bounding box center [419, 293] width 73 height 14
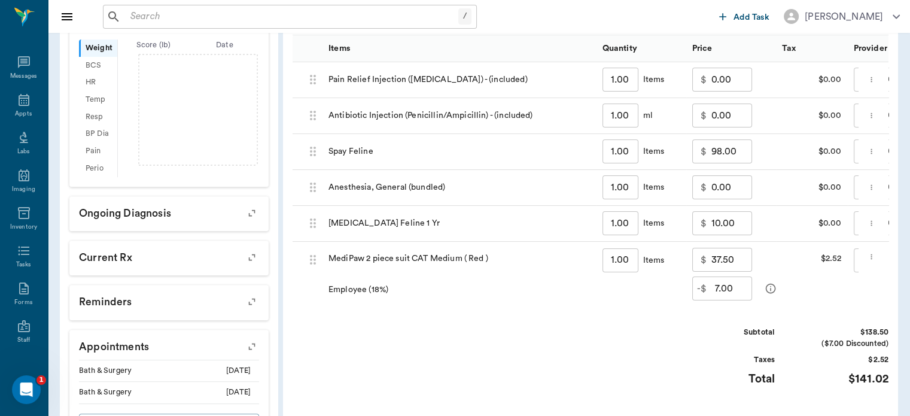
scroll to position [407, 0]
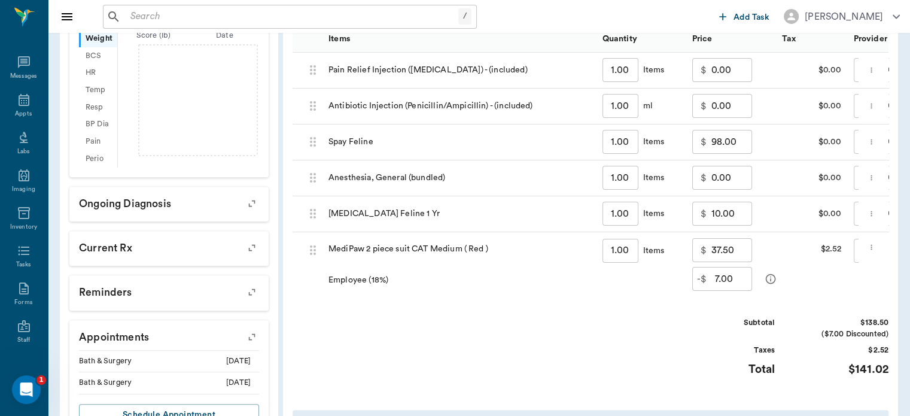
click at [412, 190] on div "Anesthesia, General (bundled)" at bounding box center [459, 178] width 274 height 36
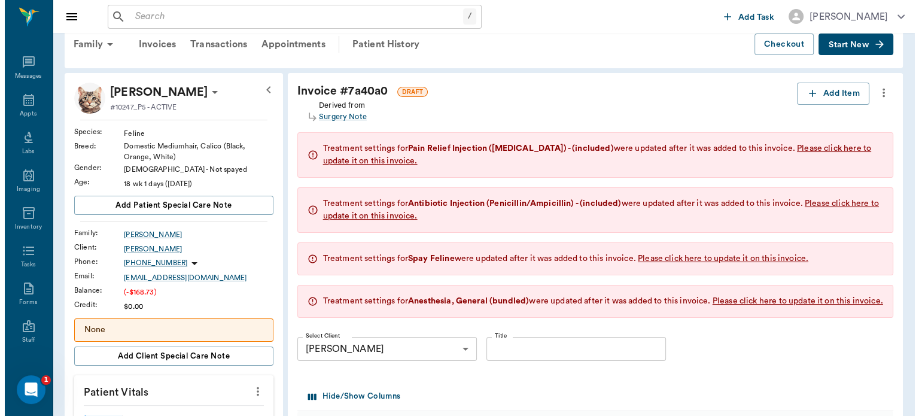
scroll to position [0, 0]
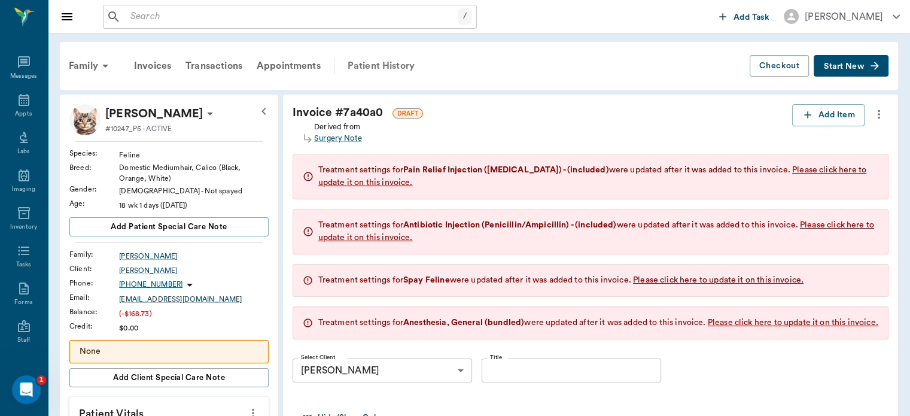
click at [376, 57] on div "Patient History" at bounding box center [380, 65] width 81 height 29
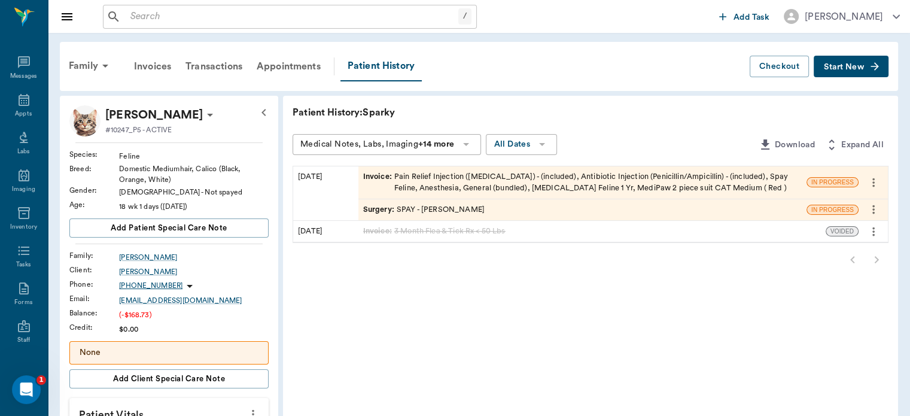
click at [393, 211] on span "Surgery :" at bounding box center [380, 209] width 34 height 11
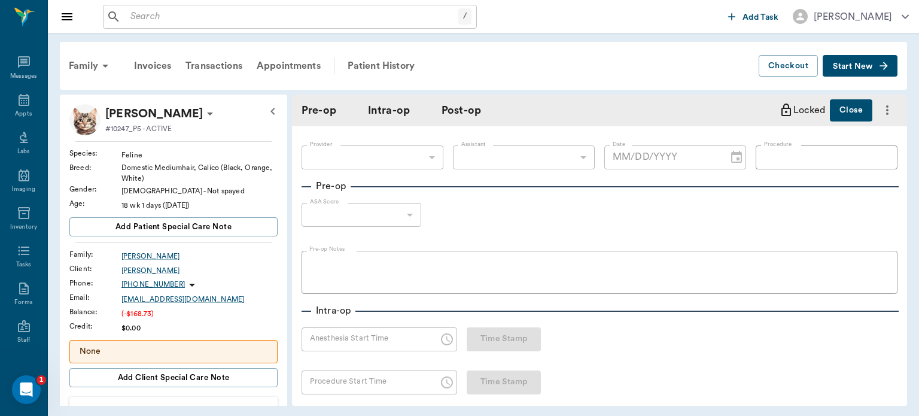
type input "63ec2f075fda476ae8351a4d"
type input "63ec2e7e52e12b0ba117b124"
type input "SPAY"
type input "1"
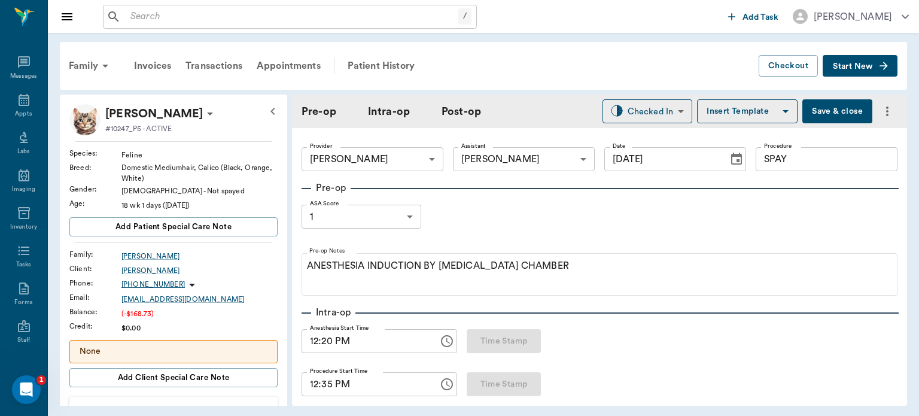
type input "[DATE]"
type input "12:20 PM"
type input "12:35 PM"
type input "12:44 PM"
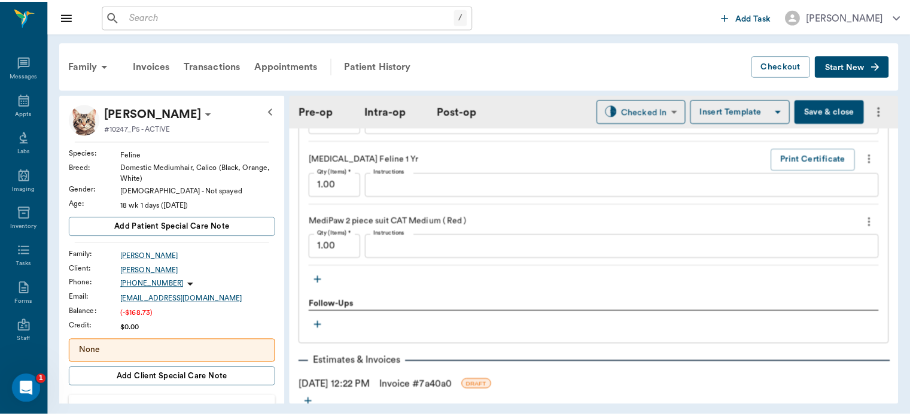
scroll to position [1362, 0]
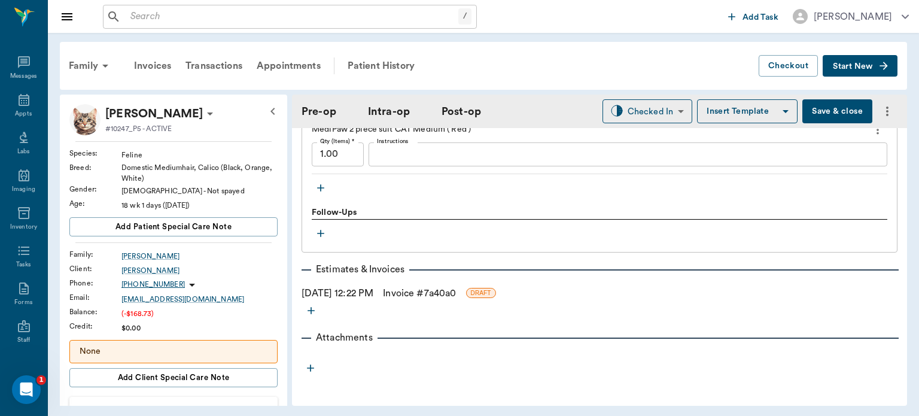
click at [421, 295] on link "Invoice # 7a40a0" at bounding box center [419, 293] width 73 height 14
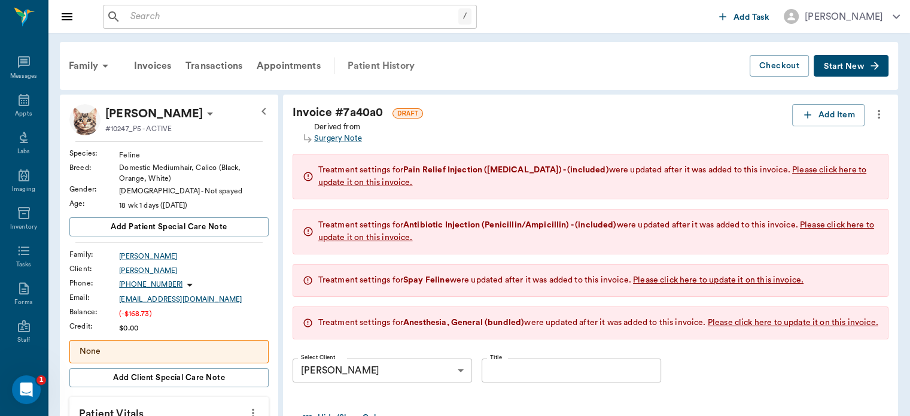
click at [381, 72] on div "Patient History" at bounding box center [380, 65] width 81 height 29
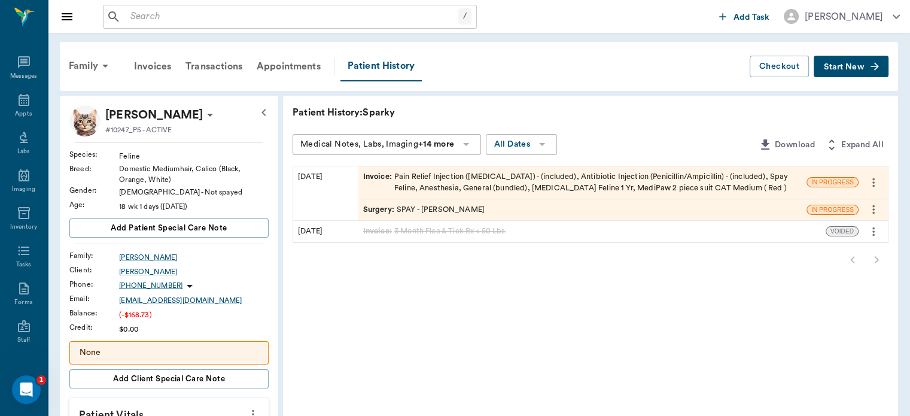
click at [379, 209] on span "Surgery :" at bounding box center [380, 209] width 34 height 11
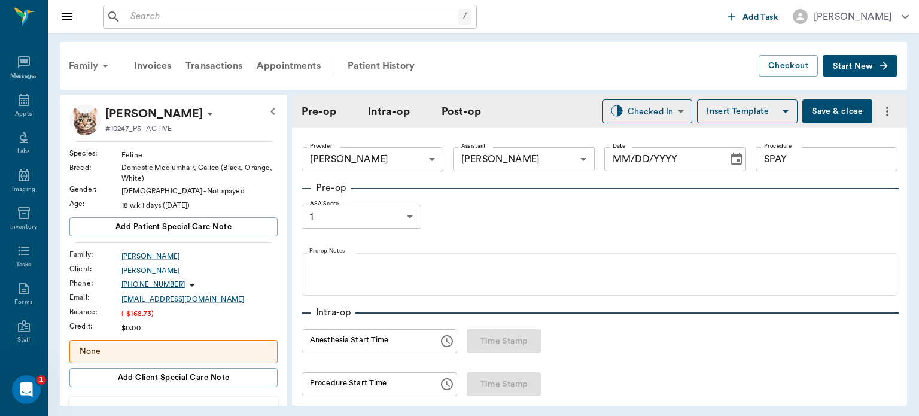
type input "63ec2f075fda476ae8351a4d"
type input "63ec2e7e52e12b0ba117b124"
type input "SPAY"
type input "1"
type input "[DATE]"
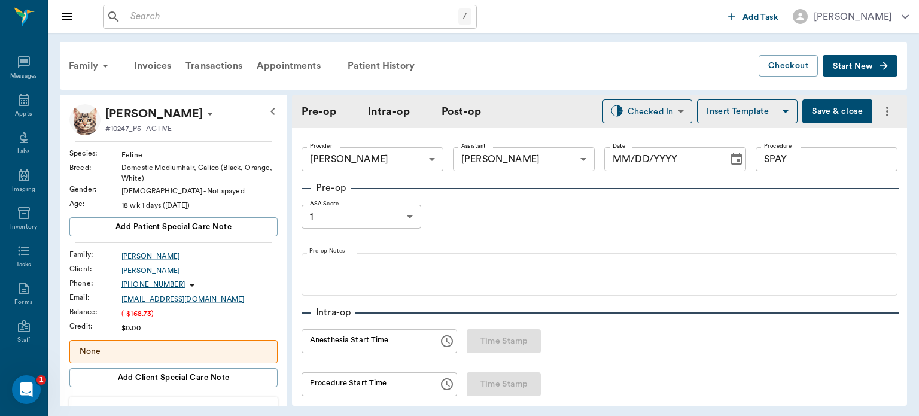
type input "12:20 PM"
type input "12:35 PM"
type input "12:44 PM"
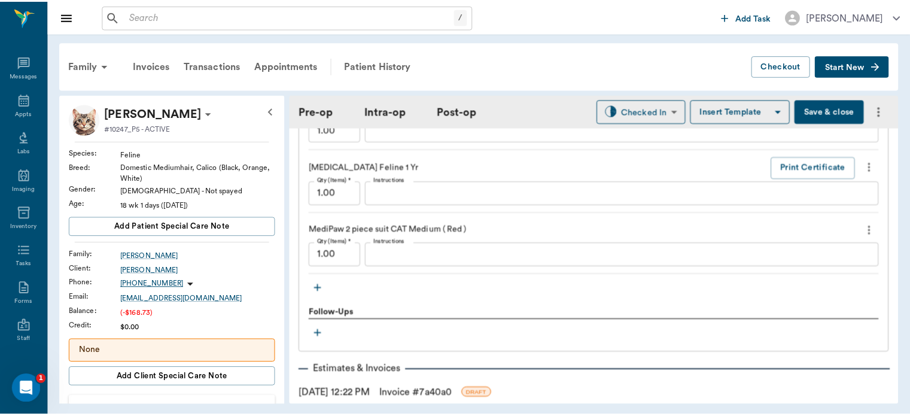
scroll to position [1362, 0]
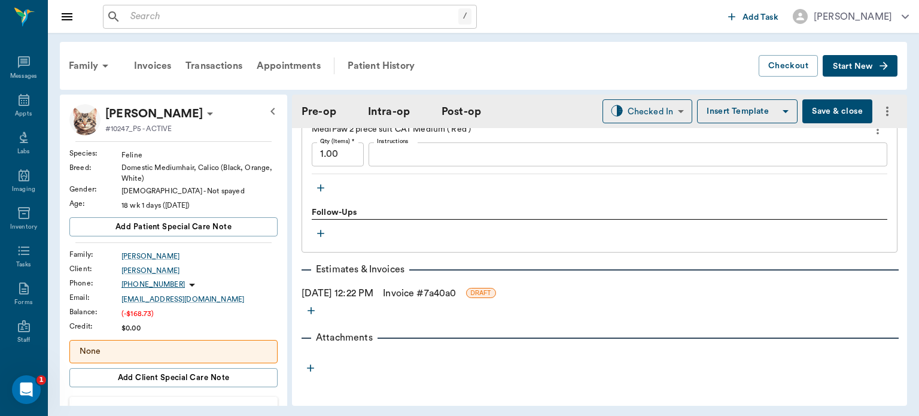
click at [421, 294] on link "Invoice # 7a40a0" at bounding box center [419, 293] width 73 height 14
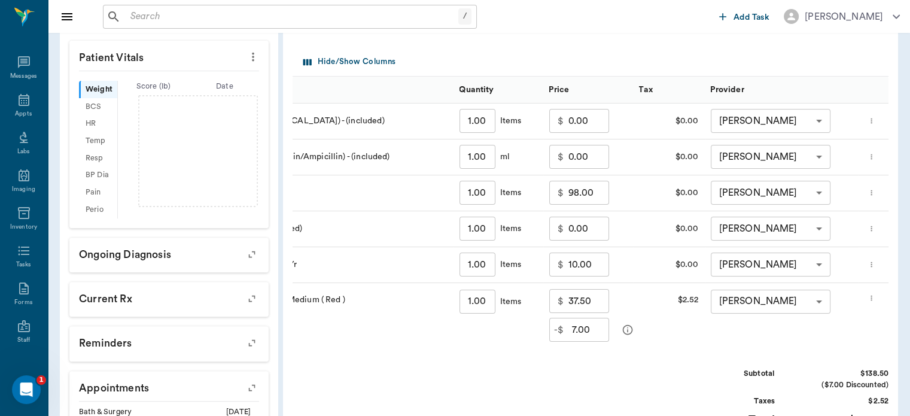
scroll to position [349, 0]
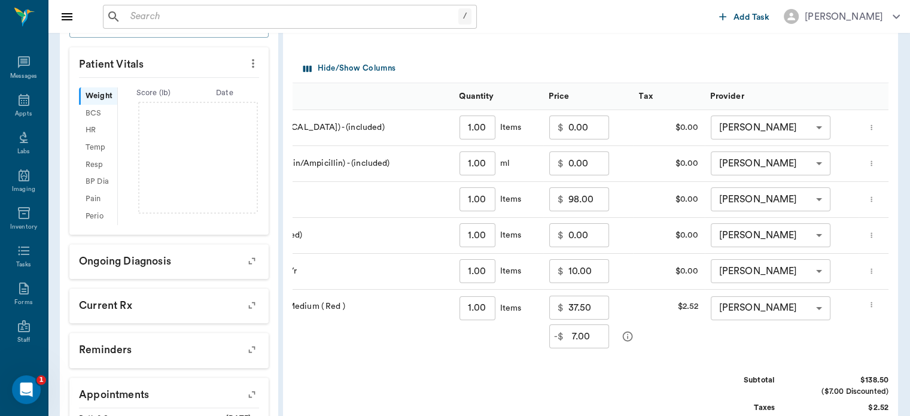
click at [586, 348] on input "7.00" at bounding box center [590, 336] width 37 height 24
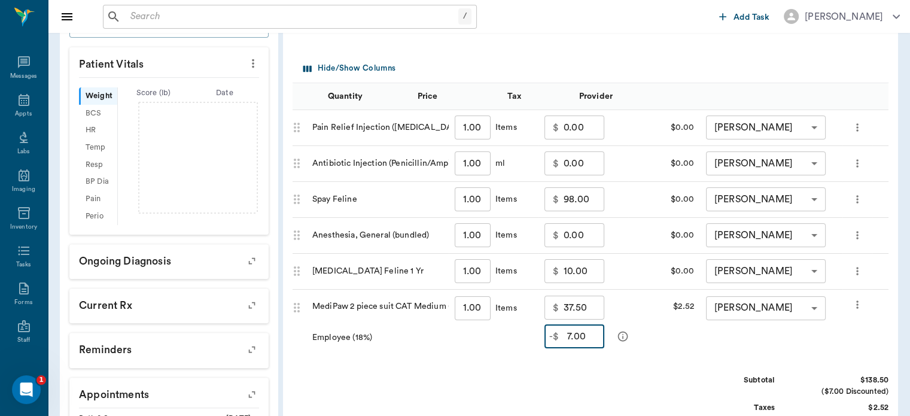
scroll to position [0, 16]
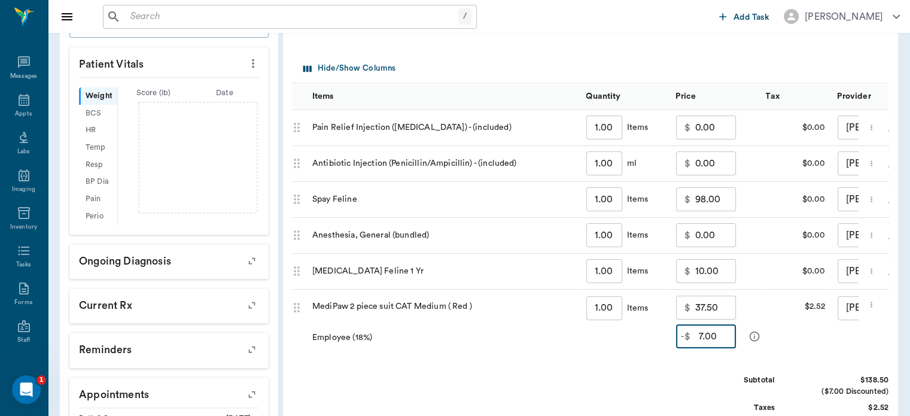
click at [712, 343] on input "7.00" at bounding box center [717, 336] width 37 height 24
type input "7.00"
click at [716, 346] on input "7.00" at bounding box center [717, 336] width 37 height 24
click at [716, 348] on input "7.00" at bounding box center [717, 336] width 37 height 24
click at [715, 342] on input "7.00" at bounding box center [717, 336] width 37 height 24
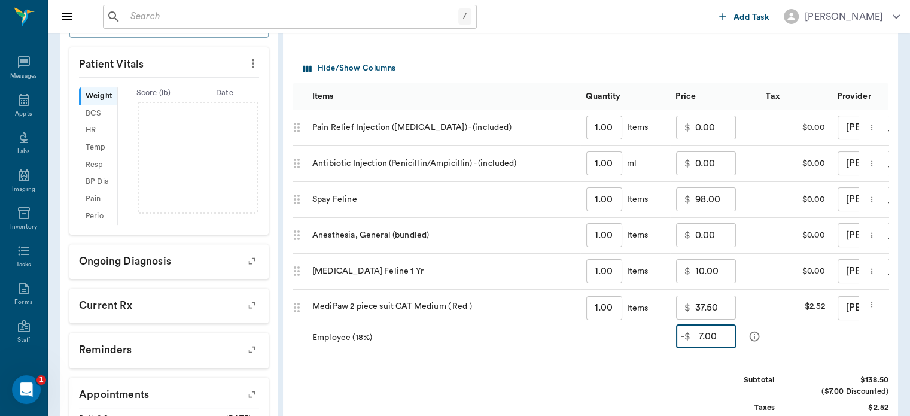
click at [713, 348] on input "7.00" at bounding box center [717, 336] width 37 height 24
type input "7.00"
click at [821, 351] on div "$2.52" at bounding box center [796, 323] width 72 height 66
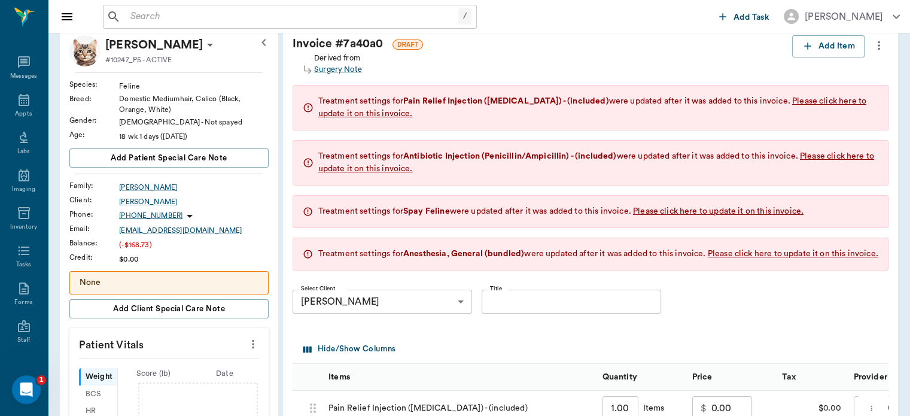
scroll to position [0, 0]
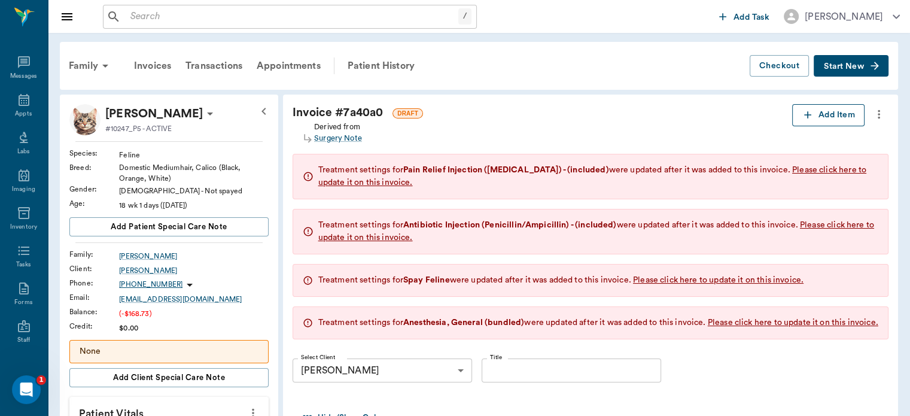
click at [826, 115] on button "Add Item" at bounding box center [828, 115] width 72 height 22
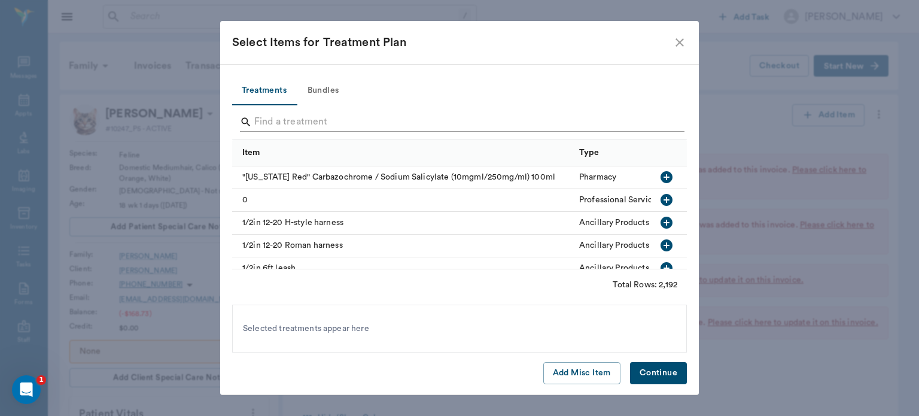
click at [491, 120] on input "Search" at bounding box center [460, 121] width 412 height 19
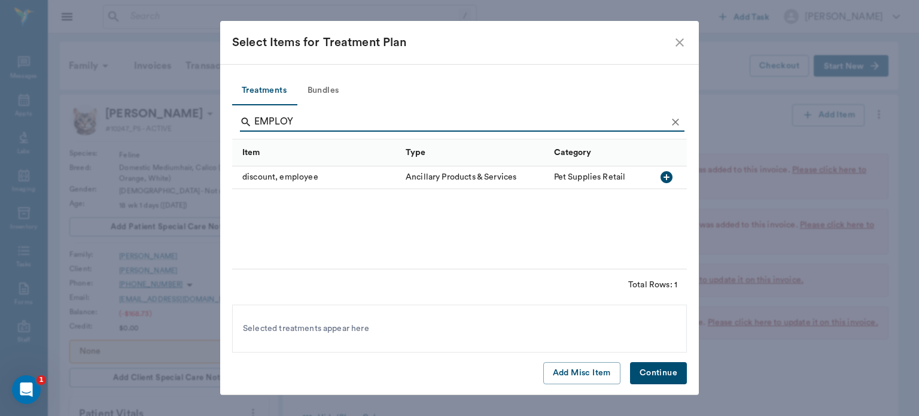
type input "EMPLOY"
click at [668, 179] on icon "button" at bounding box center [667, 177] width 12 height 12
click at [676, 376] on button "Continue" at bounding box center [658, 373] width 57 height 22
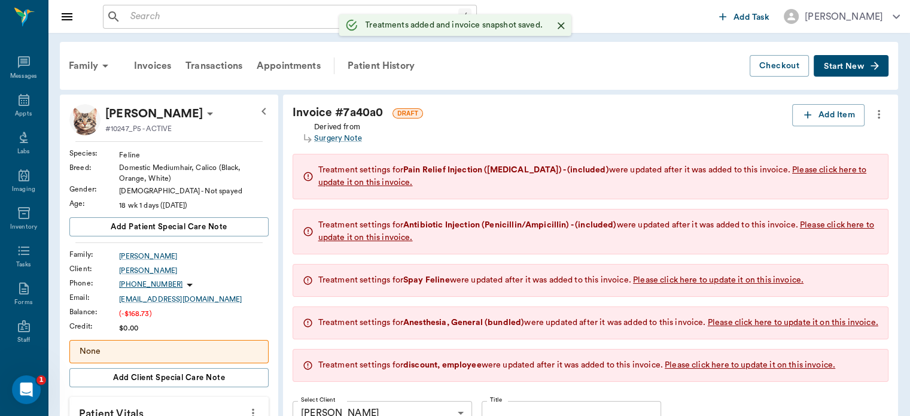
type input "1.00"
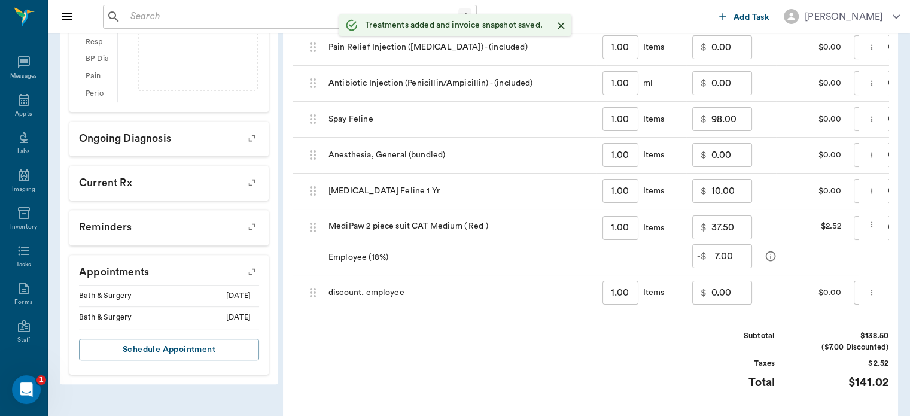
scroll to position [470, 0]
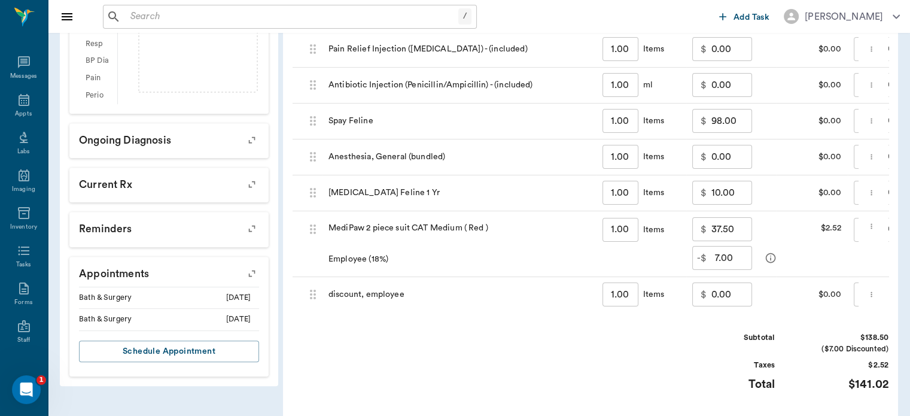
click at [740, 306] on input "0.00" at bounding box center [731, 294] width 41 height 24
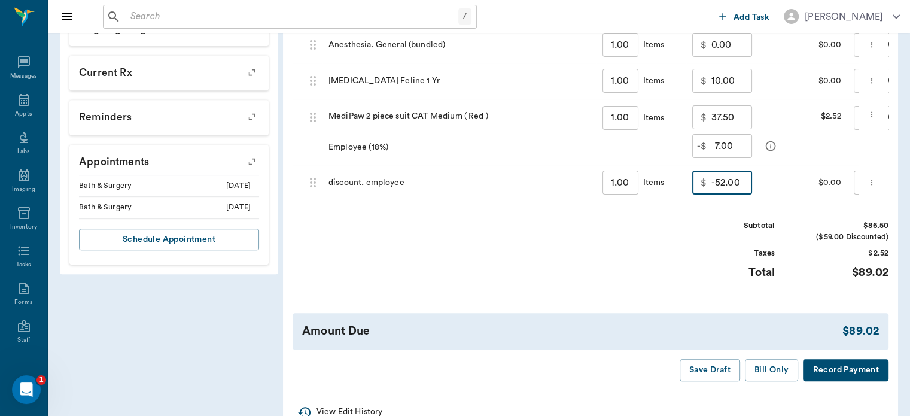
scroll to position [585, 0]
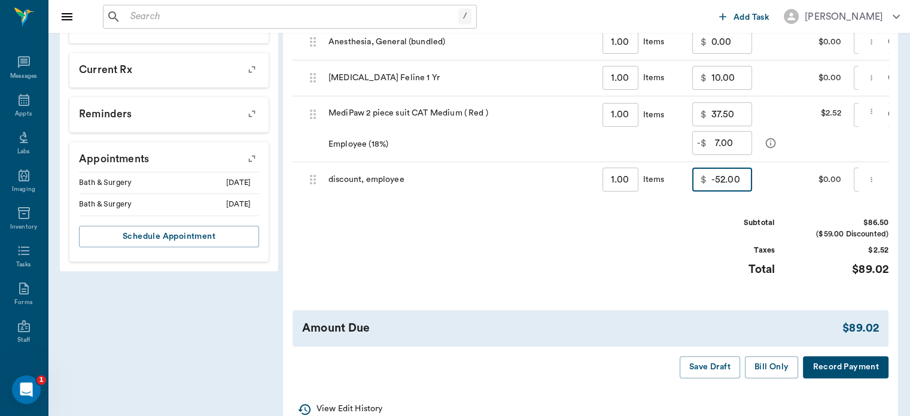
type input "-52.00"
click at [590, 251] on div "Subtotal $86.50 ($59.00 Discounted) Taxes $2.52 Total $89.02" at bounding box center [591, 254] width 596 height 74
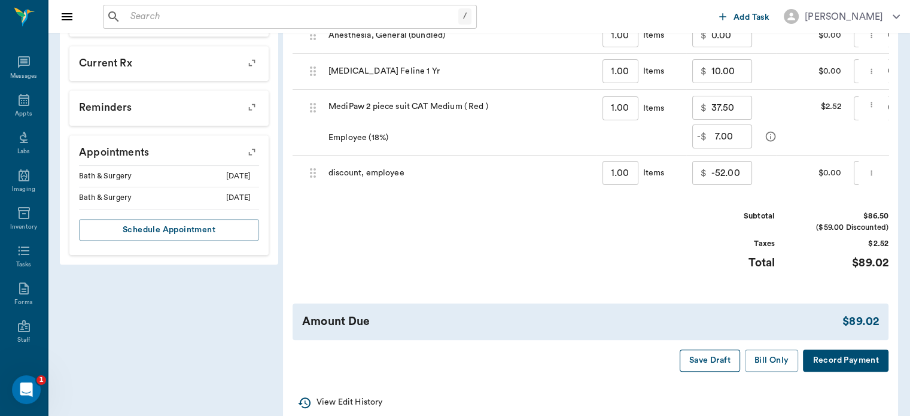
click at [722, 372] on button "Save Draft" at bounding box center [710, 360] width 60 height 22
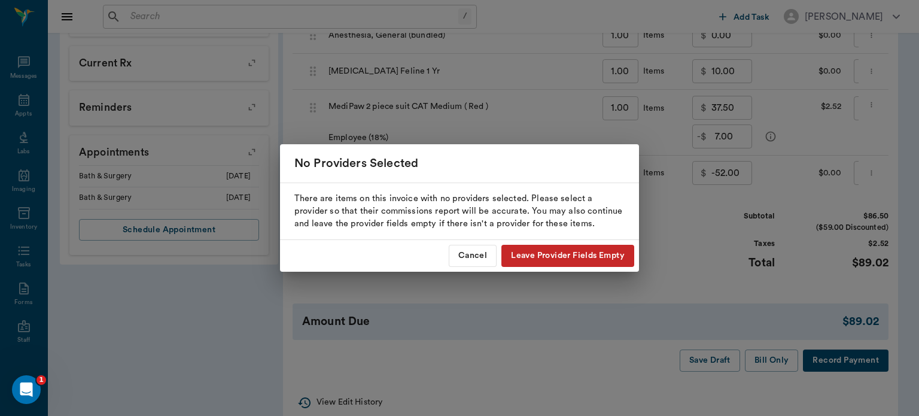
click at [533, 254] on button "Leave Provider Fields Empty" at bounding box center [567, 256] width 133 height 22
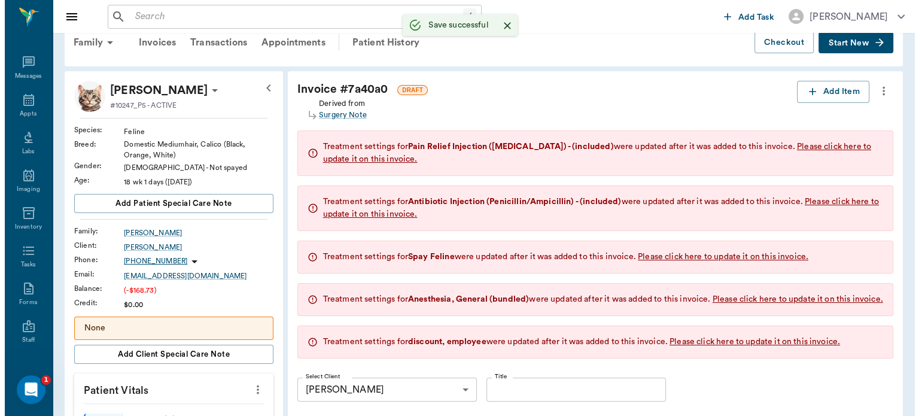
scroll to position [0, 0]
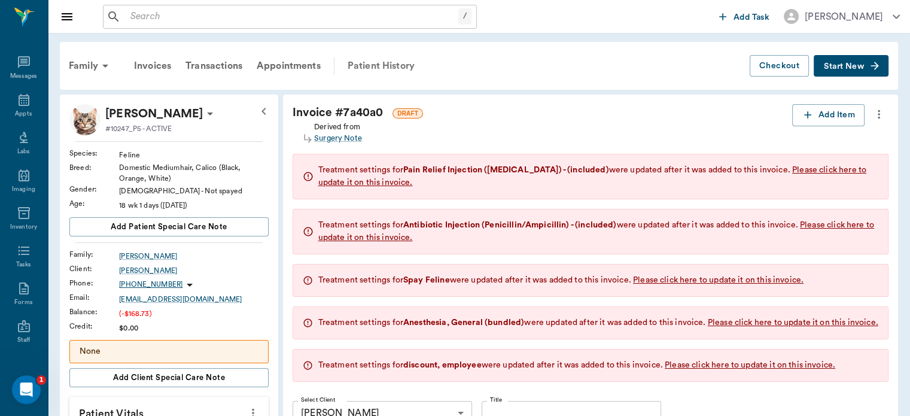
click at [401, 65] on div "Patient History" at bounding box center [380, 65] width 81 height 29
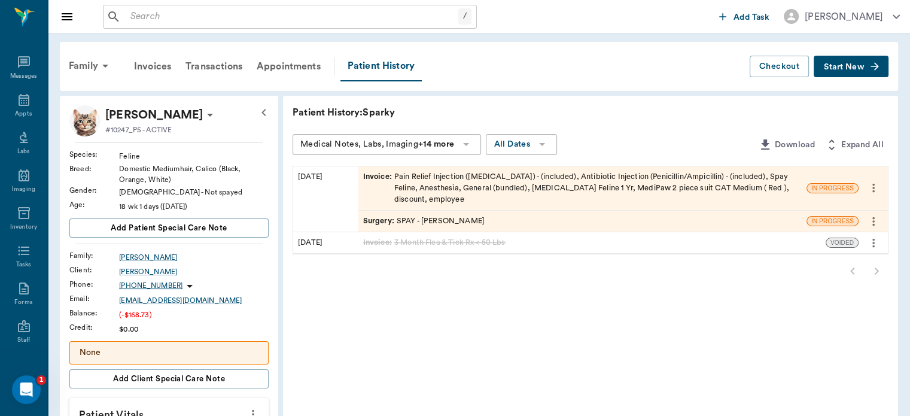
click at [580, 223] on div "Surgery : SPAY - Dr. Bert Ellsworth" at bounding box center [582, 221] width 448 height 21
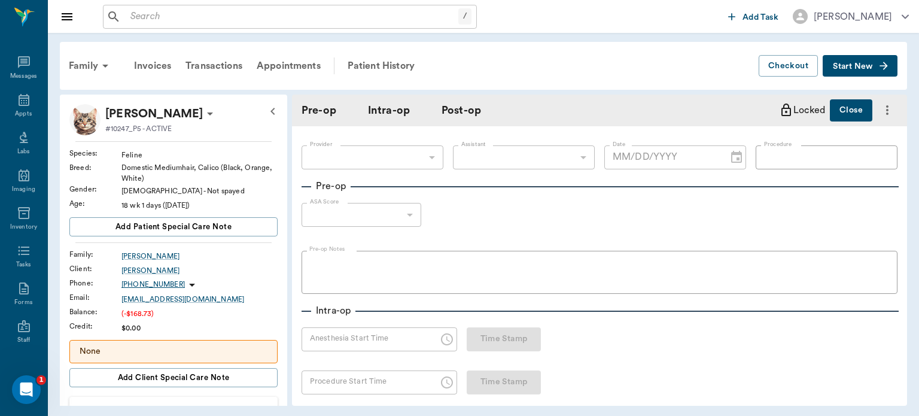
type input "63ec2f075fda476ae8351a4d"
type input "63ec2e7e52e12b0ba117b124"
type input "SPAY"
type input "1"
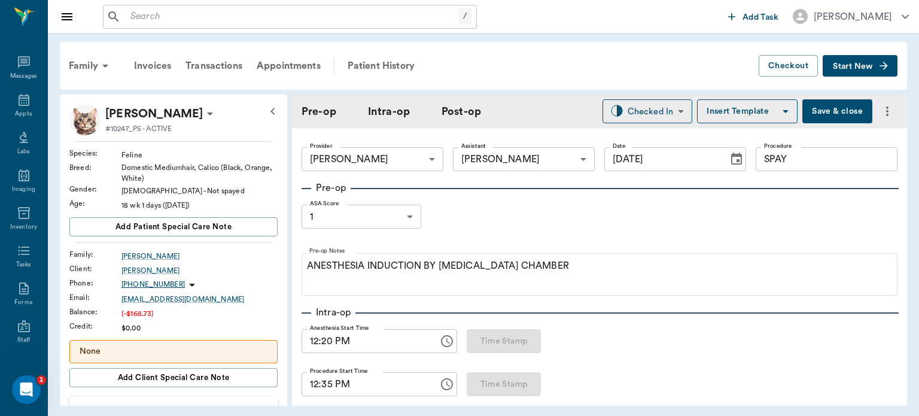
type input "[DATE]"
type input "12:20 PM"
type input "12:35 PM"
type input "12:44 PM"
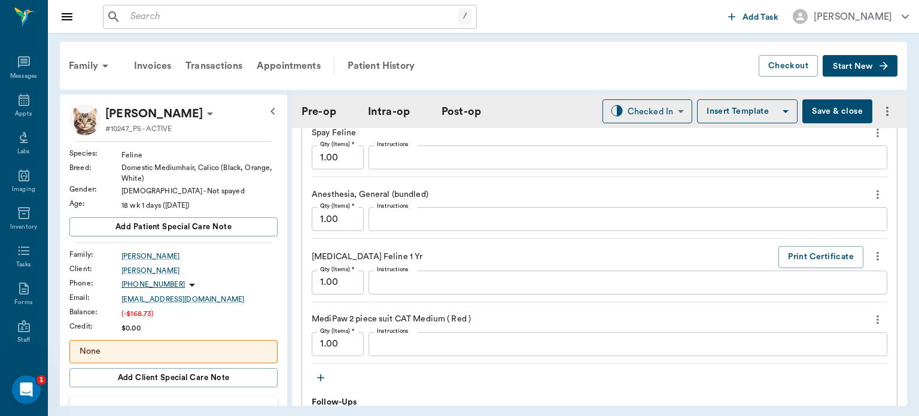
scroll to position [1182, 0]
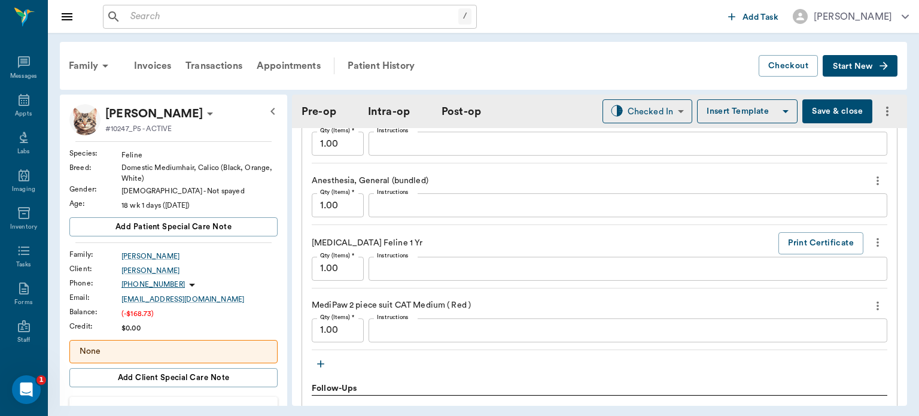
click at [877, 309] on icon "more" at bounding box center [878, 306] width 2 height 9
click at [797, 357] on span "Delete" at bounding box center [818, 354] width 101 height 13
click at [795, 342] on div "x Instructions" at bounding box center [628, 330] width 519 height 24
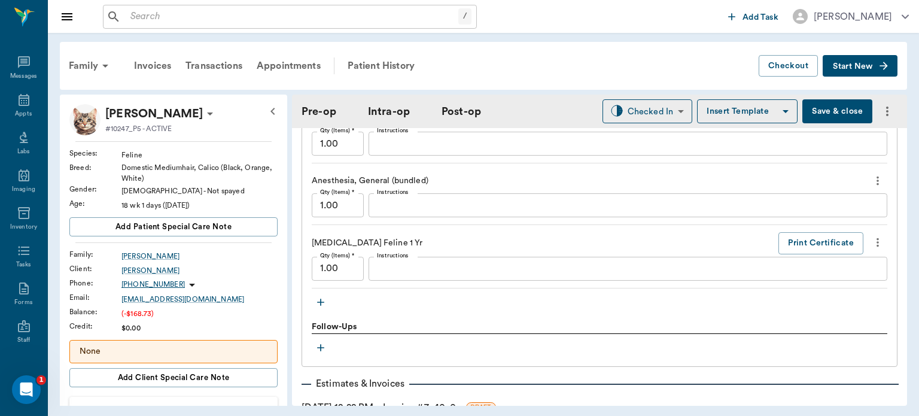
click at [869, 311] on div "Treatments Pain Relief Injection (meloxicam) - (included) Qty (Items) * 1.00 Qt…" at bounding box center [600, 136] width 576 height 351
click at [321, 306] on icon "button" at bounding box center [320, 302] width 7 height 7
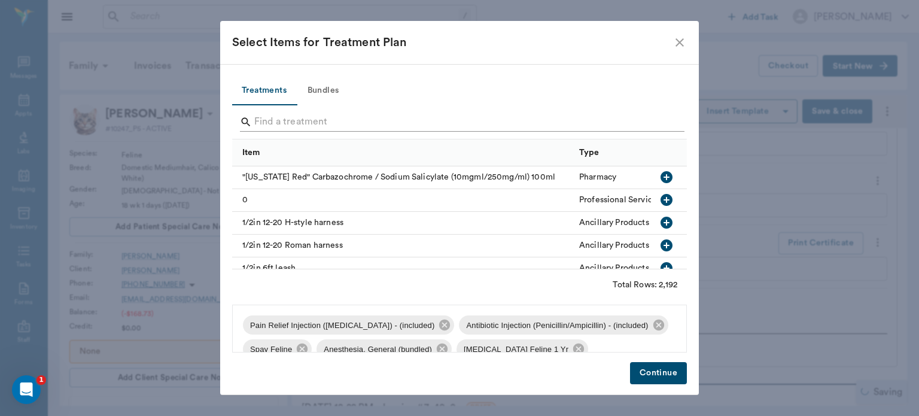
click at [285, 119] on input "Search" at bounding box center [460, 121] width 412 height 19
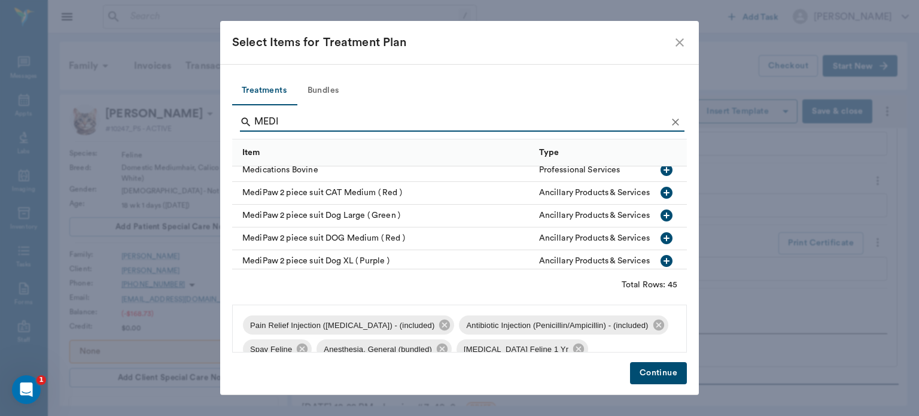
scroll to position [512, 0]
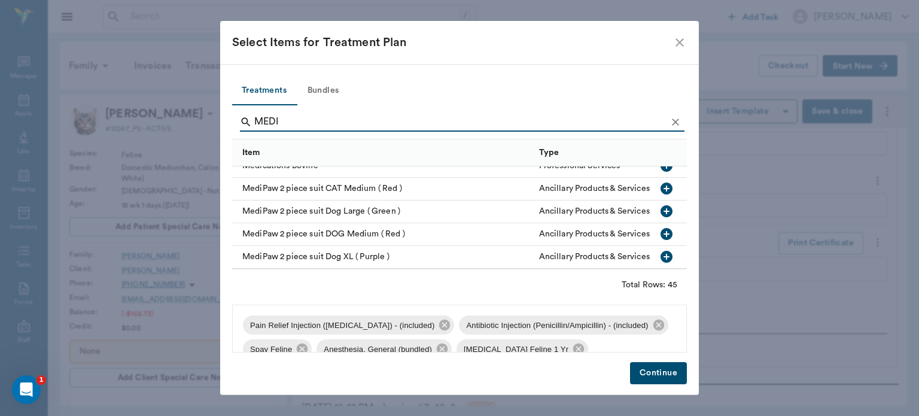
type input "MEDI"
click at [661, 209] on icon "button" at bounding box center [667, 211] width 12 height 12
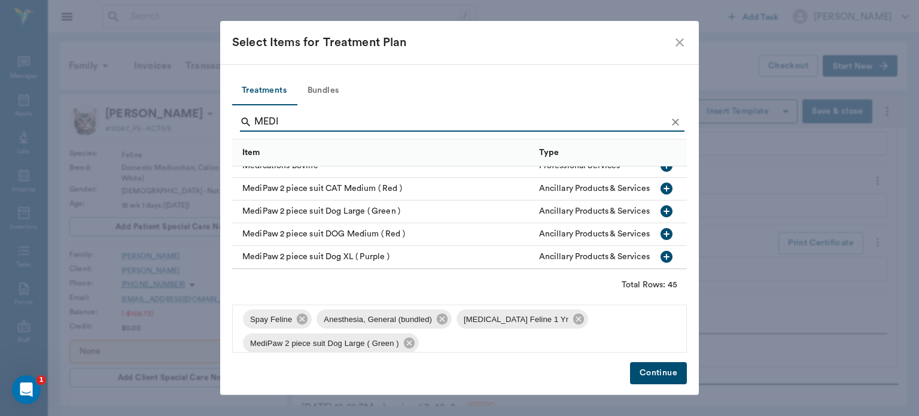
scroll to position [29, 0]
click at [658, 381] on button "Continue" at bounding box center [658, 373] width 57 height 22
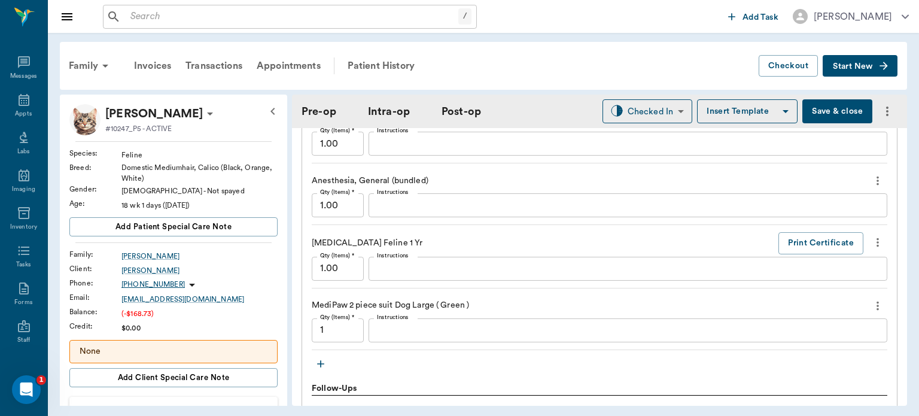
click at [871, 312] on icon "more" at bounding box center [877, 306] width 13 height 14
click at [792, 354] on span "Delete" at bounding box center [818, 354] width 101 height 13
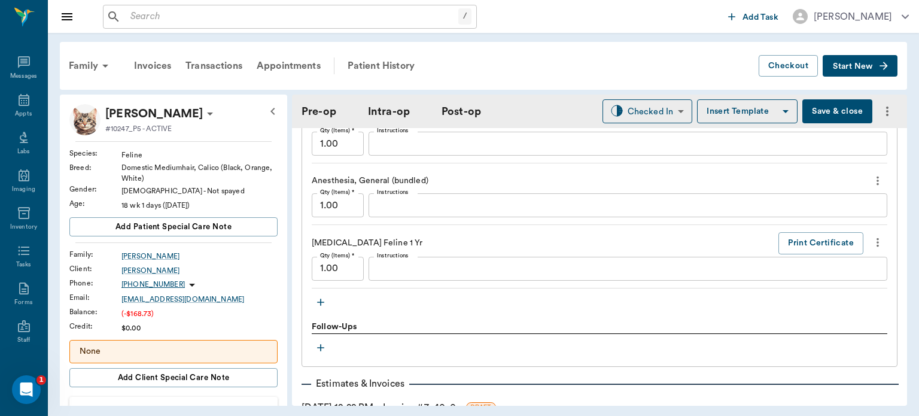
click at [320, 306] on icon "button" at bounding box center [320, 302] width 7 height 7
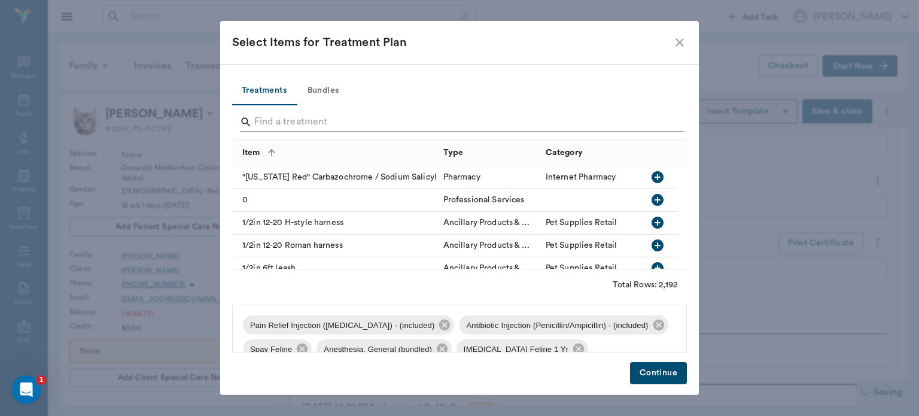
click at [313, 113] on input "Search" at bounding box center [460, 121] width 412 height 19
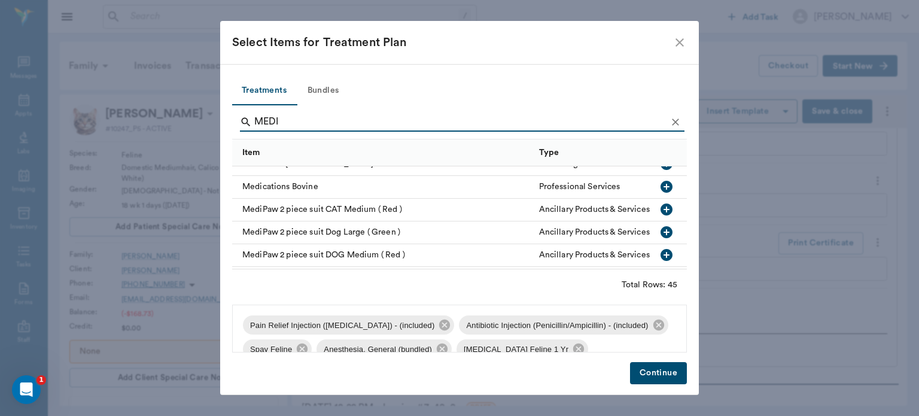
scroll to position [507, 0]
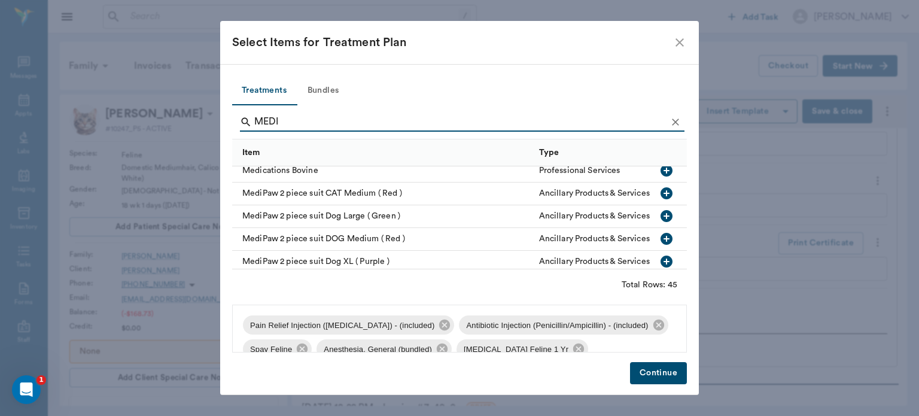
type input "MEDI"
click at [661, 195] on icon "button" at bounding box center [667, 193] width 12 height 12
click at [668, 375] on button "Continue" at bounding box center [658, 373] width 57 height 22
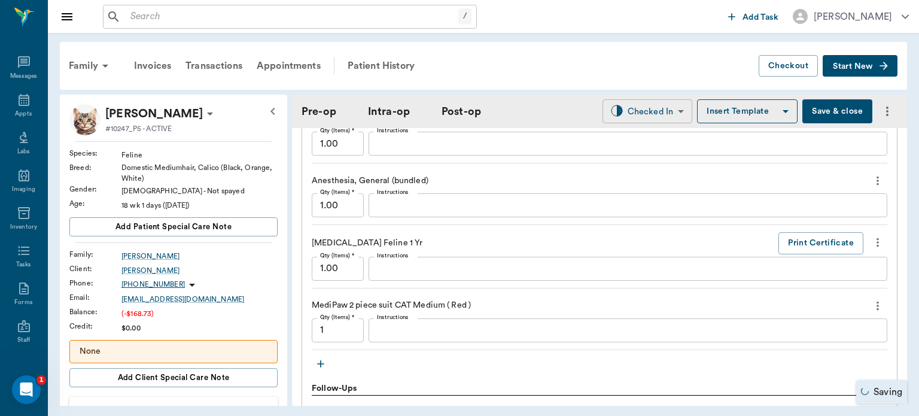
click at [642, 112] on body "/ ​ Add Task Dr. Bert Ellsworth Nectar Messages Appts Labs Imaging Inventory Ta…" at bounding box center [459, 208] width 919 height 416
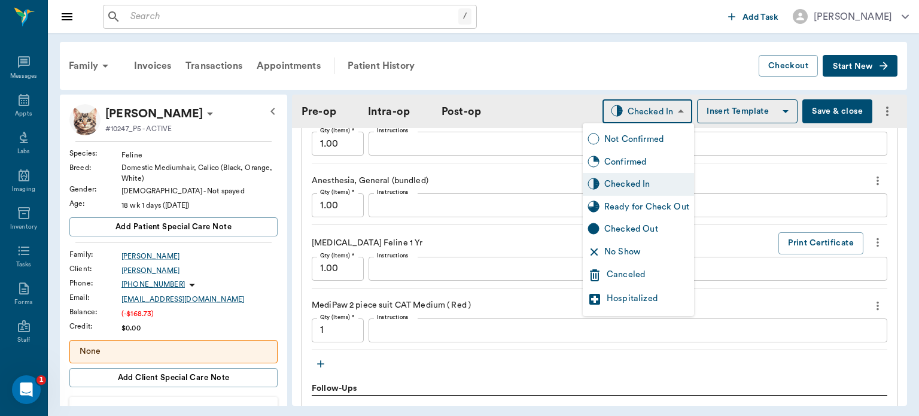
click at [655, 209] on div "Ready for Check Out" at bounding box center [646, 206] width 85 height 13
type input "READY_TO_CHECKOUT"
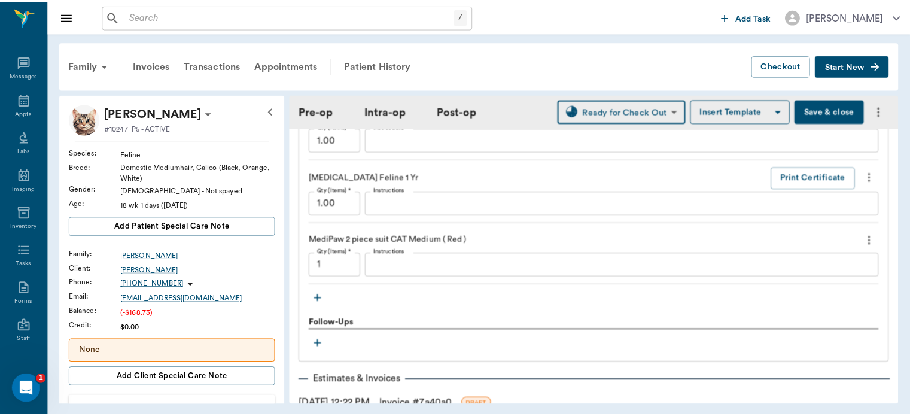
scroll to position [1362, 0]
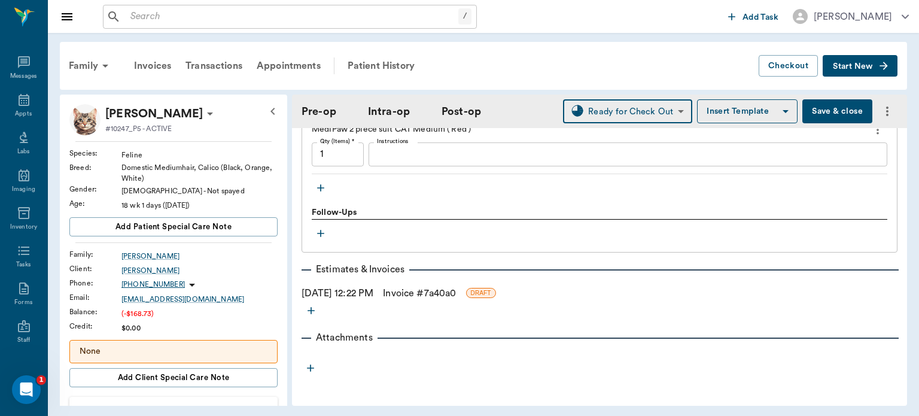
click at [456, 299] on link "Invoice # 7a40a0" at bounding box center [419, 293] width 73 height 14
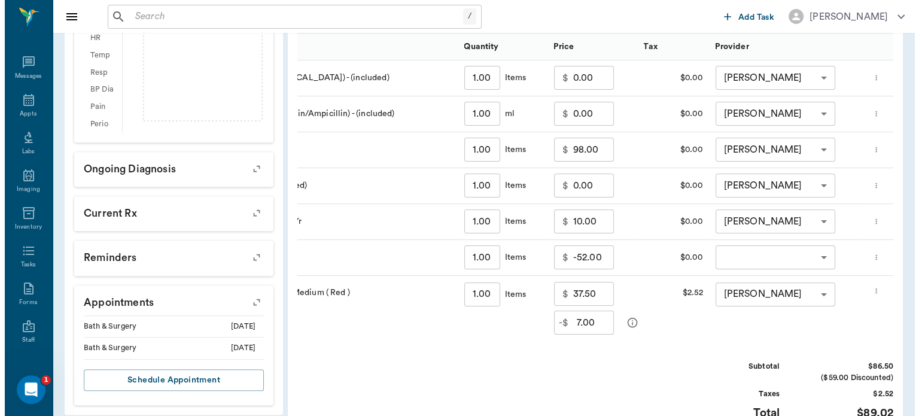
scroll to position [634, 0]
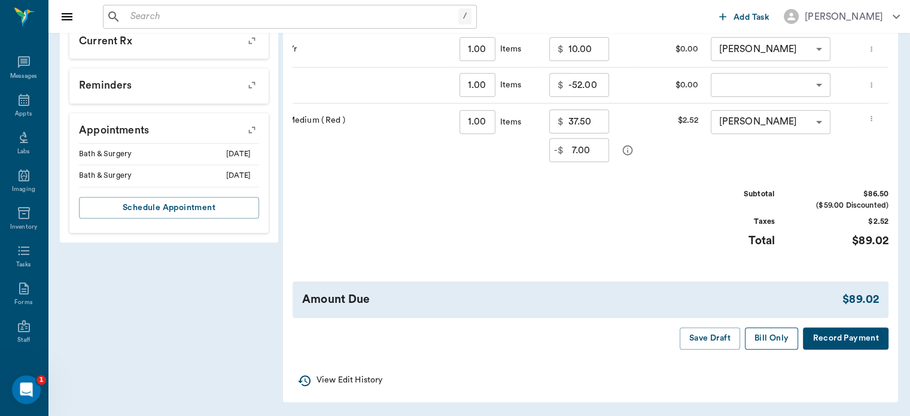
click at [772, 347] on button "Bill Only" at bounding box center [772, 338] width 54 height 22
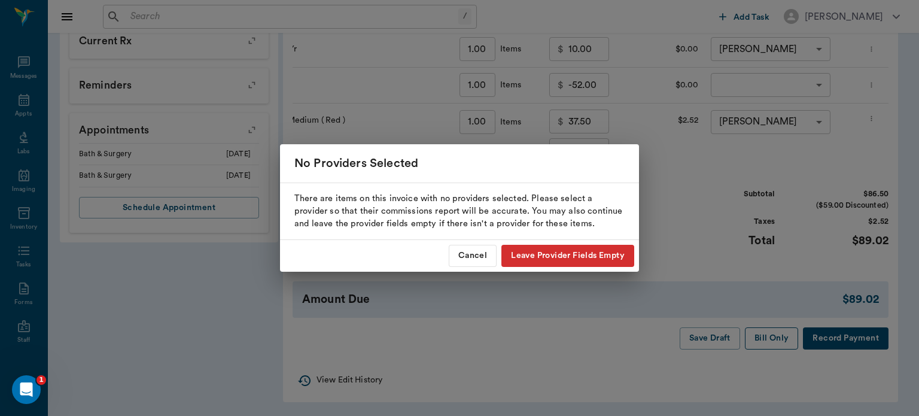
scroll to position [0, 0]
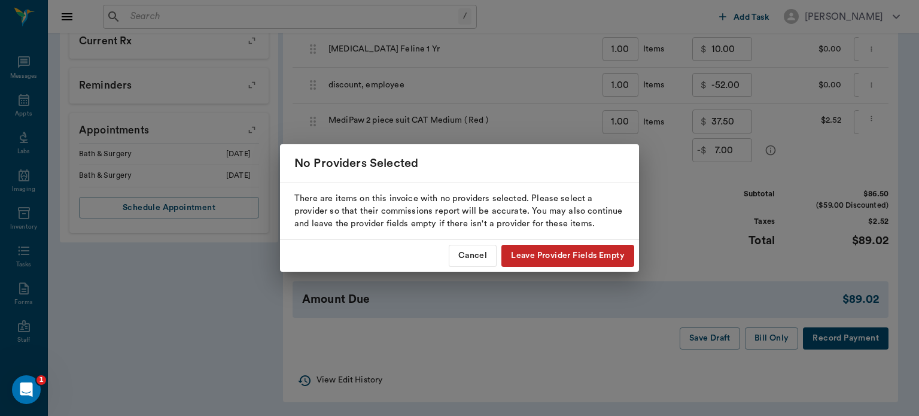
click at [555, 257] on button "Leave Provider Fields Empty" at bounding box center [567, 256] width 133 height 22
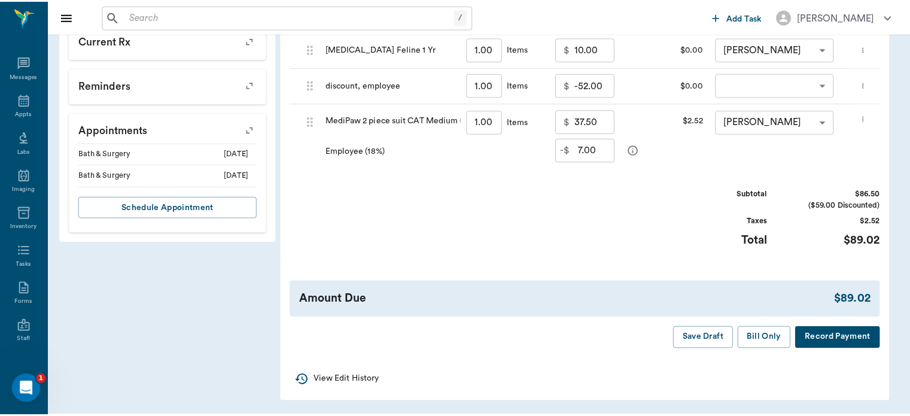
scroll to position [612, 0]
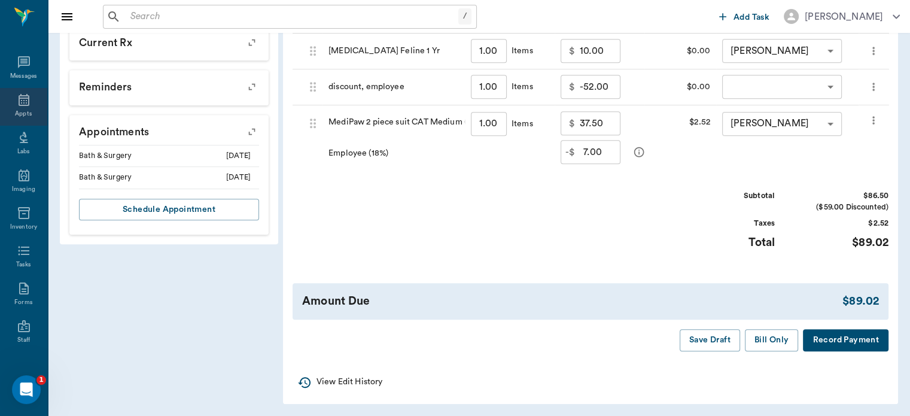
click at [23, 111] on div "Appts" at bounding box center [23, 113] width 17 height 9
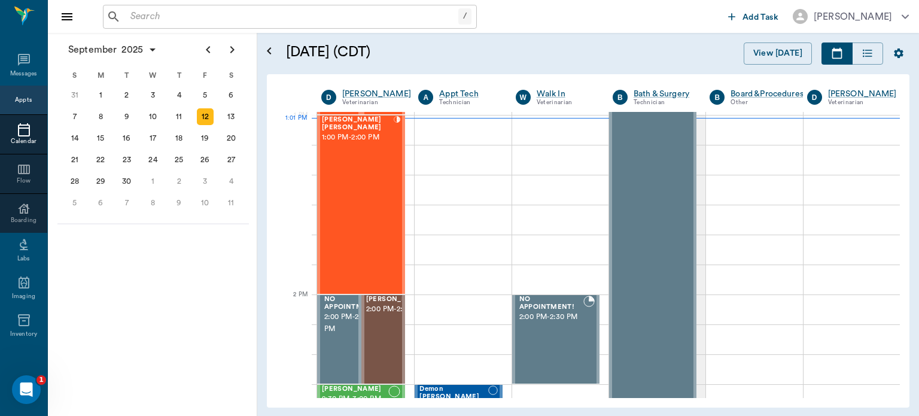
scroll to position [899, 0]
click at [366, 221] on div "[PERSON_NAME] [PERSON_NAME] 1:00 PM - 2:00 PM" at bounding box center [358, 204] width 72 height 177
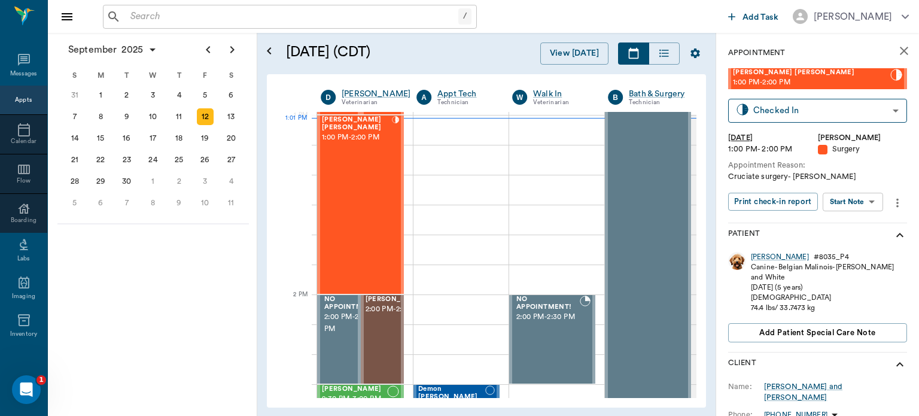
click at [865, 206] on body "/ ​ Add Task Dr. Bert Ellsworth Nectar Messages Appts Calendar Flow Boarding La…" at bounding box center [459, 208] width 919 height 416
click at [864, 248] on button "Start Surgery" at bounding box center [843, 246] width 49 height 14
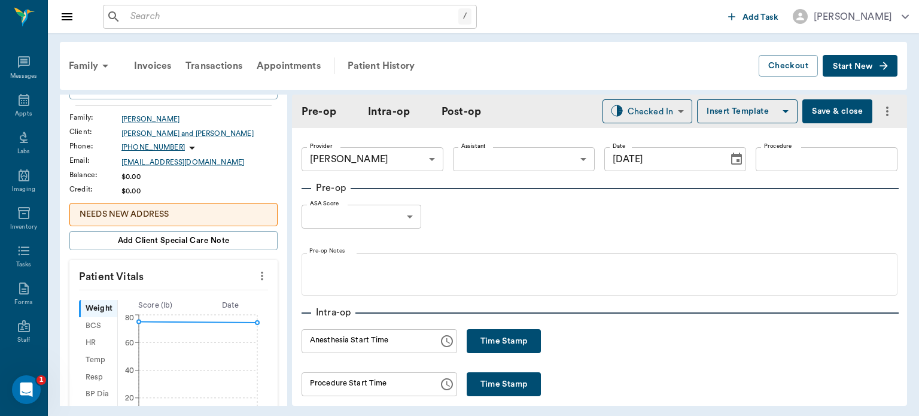
scroll to position [115, 0]
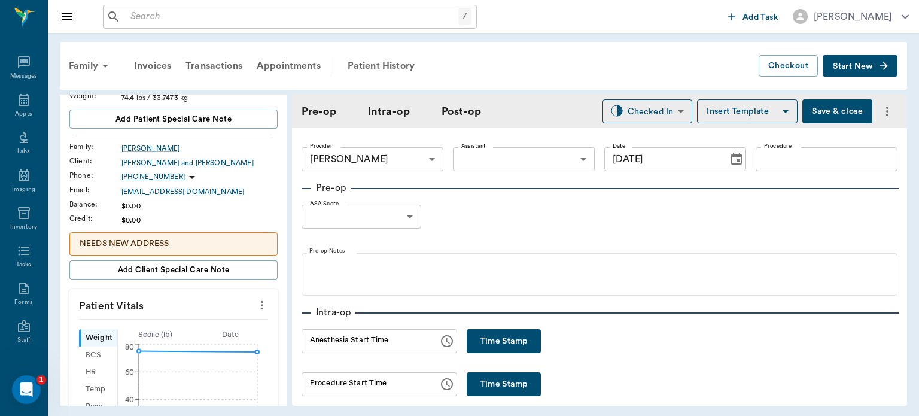
click at [262, 295] on div at bounding box center [261, 305] width 19 height 20
click at [261, 307] on icon "more" at bounding box center [262, 305] width 2 height 9
click at [188, 322] on span "Enter Vitals" at bounding box center [203, 324] width 101 height 13
click at [153, 345] on input "text" at bounding box center [173, 341] width 104 height 24
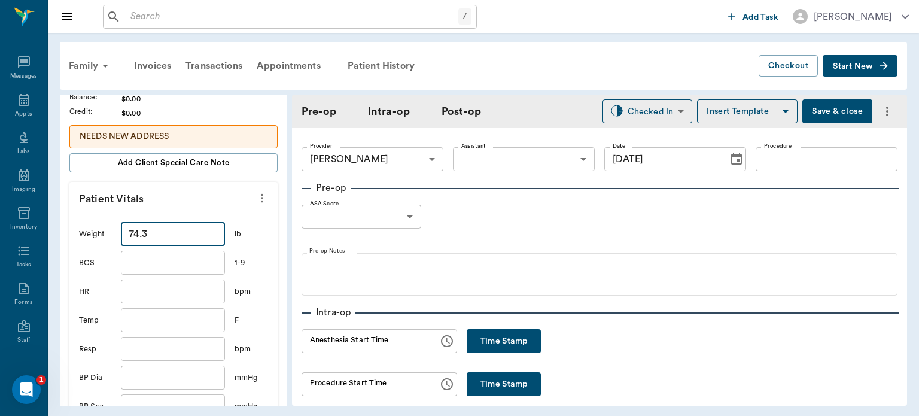
scroll to position [335, 0]
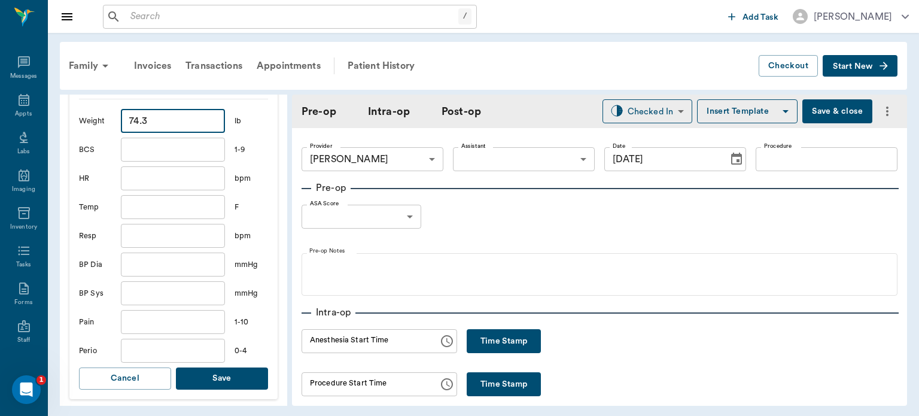
type input "74.3"
click at [224, 374] on button "Save" at bounding box center [222, 378] width 92 height 22
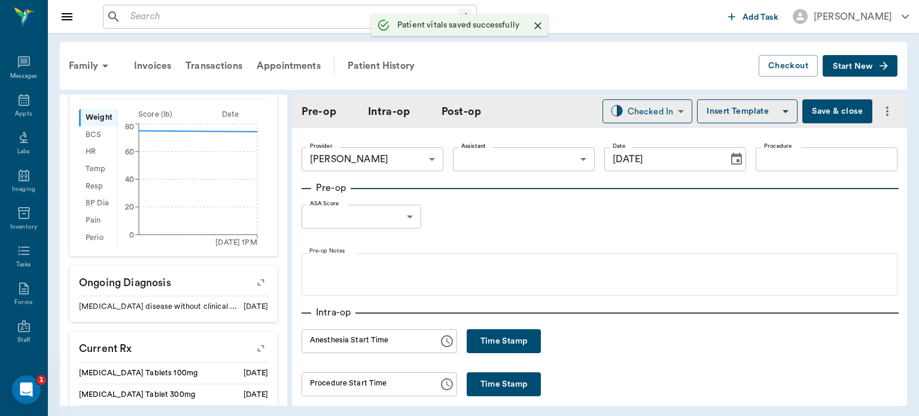
click at [538, 168] on body "/ ​ Add Task Dr. Bert Ellsworth Nectar Messages Appts Labs Imaging Inventory Ta…" at bounding box center [459, 208] width 919 height 416
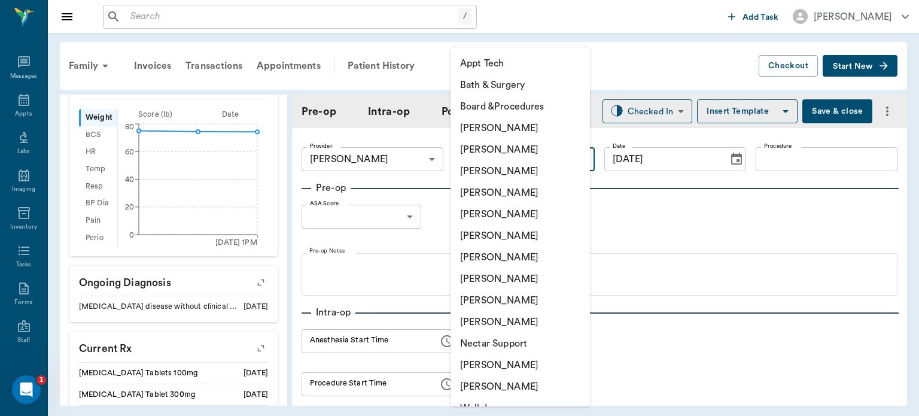
click at [527, 283] on li "[PERSON_NAME]" at bounding box center [520, 279] width 139 height 22
type input "63ec2e7e52e12b0ba117b124"
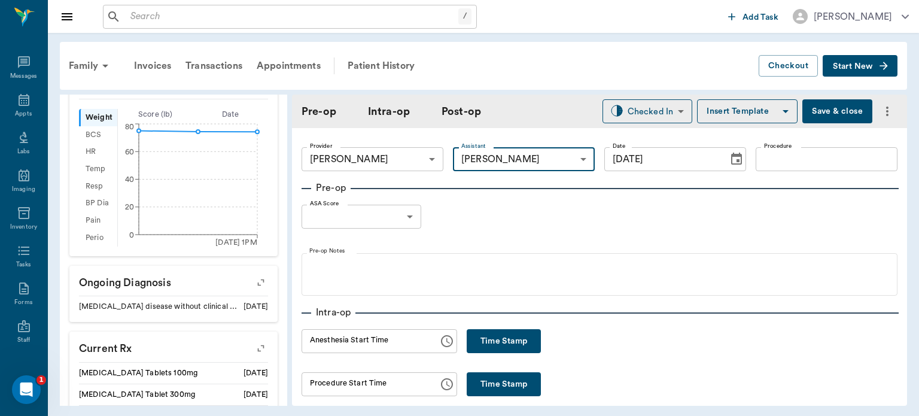
click at [801, 165] on input "Procedure" at bounding box center [827, 159] width 142 height 24
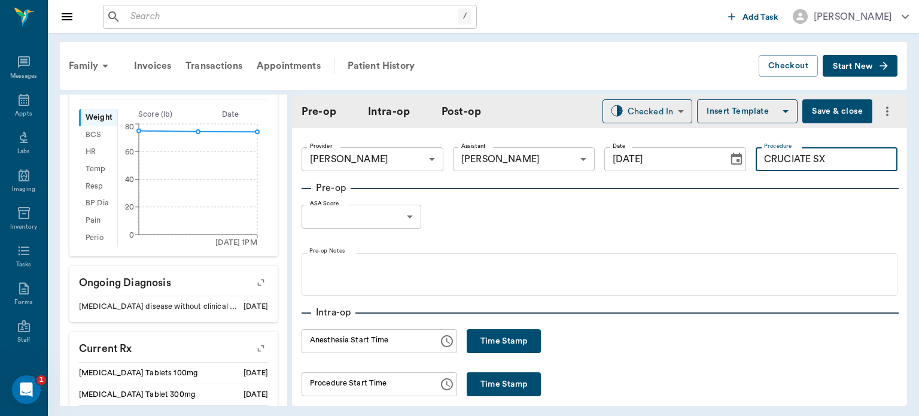
type input "CRUCIATE SX"
click at [759, 115] on button "Insert Template" at bounding box center [747, 111] width 101 height 24
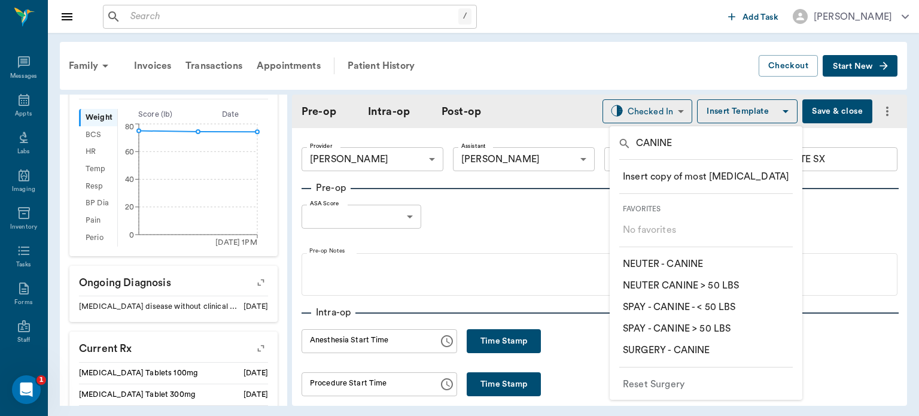
type input "CANINE"
click at [696, 354] on p "​ SURGERY - CANINE" at bounding box center [666, 350] width 87 height 14
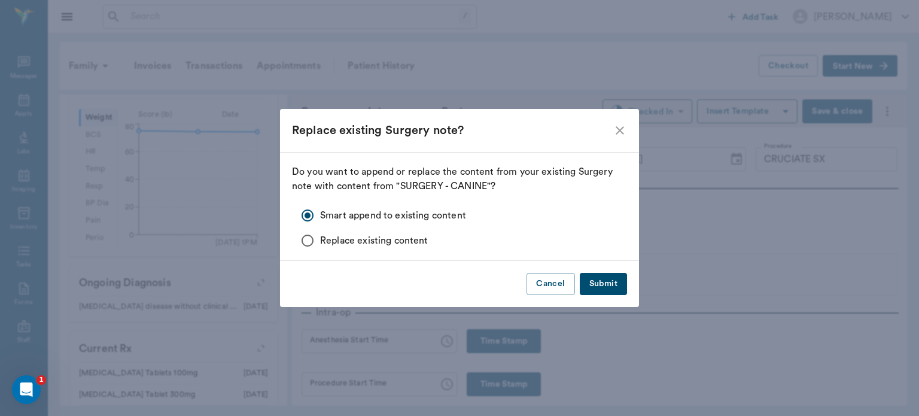
click at [616, 289] on button "Submit" at bounding box center [603, 284] width 47 height 22
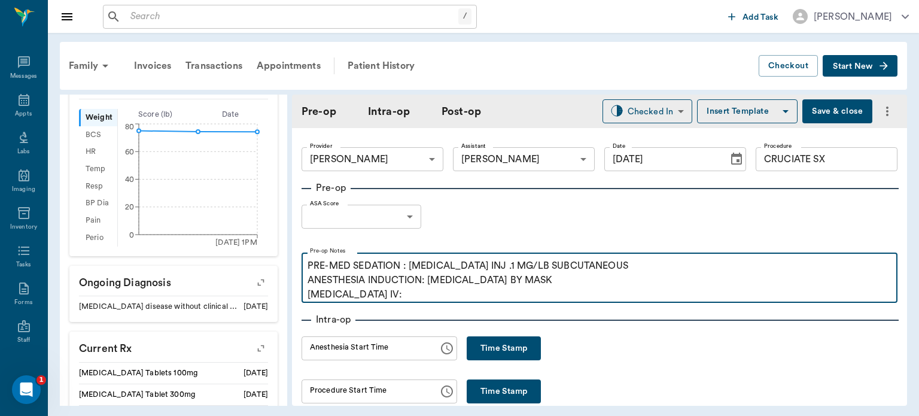
click at [390, 300] on p "PRE-MED SEDATION : ACEPROMAZINE INJ .1 MG/LB SUBCUTANEOUS ANESTHESIA INDUCTION:…" at bounding box center [600, 279] width 584 height 43
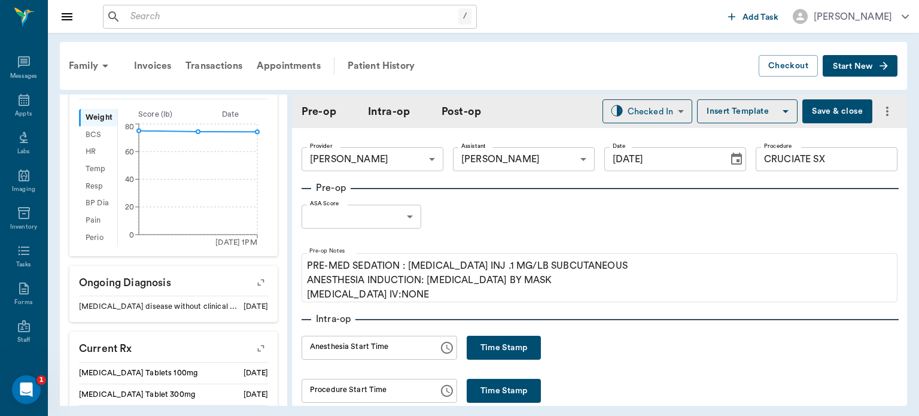
click at [413, 206] on body "/ ​ Add Task Dr. Bert Ellsworth Nectar Messages Appts Labs Imaging Inventory Ta…" at bounding box center [459, 208] width 919 height 416
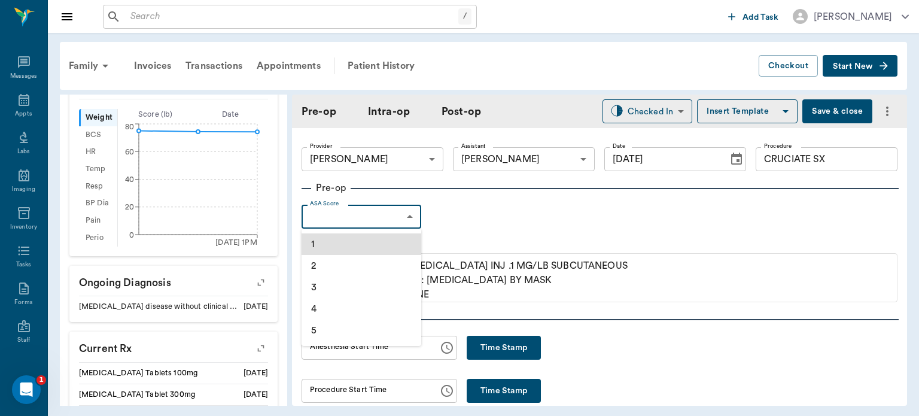
click at [365, 243] on li "1" at bounding box center [362, 244] width 120 height 22
type input "1"
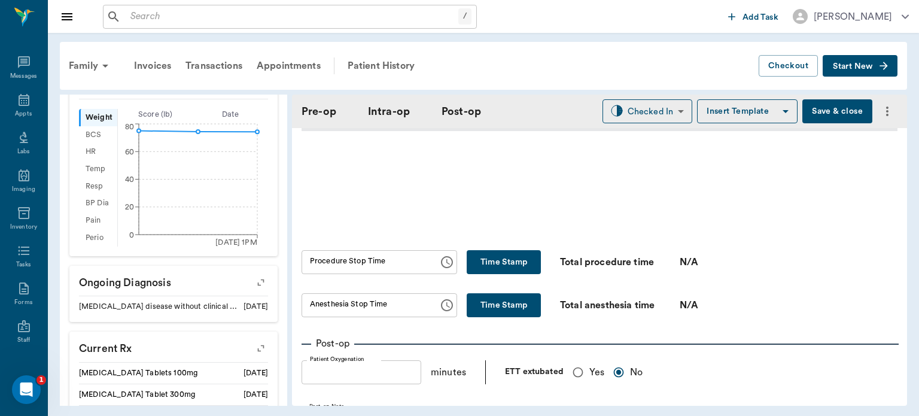
scroll to position [649, 0]
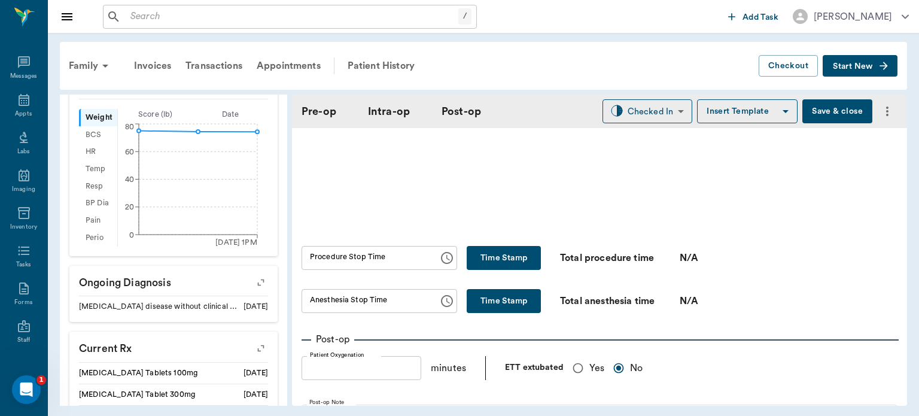
click at [577, 376] on input "Yes" at bounding box center [578, 368] width 23 height 23
radio input "true"
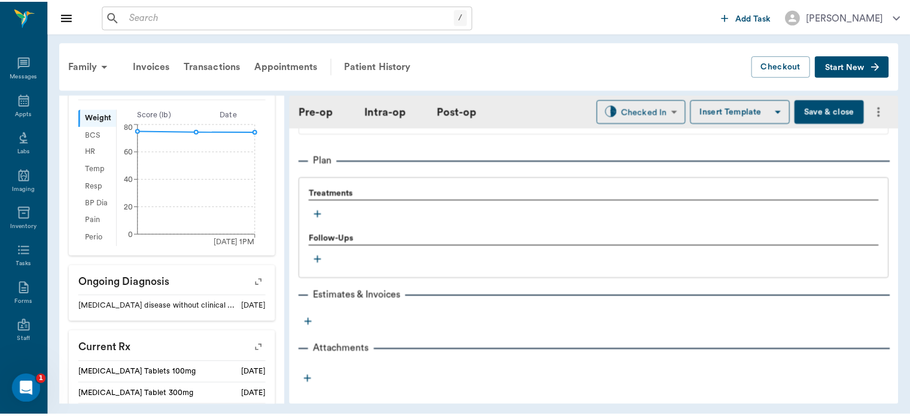
scroll to position [973, 0]
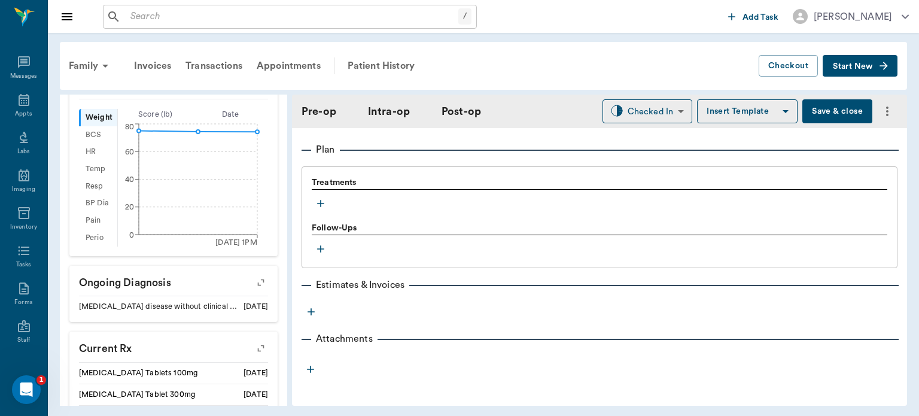
click at [319, 202] on icon "button" at bounding box center [320, 203] width 7 height 7
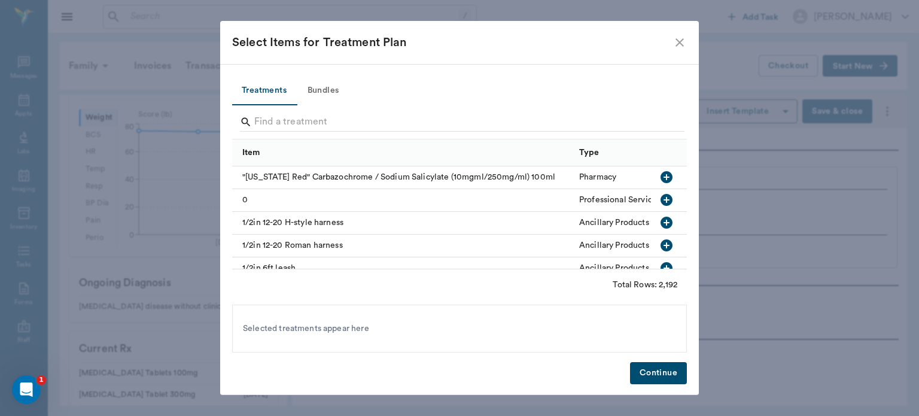
click at [680, 41] on icon "close" at bounding box center [680, 42] width 14 height 14
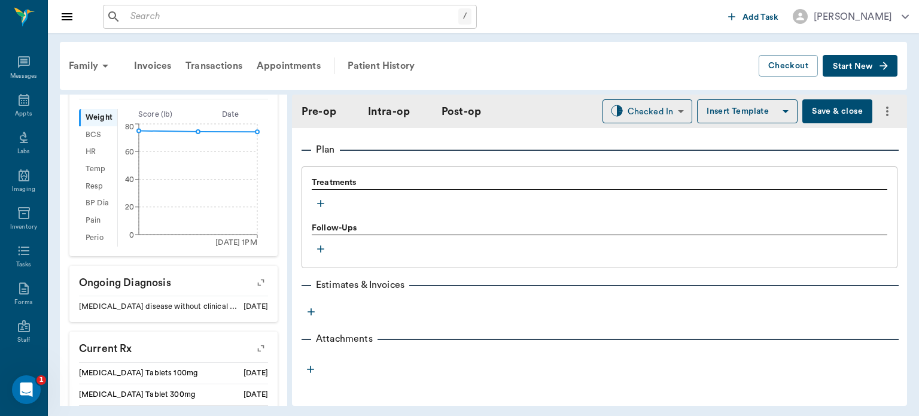
click at [816, 121] on button "Save & close" at bounding box center [837, 111] width 70 height 24
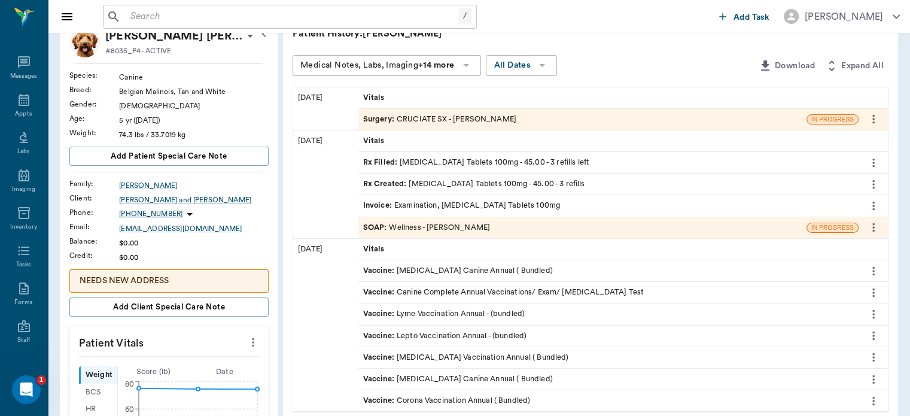
scroll to position [65, 0]
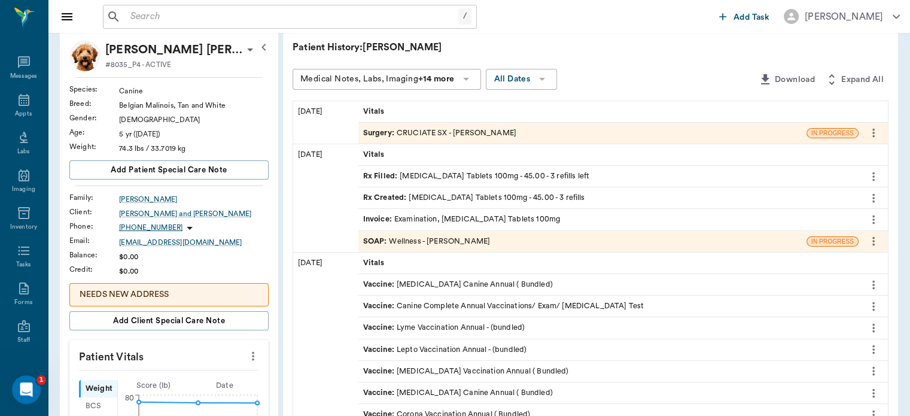
click at [388, 237] on span "SOAP :" at bounding box center [376, 241] width 26 height 11
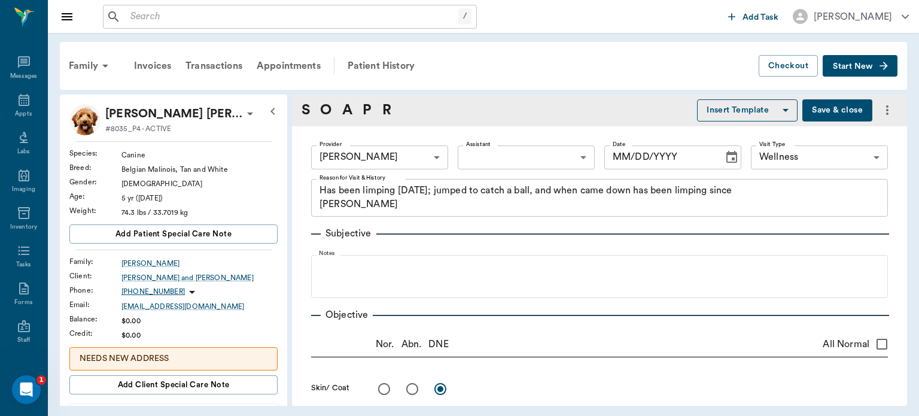
type input "63ec2f075fda476ae8351a4d"
type input "65d2be4f46e3a538d89b8c14"
type textarea "Has been limping [DATE]; jumped to catch a ball, and when came down has been li…"
radio input "true"
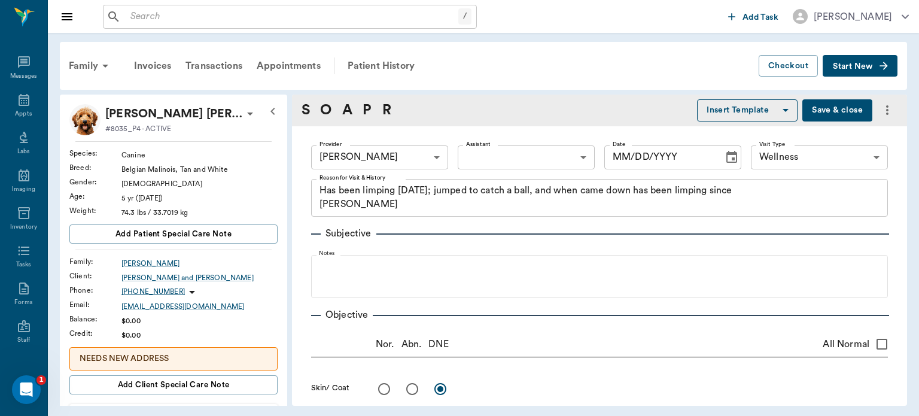
radio input "true"
type textarea "Drawer sign on L stifle"
type input "[DATE]"
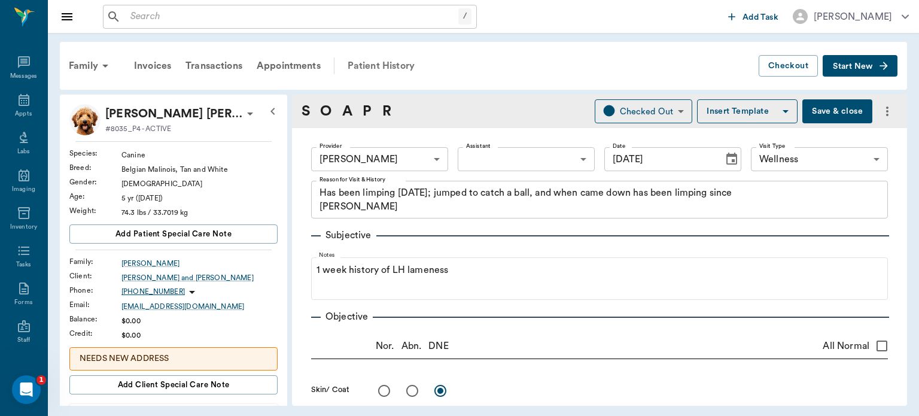
click at [380, 69] on div "Patient History" at bounding box center [380, 65] width 81 height 29
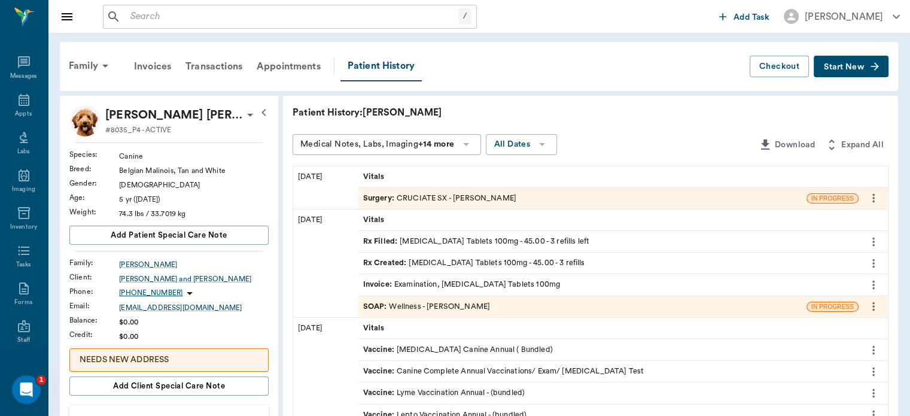
click at [379, 199] on span "Surgery :" at bounding box center [380, 198] width 34 height 11
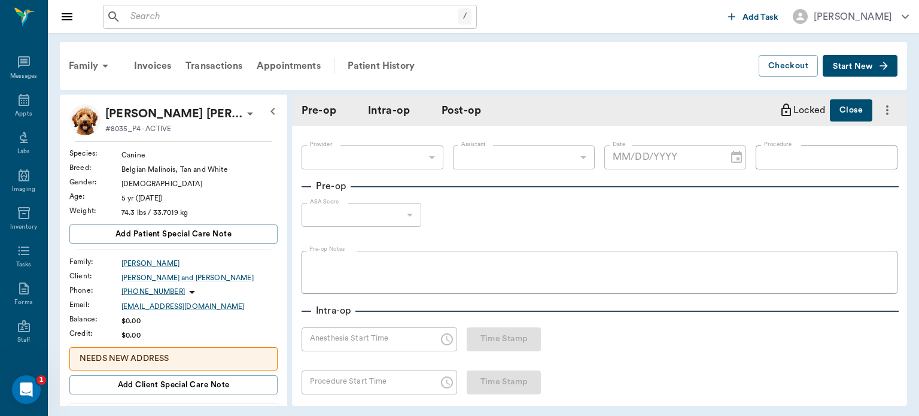
type input "63ec2f075fda476ae8351a4d"
type input "63ec2e7e52e12b0ba117b124"
type input "CRUCIATE SX"
type input "1"
radio input "true"
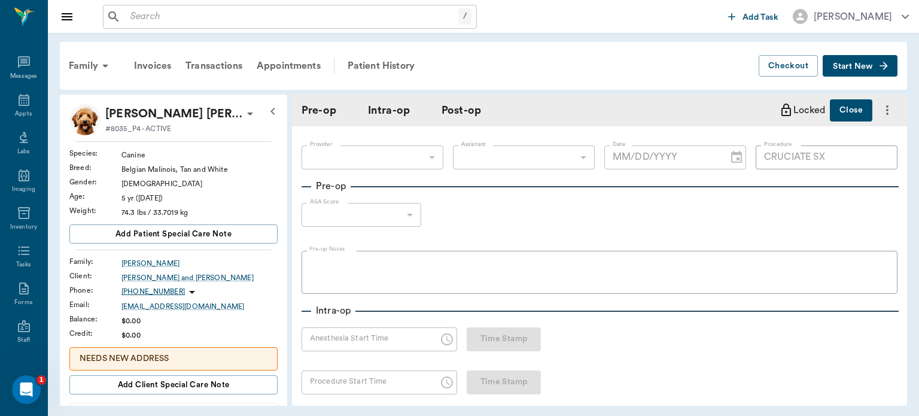
type input "[DATE]"
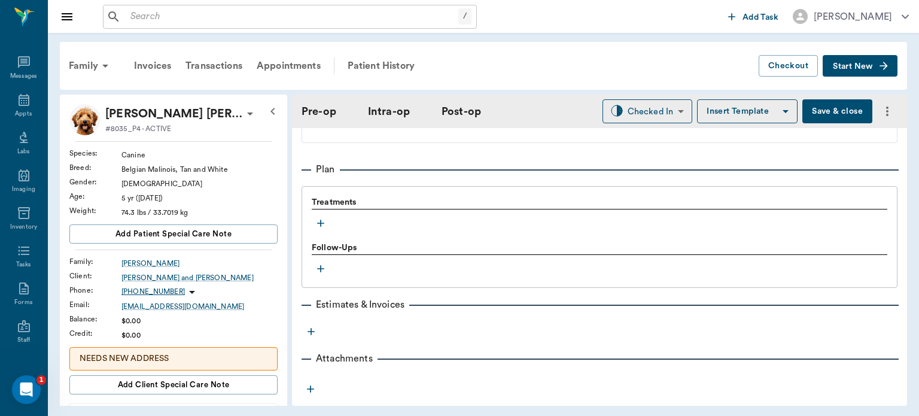
scroll to position [947, 0]
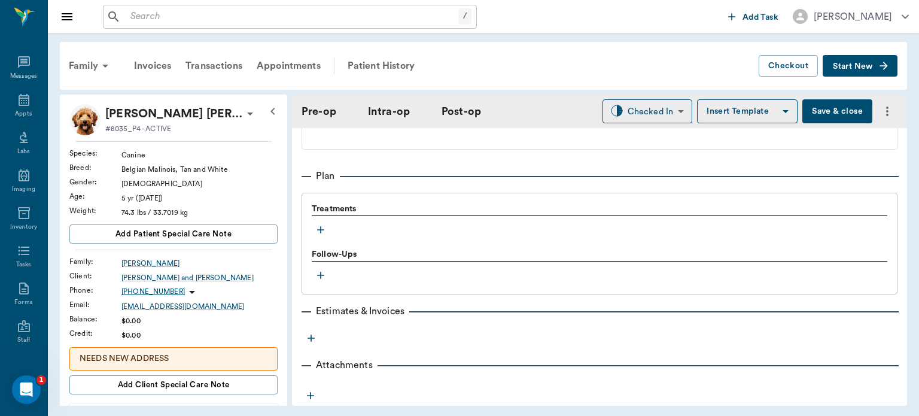
click at [323, 230] on icon "button" at bounding box center [321, 230] width 12 height 12
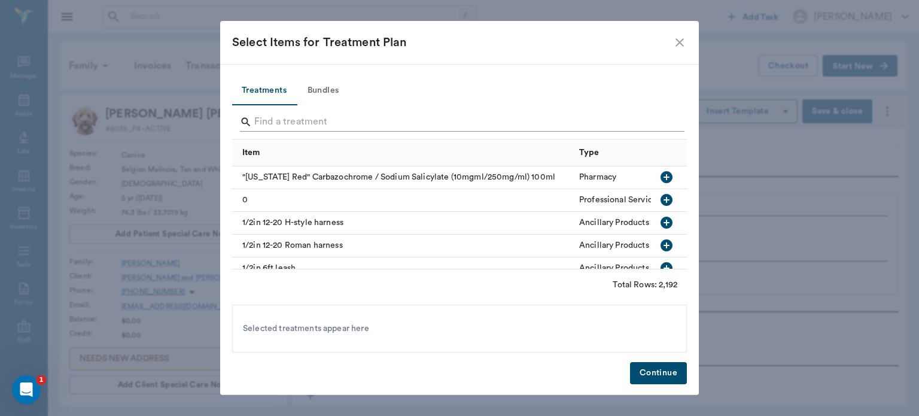
click at [286, 124] on input "Search" at bounding box center [460, 121] width 412 height 19
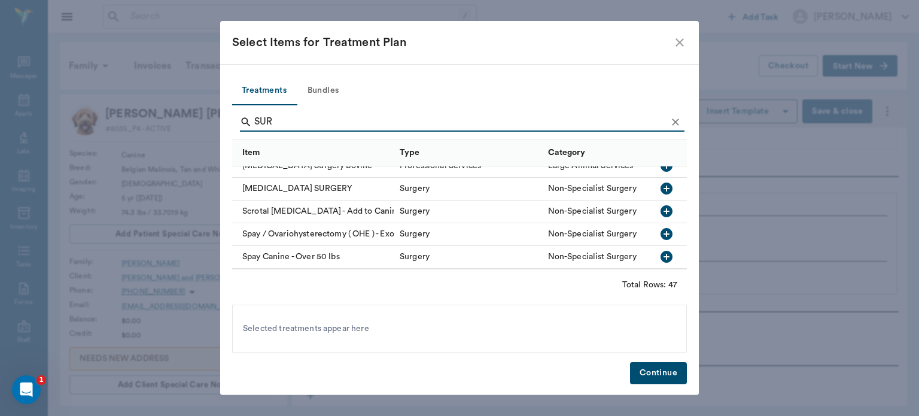
scroll to position [699, 0]
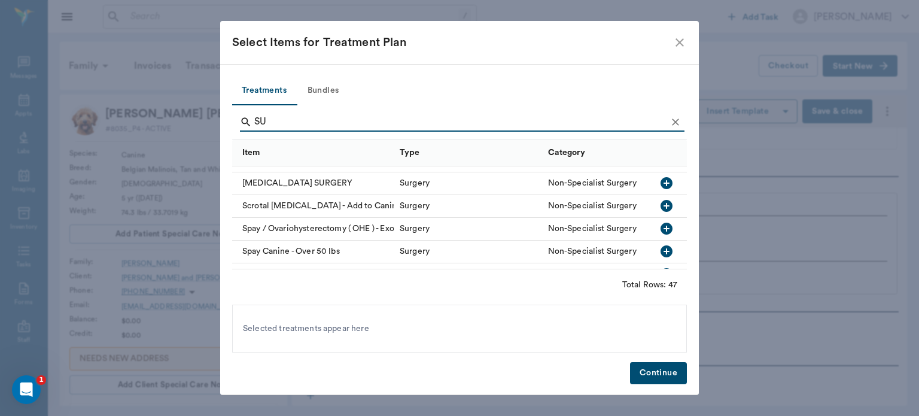
type input "S"
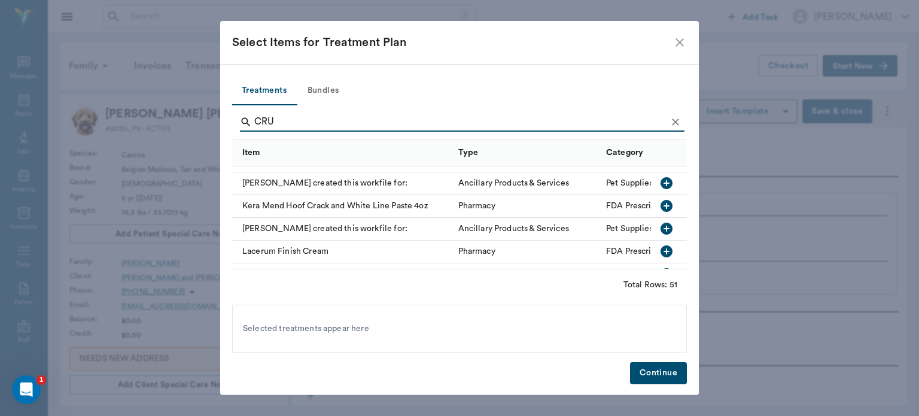
scroll to position [0, 0]
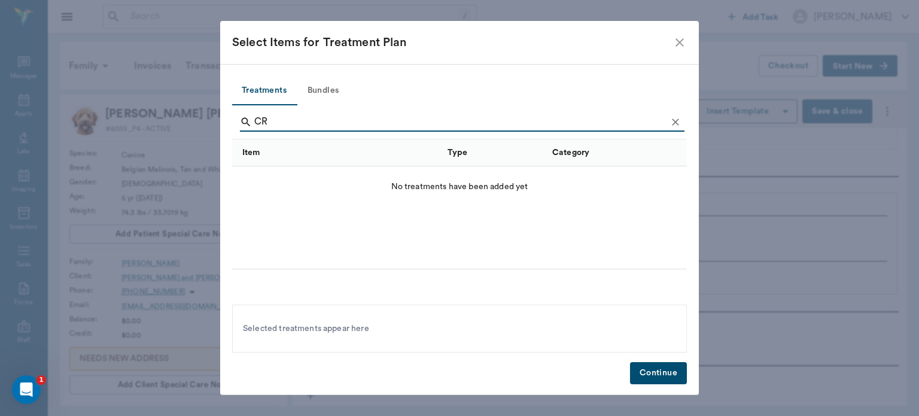
type input "C"
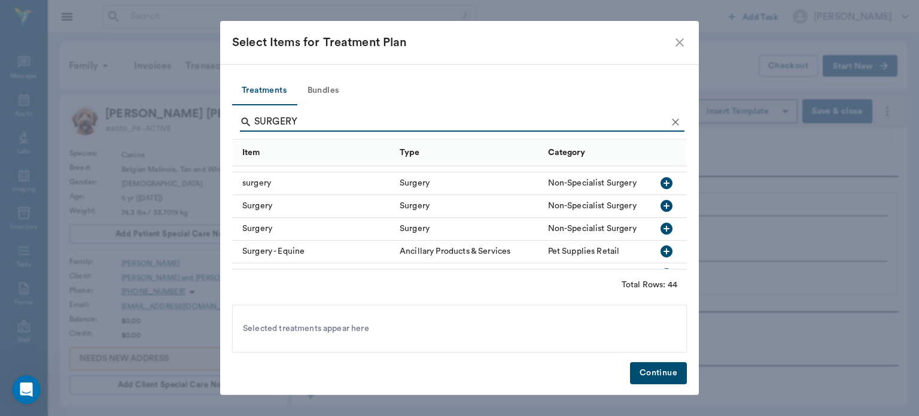
scroll to position [759, 0]
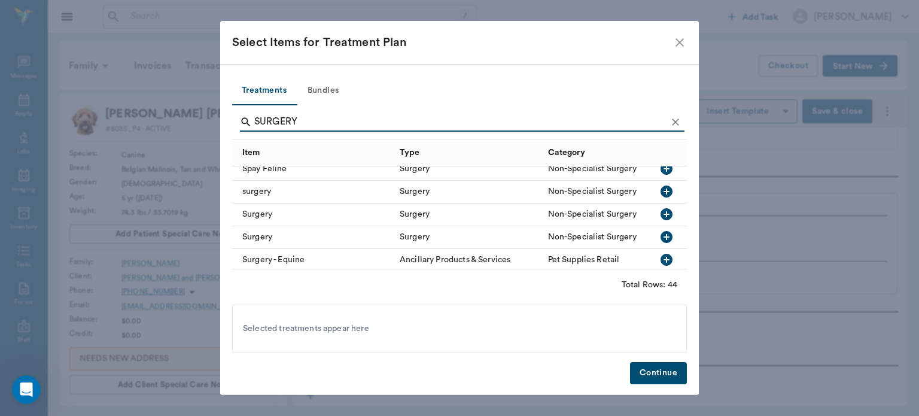
type input "SURGERY"
click at [661, 192] on icon "button" at bounding box center [667, 191] width 12 height 12
click at [651, 379] on button "Continue" at bounding box center [658, 373] width 57 height 22
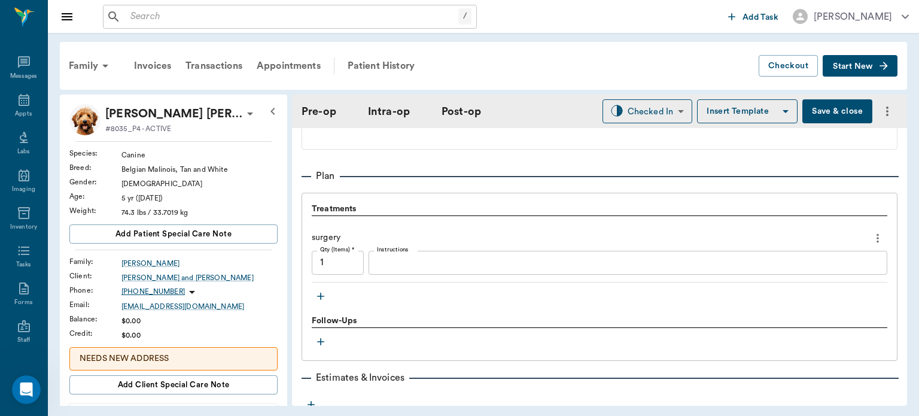
click at [321, 297] on icon "button" at bounding box center [321, 296] width 12 height 12
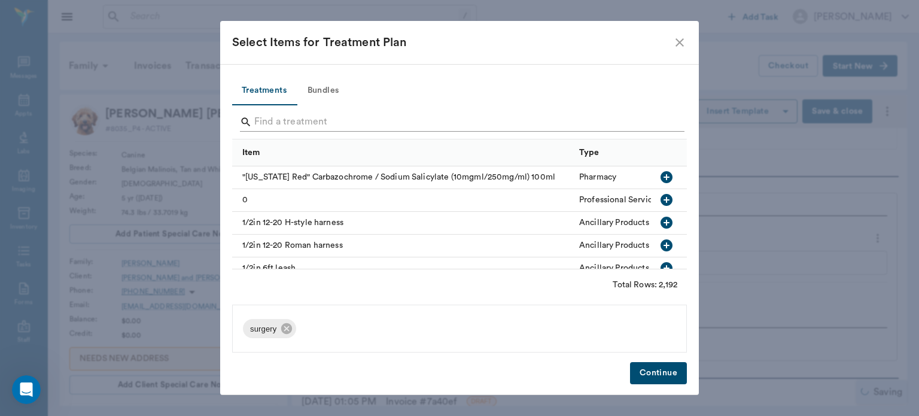
click at [288, 129] on input "Search" at bounding box center [460, 121] width 412 height 19
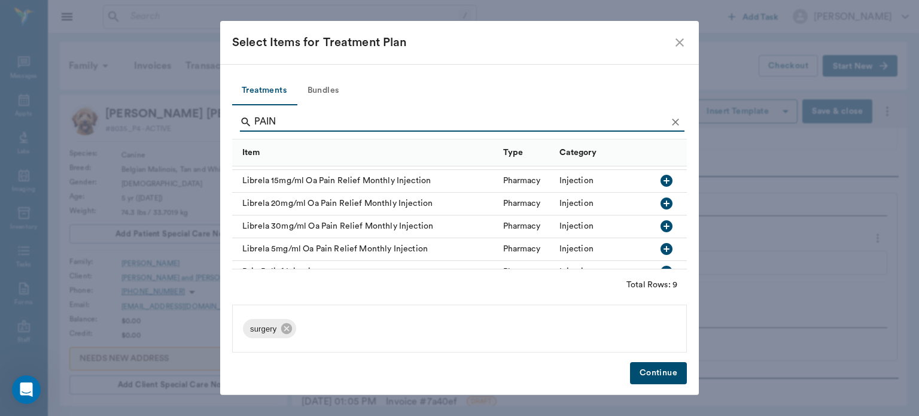
scroll to position [110, 0]
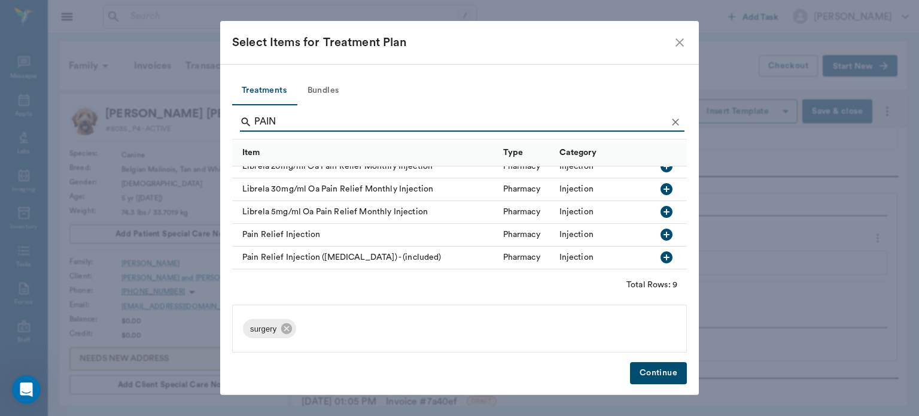
type input "PAIN"
click at [661, 229] on icon "button" at bounding box center [667, 235] width 12 height 12
click at [661, 370] on button "Continue" at bounding box center [658, 373] width 57 height 22
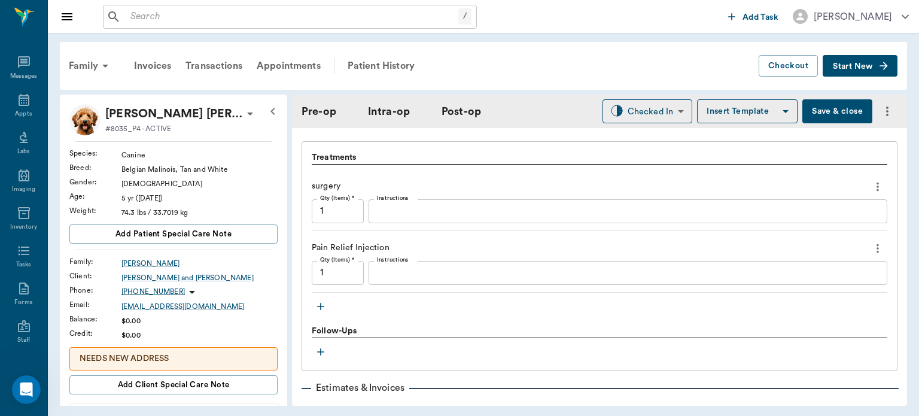
scroll to position [1020, 0]
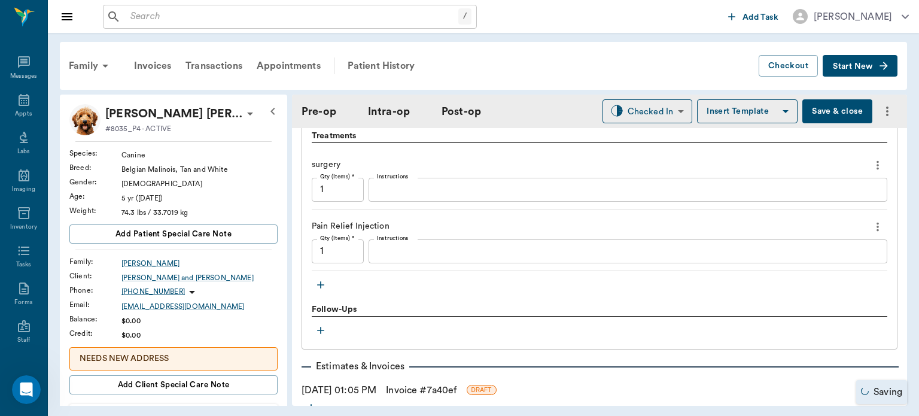
click at [318, 282] on icon "button" at bounding box center [321, 285] width 12 height 12
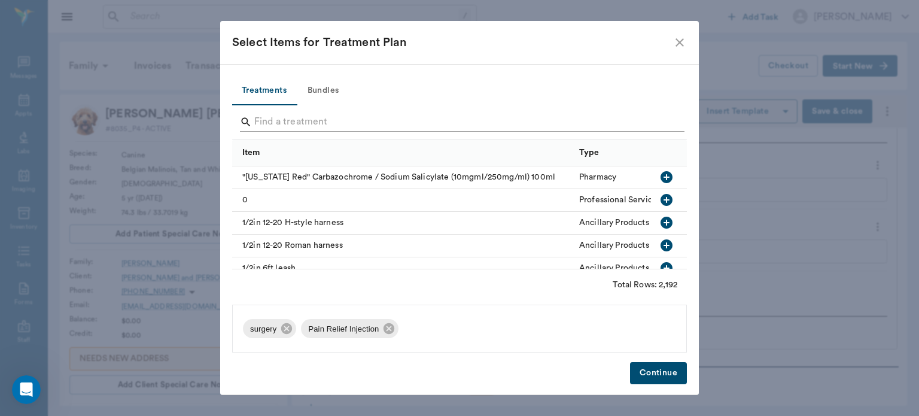
click at [286, 118] on input "Search" at bounding box center [460, 121] width 412 height 19
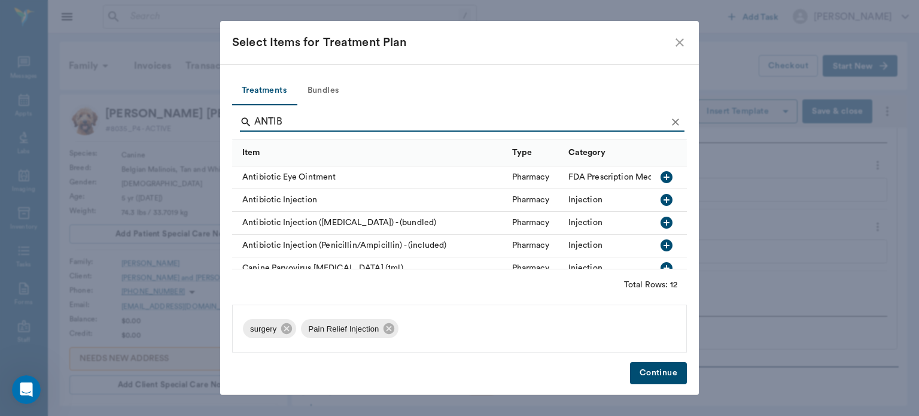
type input "ANTIB"
click at [662, 200] on icon "button" at bounding box center [667, 200] width 12 height 12
click at [659, 373] on button "Continue" at bounding box center [658, 373] width 57 height 22
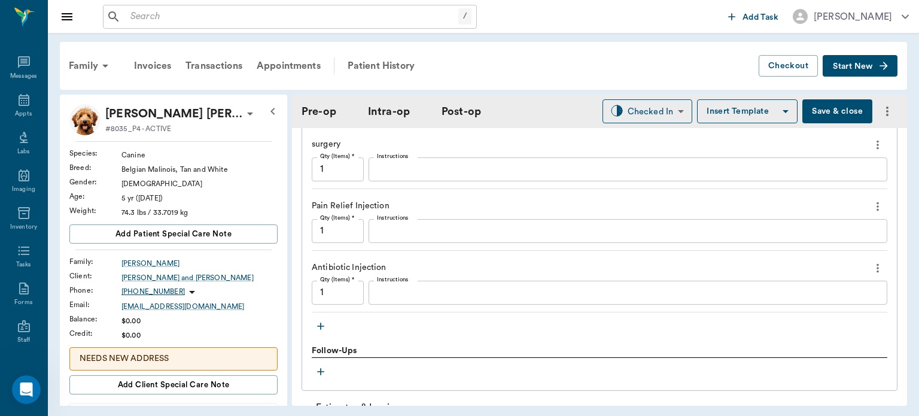
scroll to position [1042, 0]
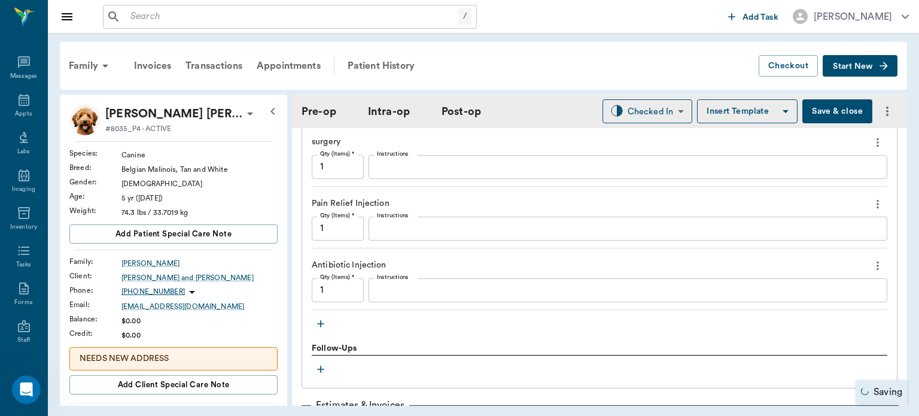
click at [325, 325] on icon "button" at bounding box center [321, 324] width 12 height 12
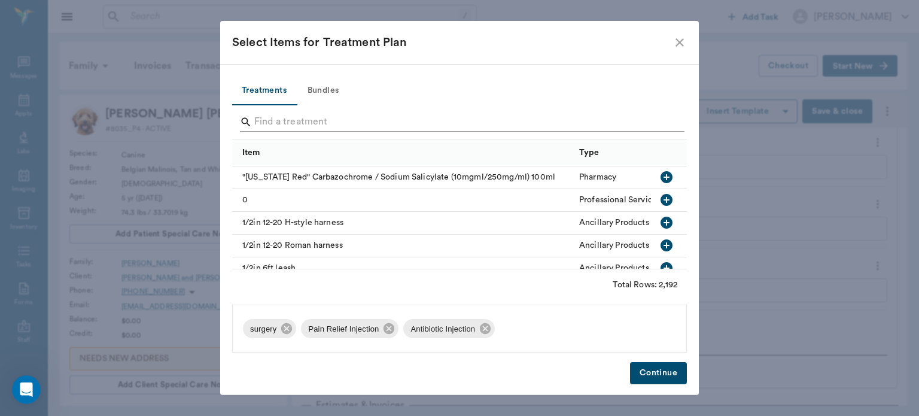
click at [281, 124] on input "Search" at bounding box center [460, 121] width 412 height 19
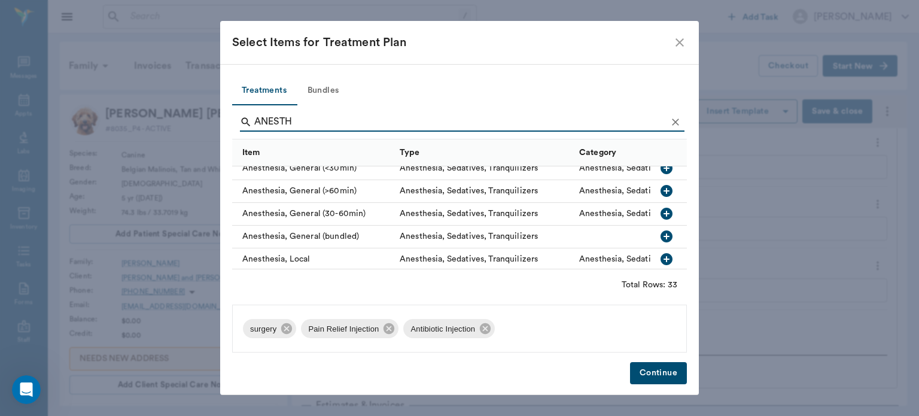
scroll to position [125, 0]
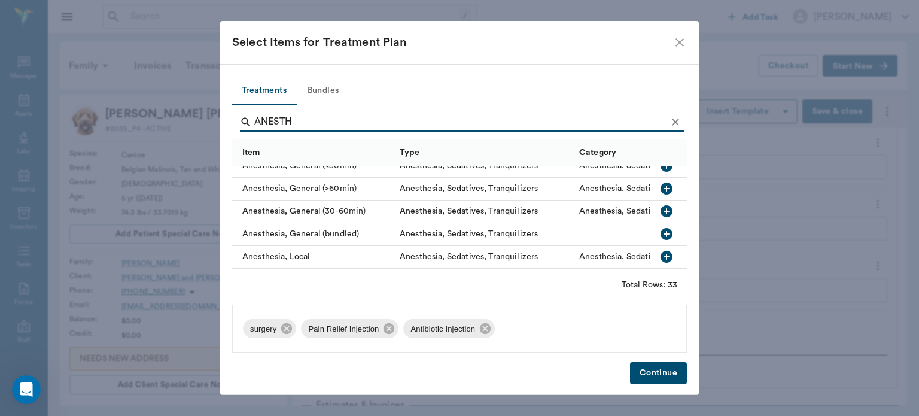
type input "ANESTH"
click at [661, 209] on icon "button" at bounding box center [667, 211] width 12 height 12
click at [658, 366] on button "Continue" at bounding box center [658, 373] width 57 height 22
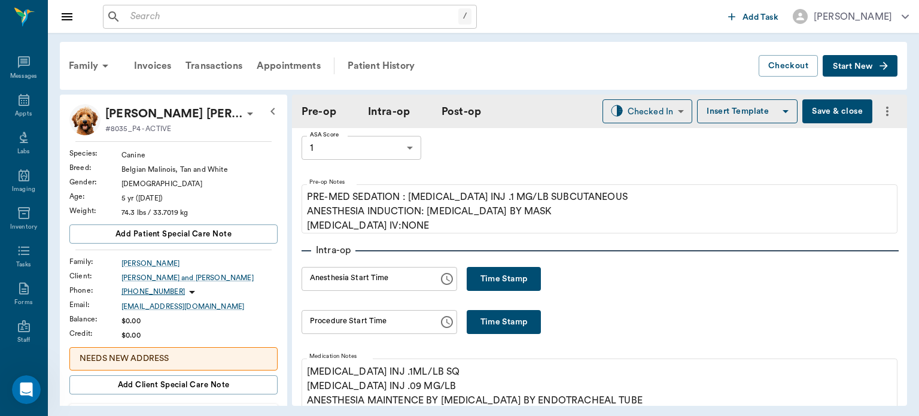
scroll to position [0, 0]
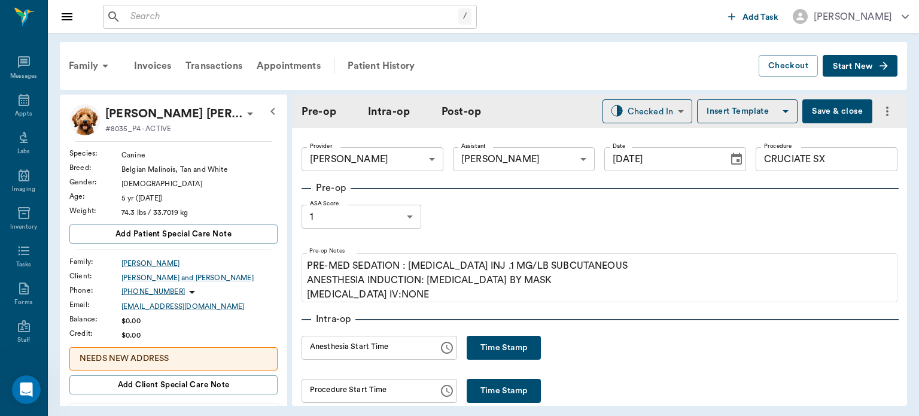
click at [504, 351] on button "Time Stamp" at bounding box center [504, 348] width 74 height 24
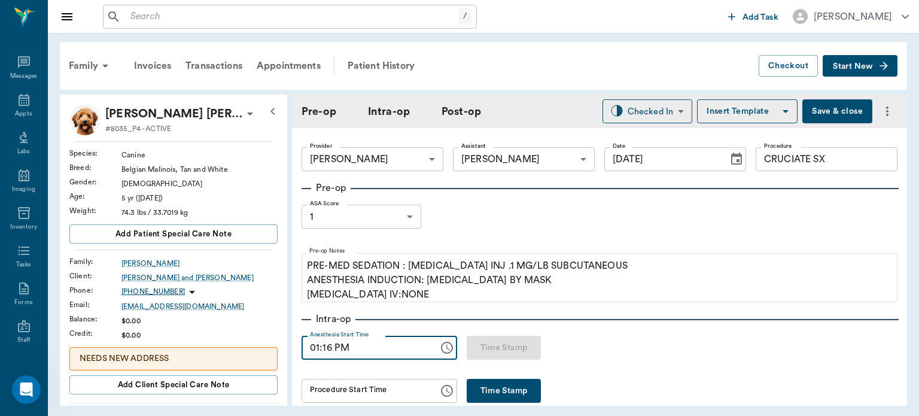
click at [331, 347] on input "01:16 PM" at bounding box center [366, 348] width 129 height 24
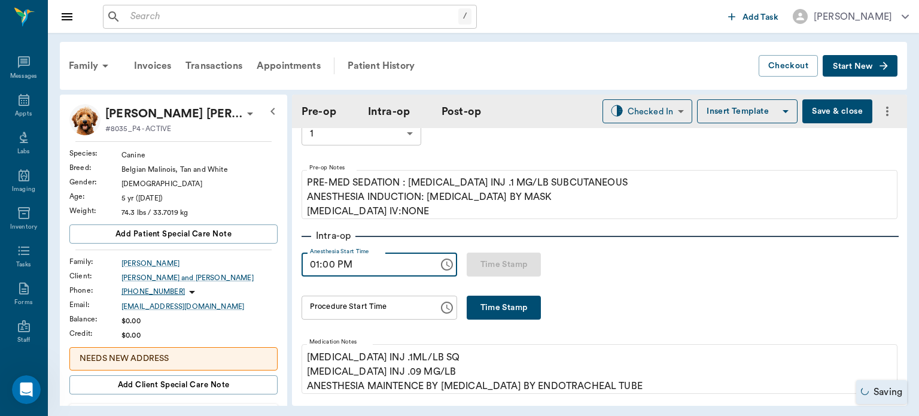
scroll to position [84, 0]
type input "01:00 PM"
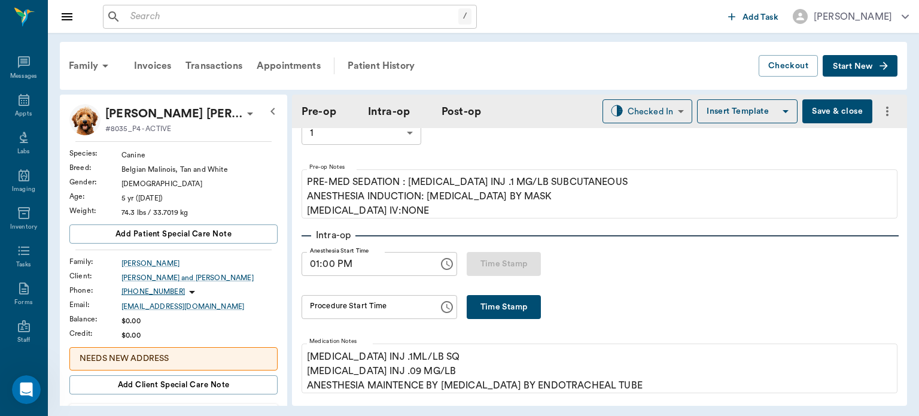
click at [503, 305] on button "Time Stamp" at bounding box center [504, 307] width 74 height 24
click at [328, 303] on input "01:16 PM" at bounding box center [366, 307] width 129 height 24
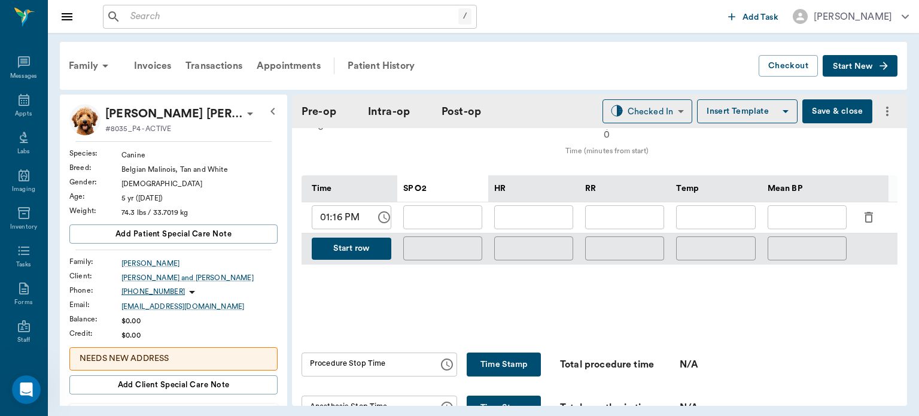
scroll to position [543, 0]
type input "01:15 PM"
click at [357, 245] on button "Start row" at bounding box center [352, 248] width 80 height 22
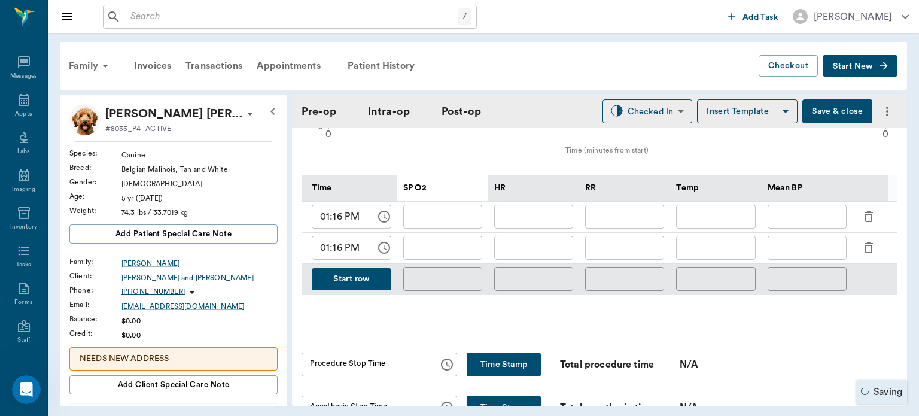
click at [864, 245] on icon "button" at bounding box center [869, 248] width 14 height 14
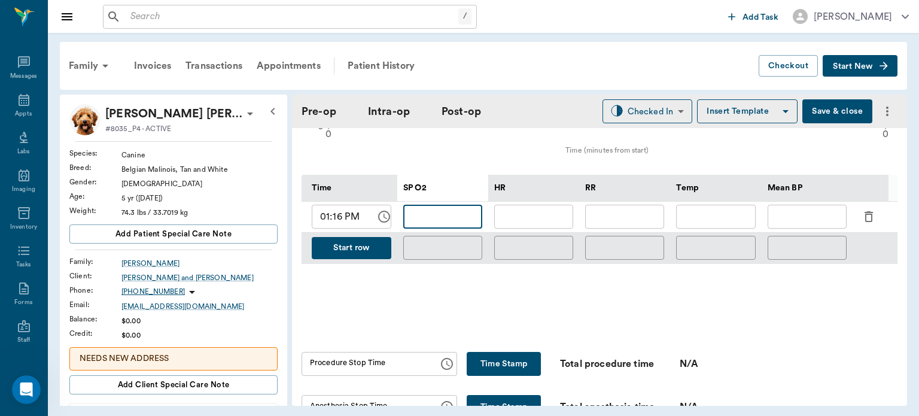
click at [452, 215] on input "text" at bounding box center [442, 217] width 79 height 24
type input "99"
type input "91"
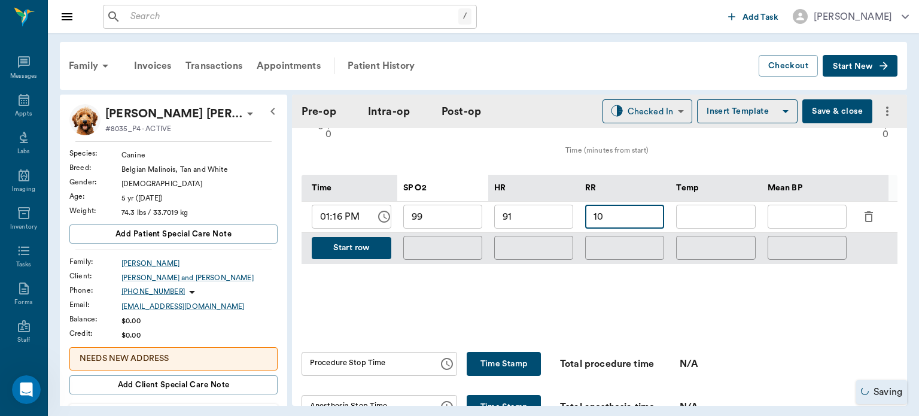
type input "10"
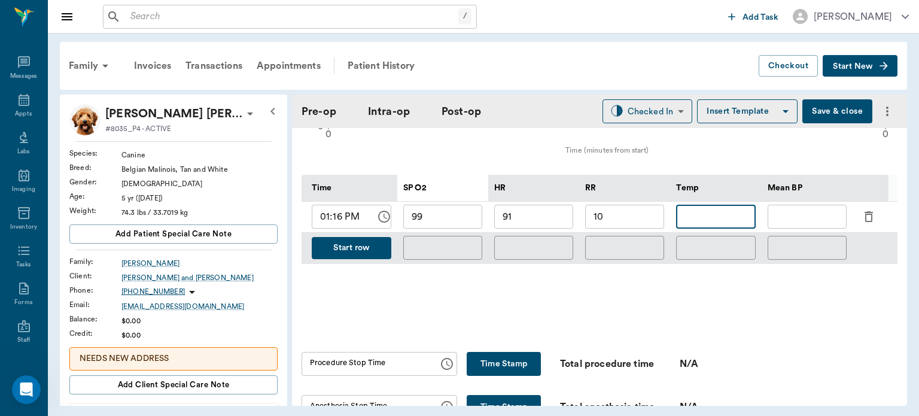
click at [798, 217] on input "text" at bounding box center [807, 217] width 79 height 24
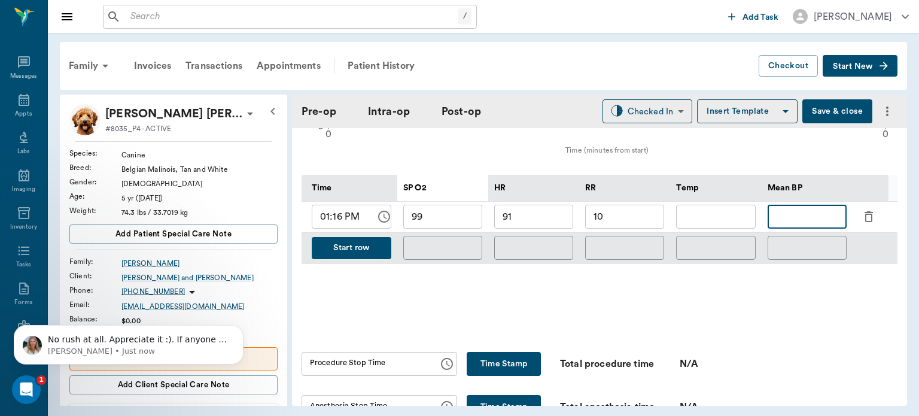
scroll to position [0, 0]
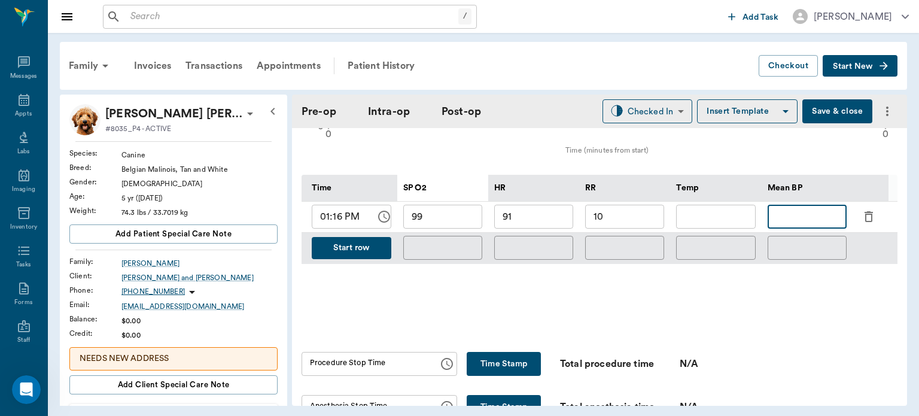
click at [355, 248] on button "Start row" at bounding box center [352, 248] width 80 height 22
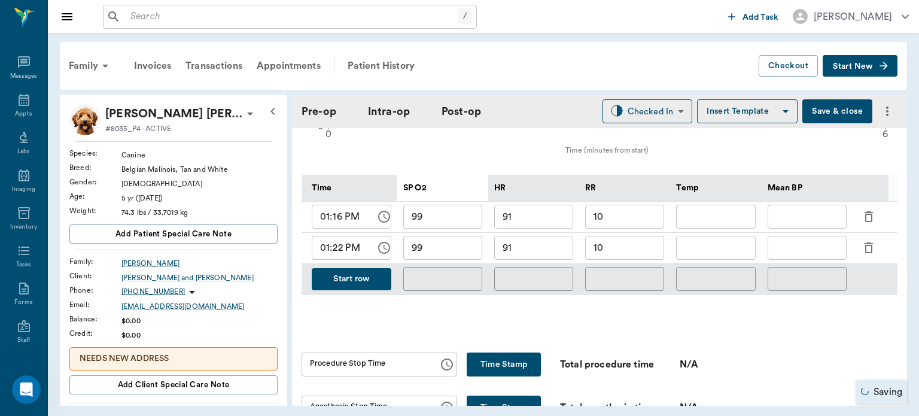
click at [436, 249] on input "99" at bounding box center [442, 248] width 79 height 24
type input "93"
click at [507, 249] on input "91" at bounding box center [533, 248] width 79 height 24
click at [543, 246] on input "91" at bounding box center [533, 248] width 79 height 24
type input "93"
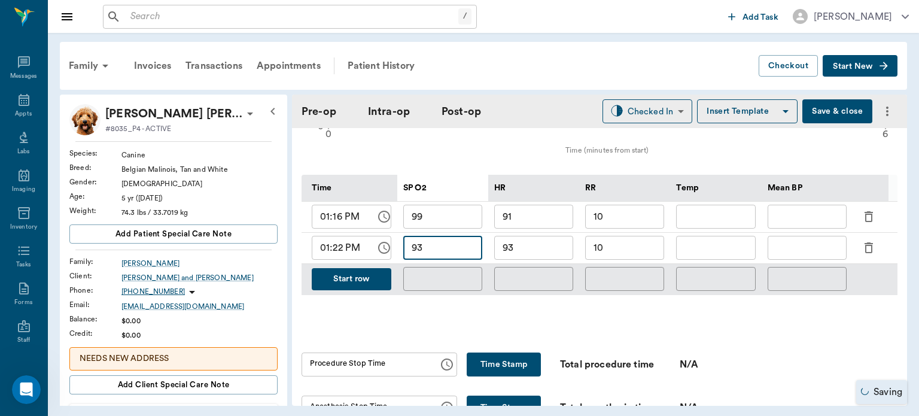
click at [452, 253] on input "93" at bounding box center [442, 248] width 79 height 24
type input "98"
click at [605, 246] on input "10" at bounding box center [624, 248] width 79 height 24
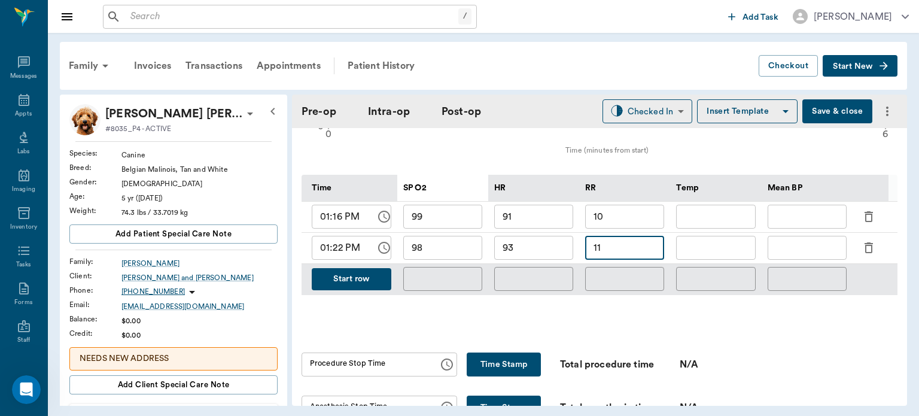
type input "11"
click at [367, 277] on button "Start row" at bounding box center [352, 279] width 80 height 22
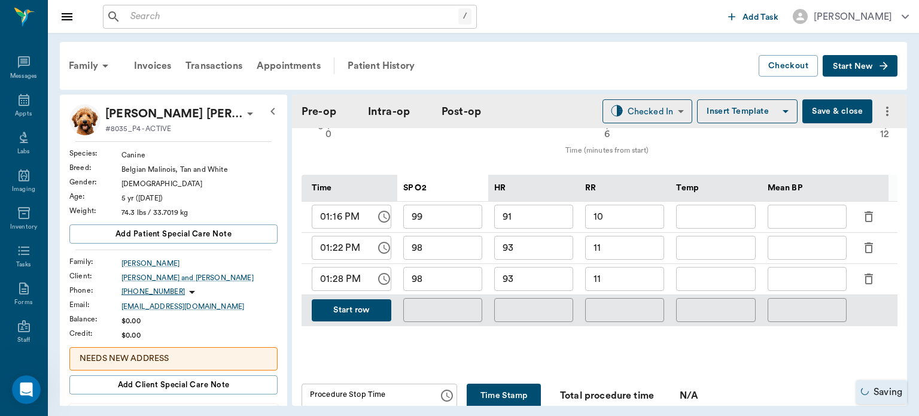
click at [543, 279] on input "93" at bounding box center [533, 279] width 79 height 24
type input "90"
click at [596, 281] on input "11" at bounding box center [624, 279] width 79 height 24
click at [608, 284] on input "11" at bounding box center [624, 279] width 79 height 24
type input "1"
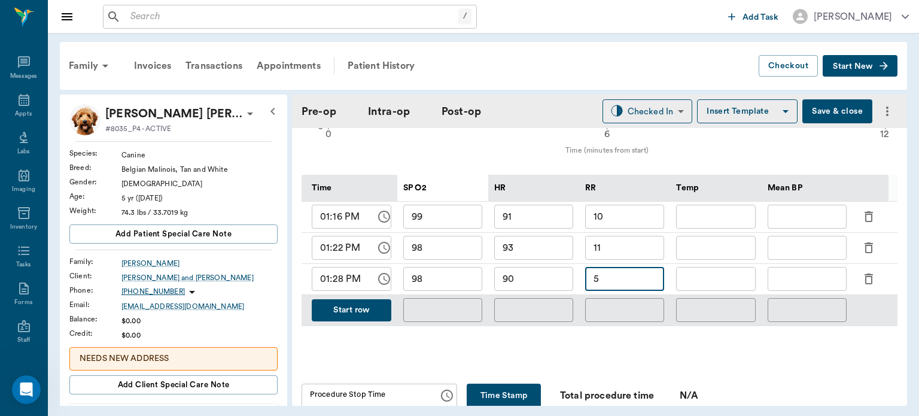
type input "5"
click at [361, 311] on button "Start row" at bounding box center [352, 310] width 80 height 22
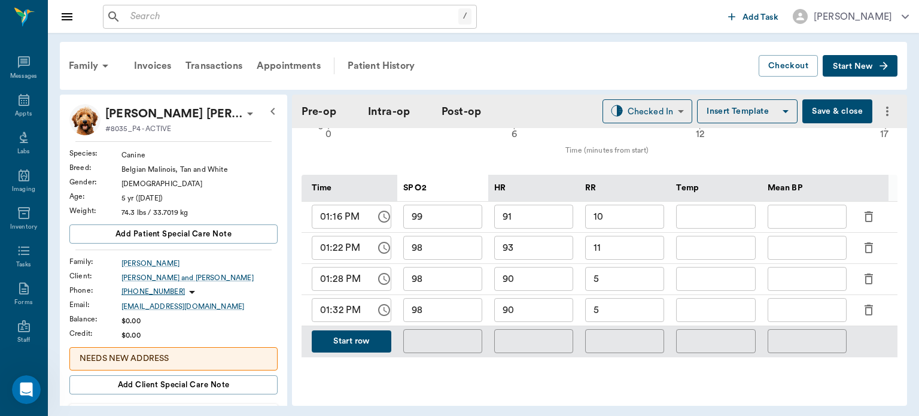
click at [548, 308] on input "90" at bounding box center [533, 310] width 79 height 24
type input "9"
type input "87"
type input "7"
click at [343, 347] on button "Start row" at bounding box center [352, 341] width 80 height 22
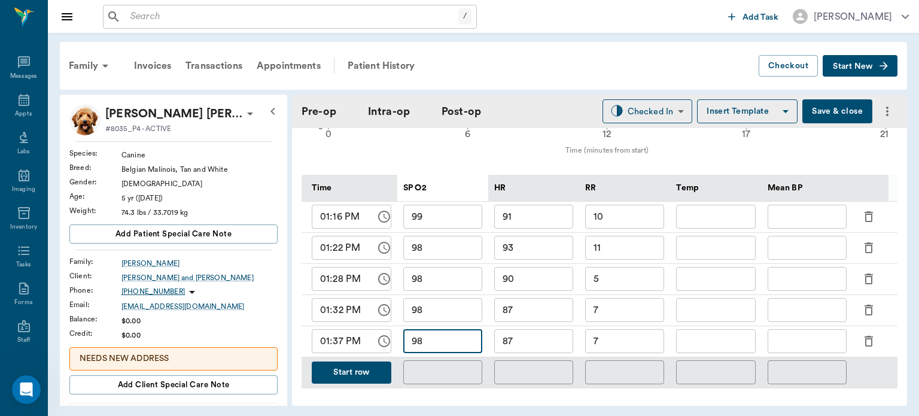
click at [442, 349] on input "98" at bounding box center [442, 341] width 79 height 24
type input "99"
click at [515, 339] on input "87" at bounding box center [533, 341] width 79 height 24
type input "88"
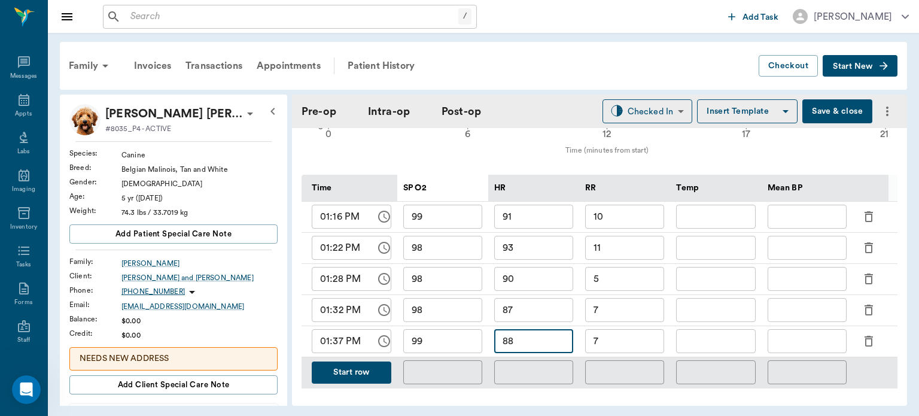
click at [617, 344] on input "7" at bounding box center [624, 341] width 79 height 24
type input "10"
click at [353, 366] on button "Start row" at bounding box center [352, 372] width 80 height 22
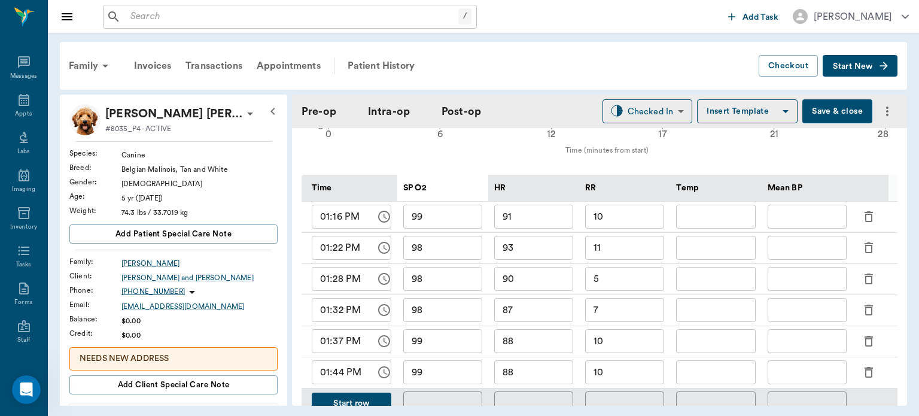
click at [436, 373] on input "99" at bounding box center [442, 372] width 79 height 24
type input "98"
click at [541, 375] on input "88" at bounding box center [533, 372] width 79 height 24
type input "86"
click at [617, 370] on input "10" at bounding box center [624, 372] width 79 height 24
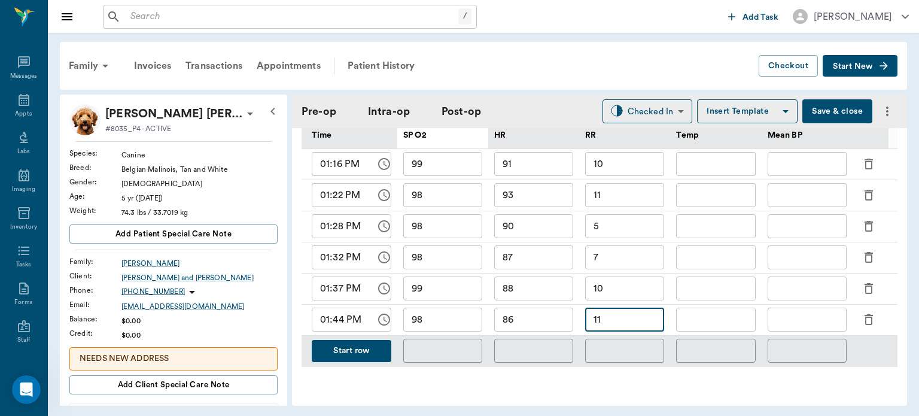
scroll to position [597, 0]
type input "11"
click at [367, 350] on button "Start row" at bounding box center [352, 350] width 80 height 22
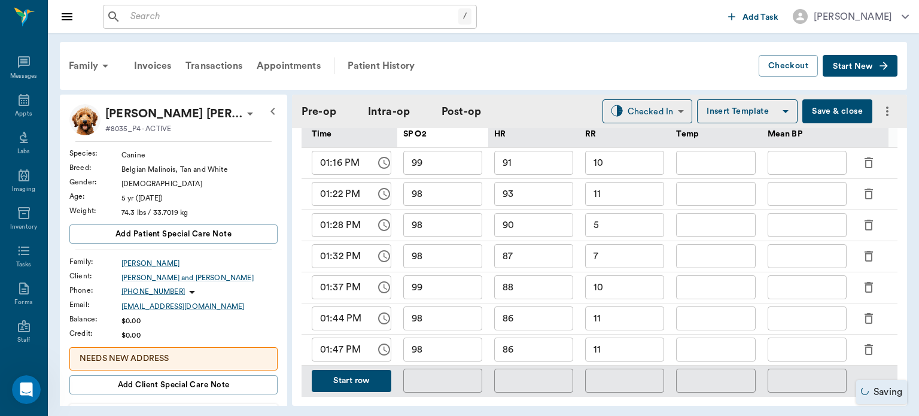
click at [452, 349] on input "98" at bounding box center [442, 349] width 79 height 24
type input "99"
click at [339, 379] on button "Start row" at bounding box center [352, 381] width 80 height 22
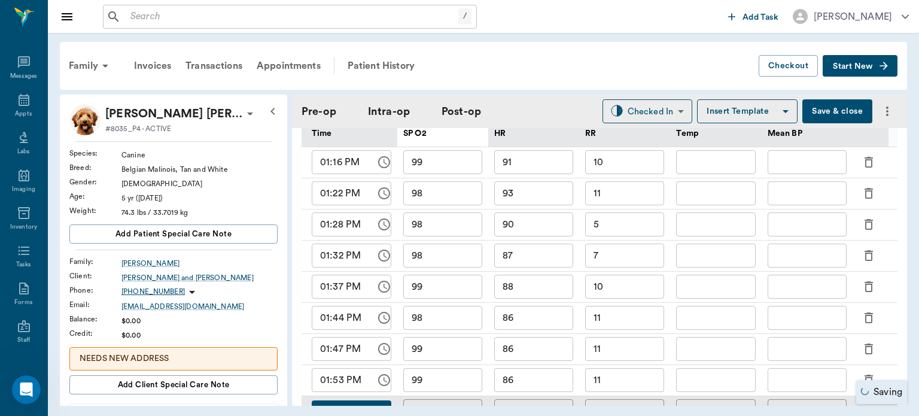
scroll to position [689, 0]
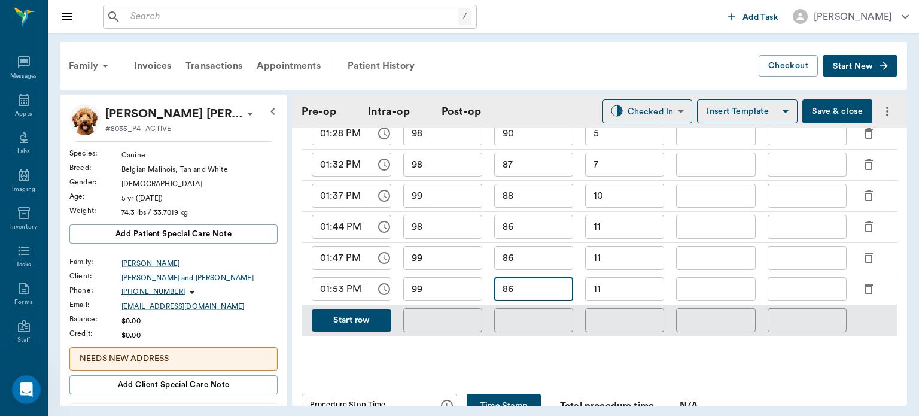
click at [513, 290] on input "86" at bounding box center [533, 289] width 79 height 24
click at [620, 289] on input "11" at bounding box center [624, 289] width 79 height 24
type input "12"
click at [349, 311] on button "Start row" at bounding box center [352, 320] width 80 height 22
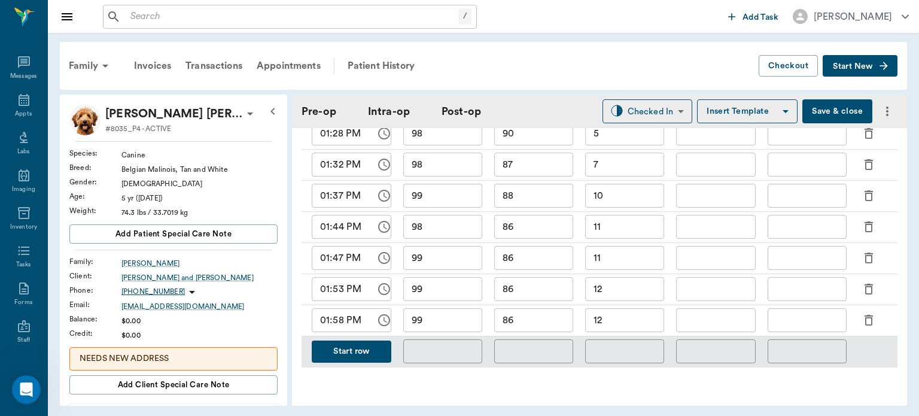
drag, startPoint x: 428, startPoint y: 322, endPoint x: 528, endPoint y: 336, distance: 100.9
click at [528, 336] on div "​" at bounding box center [533, 351] width 91 height 31
click at [525, 327] on input "86" at bounding box center [533, 320] width 79 height 24
type input "84"
click at [624, 319] on input "12" at bounding box center [624, 320] width 79 height 24
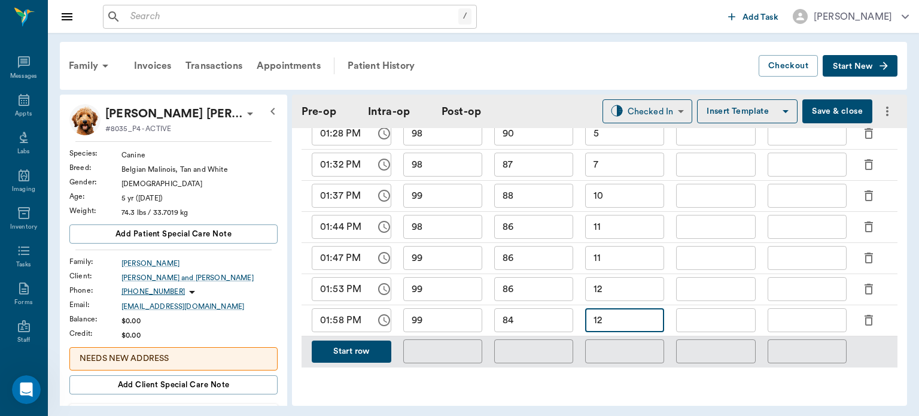
click at [370, 356] on button "Start row" at bounding box center [352, 351] width 80 height 22
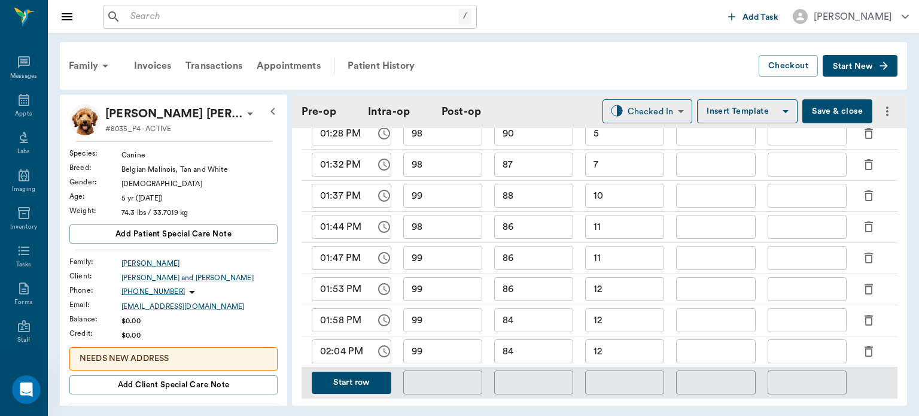
click at [425, 355] on input "99" at bounding box center [442, 351] width 79 height 24
type input "98"
click at [546, 356] on input "84" at bounding box center [533, 351] width 79 height 24
type input "83"
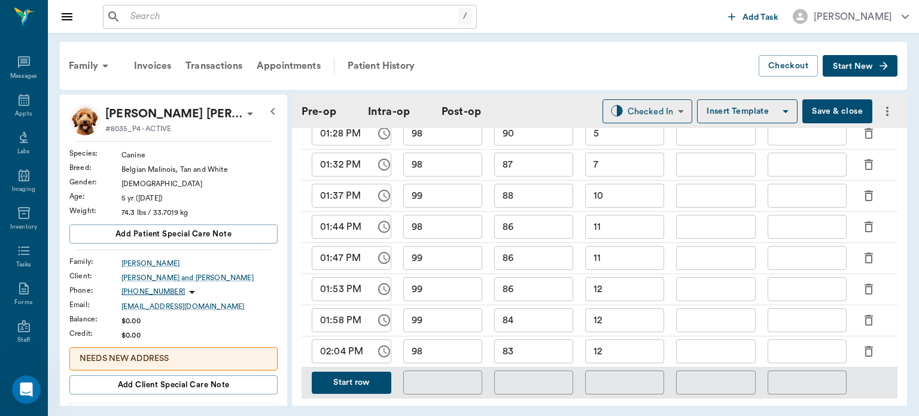
click at [337, 380] on button "Start row" at bounding box center [352, 383] width 80 height 22
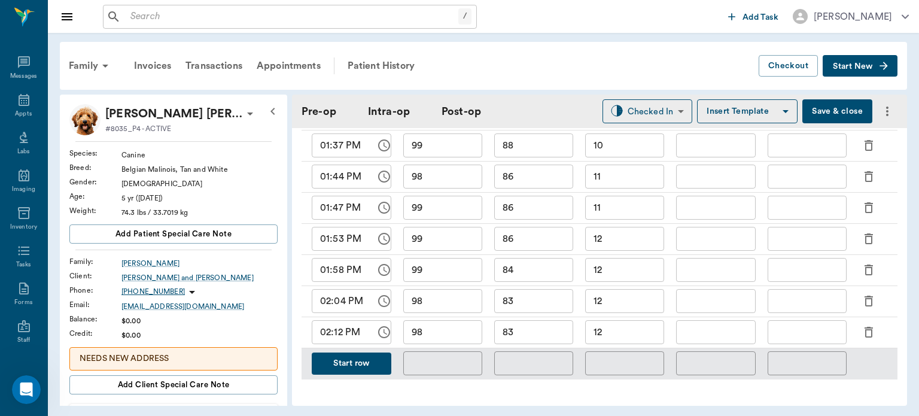
scroll to position [739, 0]
click at [469, 323] on input "98" at bounding box center [442, 332] width 79 height 24
type input "99"
click at [608, 336] on input "12" at bounding box center [624, 332] width 79 height 24
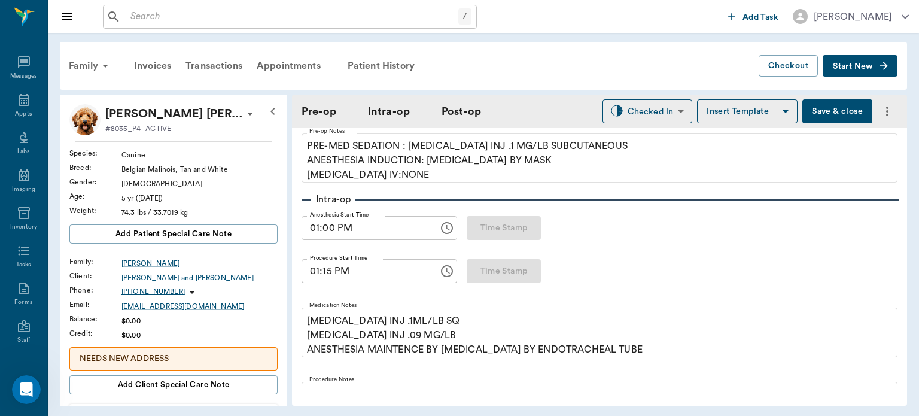
scroll to position [118, 0]
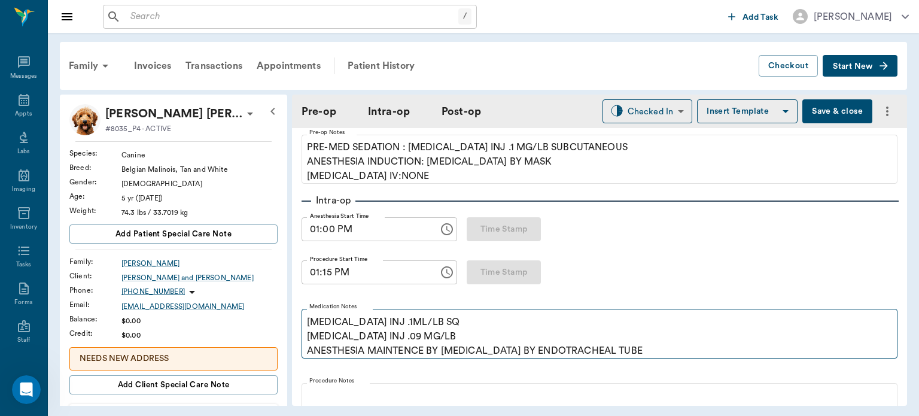
type input "13"
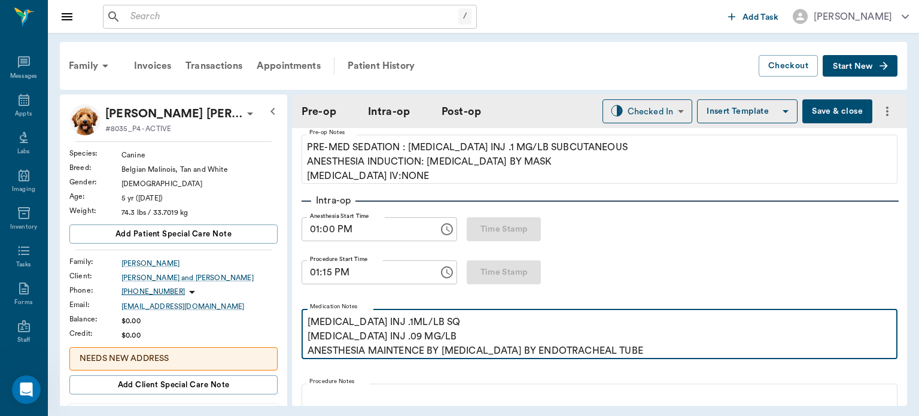
click at [650, 346] on p "PENICILLIN INJ .1ML/LB SQ MELOXICAM INJ .09 MG/LB ANESTHESIA MAINTENCE BY ISOFL…" at bounding box center [600, 336] width 584 height 43
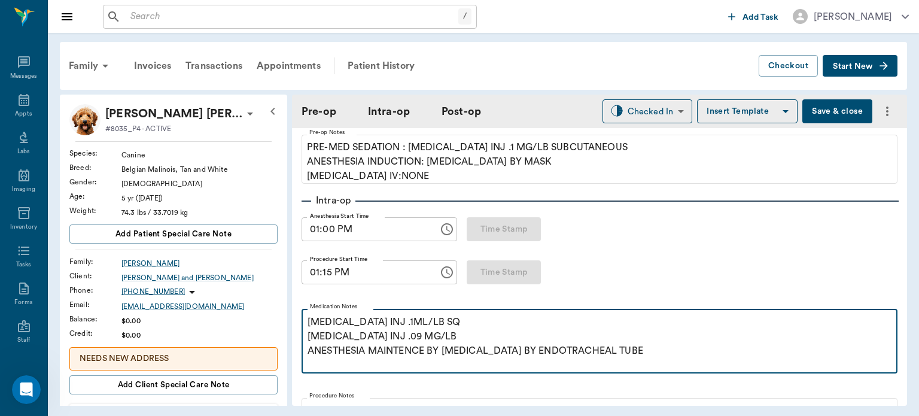
click at [498, 335] on p "PENICILLIN INJ .1ML/LB SQ MELOXICAM INJ .09 MG/LB ANESTHESIA MAINTENCE BY ISOFL…" at bounding box center [600, 336] width 584 height 43
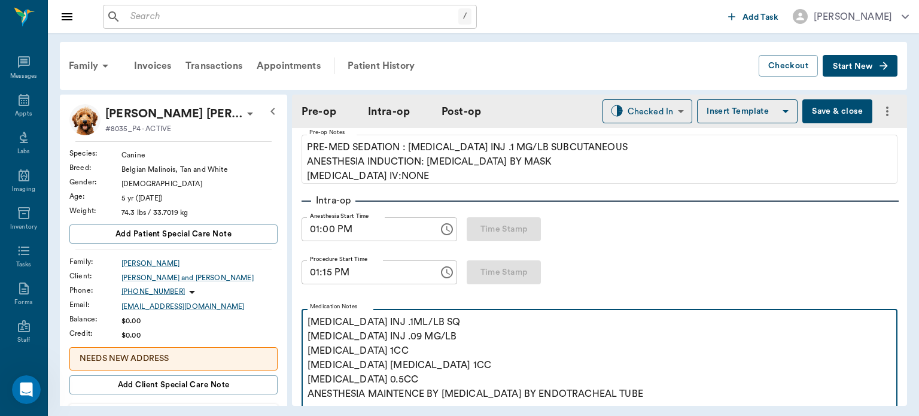
click at [494, 349] on p "HYALURONATE SODIUM 1CC" at bounding box center [600, 350] width 584 height 14
click at [589, 352] on p "HYALURONATE SODIUM 1CC - INJECTED INTO THE LEFT STIFFLE JOINT" at bounding box center [600, 350] width 584 height 14
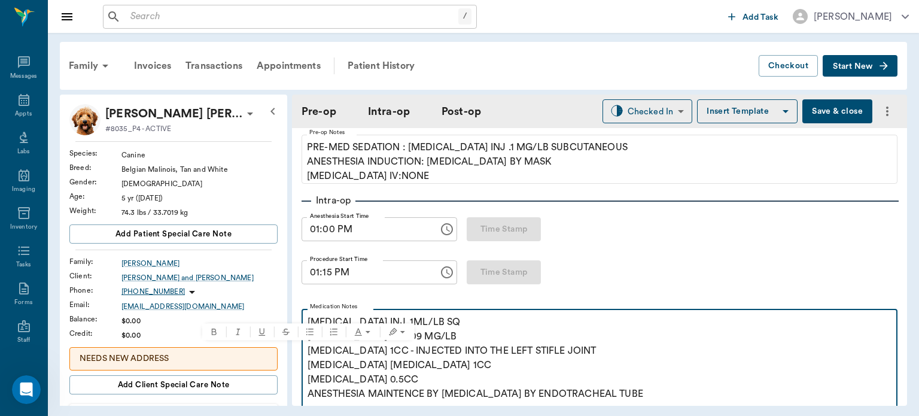
drag, startPoint x: 637, startPoint y: 348, endPoint x: 470, endPoint y: 334, distance: 167.5
click at [470, 334] on div "PENICILLIN INJ .1ML/LB SQ MELOXICAM INJ .09 MG/LB HYALURONATE SODIUM 1CC - INJE…" at bounding box center [600, 365] width 584 height 101
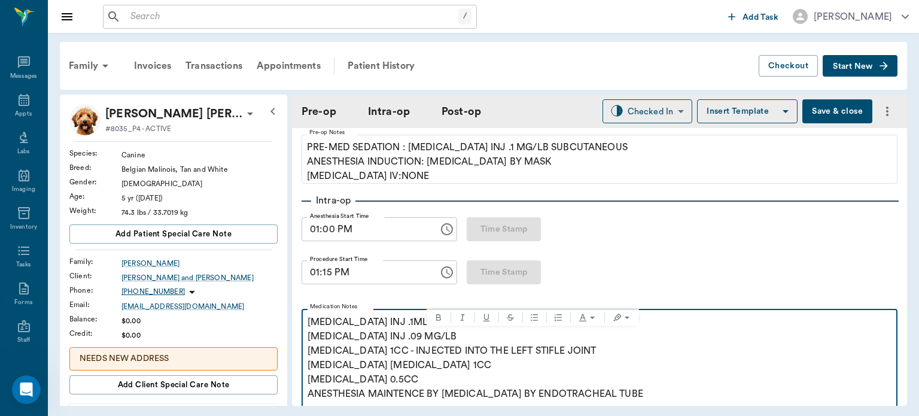
click at [474, 354] on p "HYALURONATE SODIUM 1CC - INJECTED INTO THE LEFT STIFLE JOINT" at bounding box center [600, 350] width 584 height 14
drag, startPoint x: 445, startPoint y: 348, endPoint x: 629, endPoint y: 351, distance: 183.7
click at [629, 351] on p "HYALURONATE SODIUM 1CC - INJECTED INTO THE LEFT STIFLE JOINT" at bounding box center [600, 350] width 584 height 14
copy p "INJECTED INTO THE LEFT STIFLE JOINT"
click at [482, 356] on p "HYALURONATE SODIUM 1CC - INJECTED INTO THE LEFT STIFLE JOINT" at bounding box center [600, 350] width 584 height 14
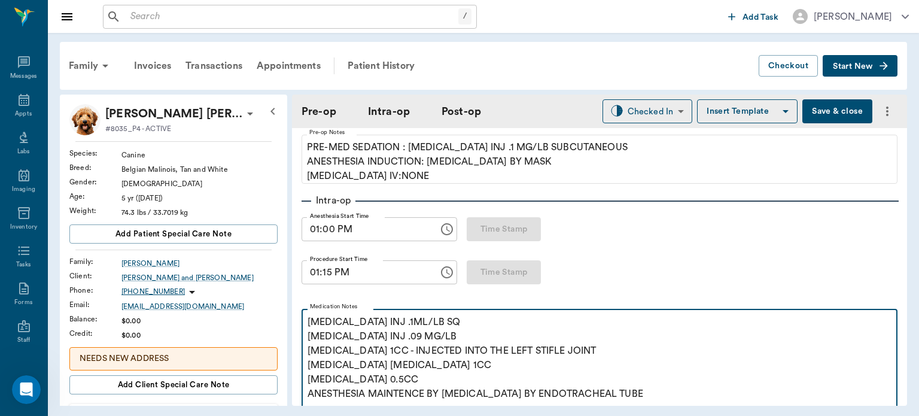
click at [482, 359] on p "AMIKACIN TRIAMCINOLONE 1CC" at bounding box center [600, 365] width 584 height 14
click at [443, 376] on p "GENTAMICIN 0.5CC ANESTHESIA MAINTENCE BY ISOFLURANE BY ENDOTRACHEAL TUBE" at bounding box center [600, 386] width 584 height 29
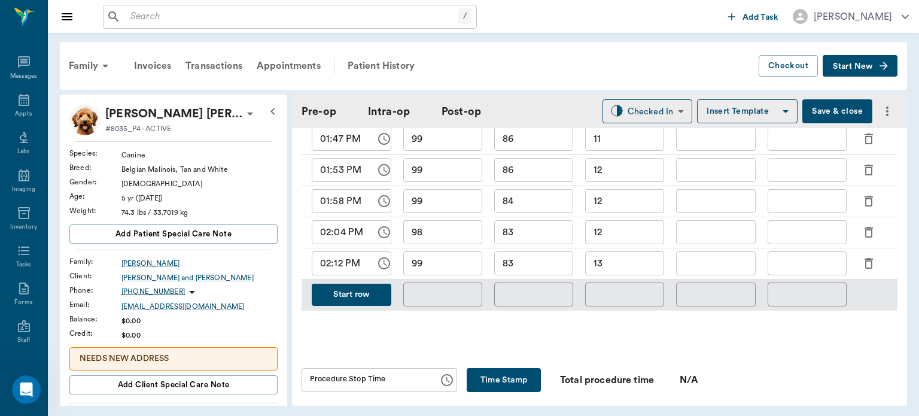
scroll to position [866, 0]
click at [352, 294] on button "Start row" at bounding box center [352, 293] width 80 height 22
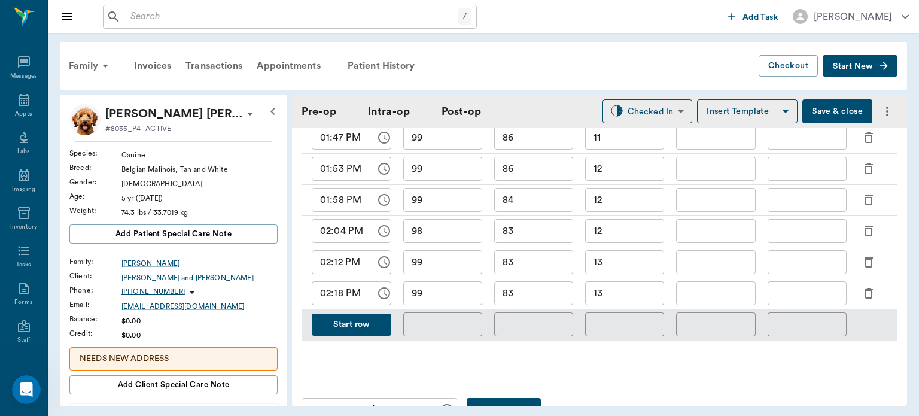
scroll to position [866, 0]
click at [529, 303] on input "83" at bounding box center [533, 294] width 79 height 24
type input "82"
click at [638, 299] on input "13" at bounding box center [624, 294] width 79 height 24
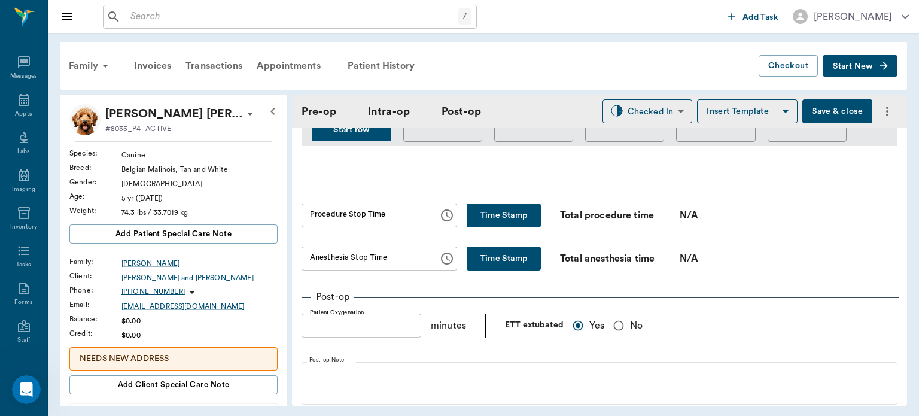
scroll to position [1063, 0]
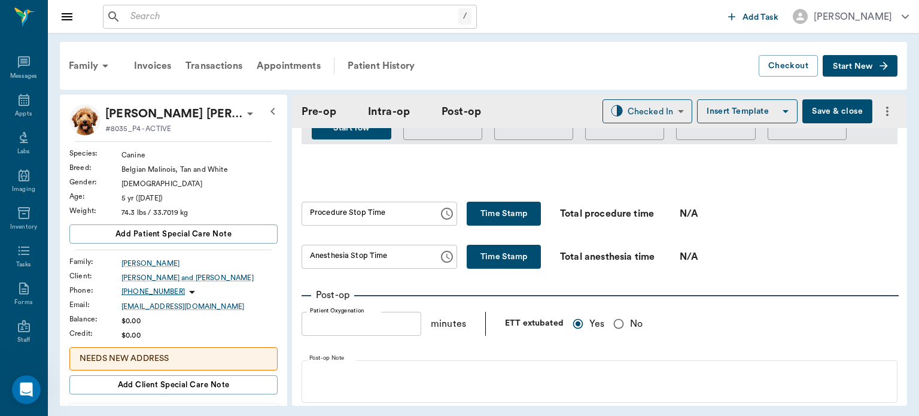
type input "12"
click at [505, 211] on button "Time Stamp" at bounding box center [504, 214] width 74 height 24
type input "02:20 PM"
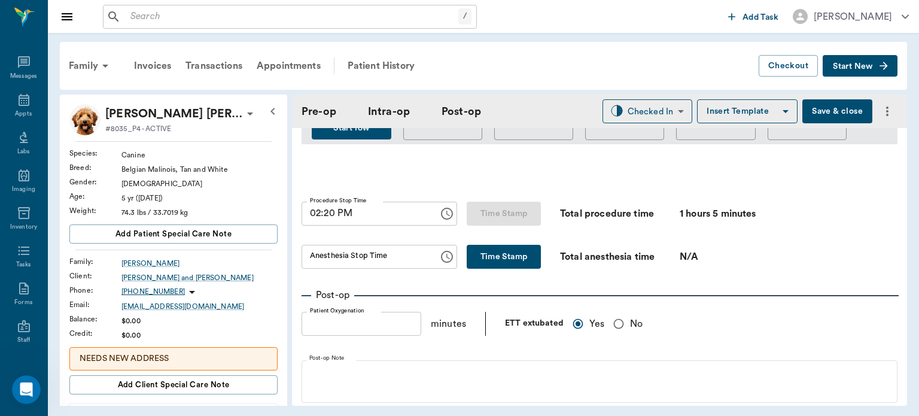
click at [477, 259] on button "Time Stamp" at bounding box center [504, 257] width 74 height 24
type input "02:27 PM"
